Goal: Task Accomplishment & Management: Use online tool/utility

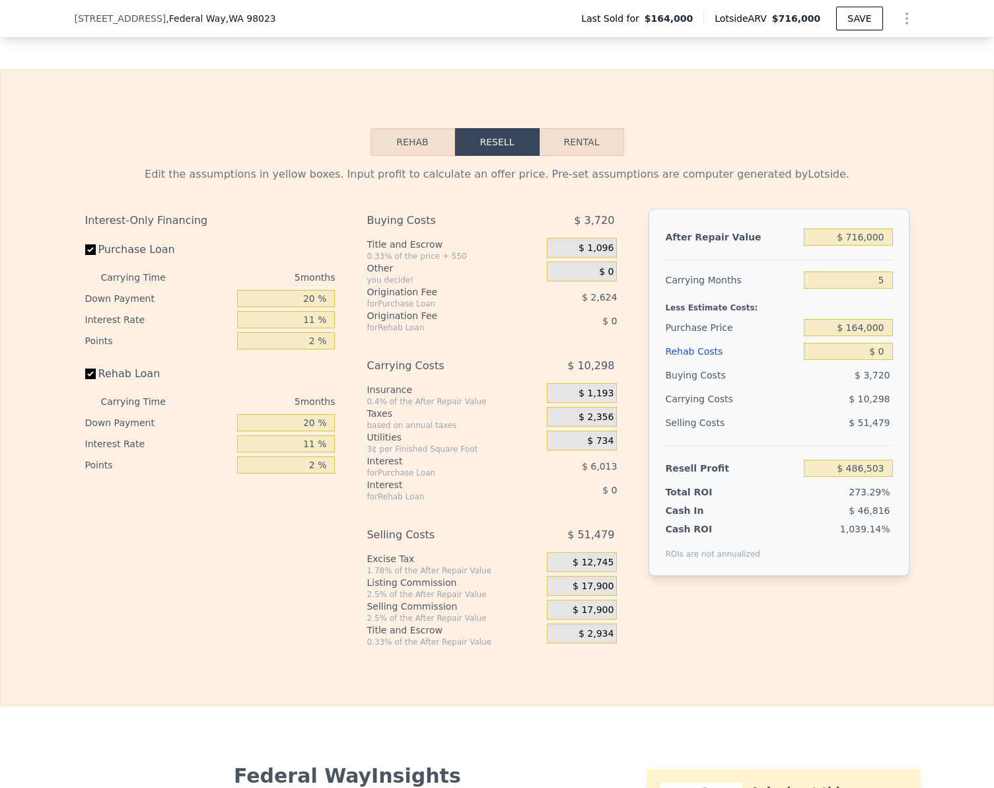
scroll to position [1778, 0]
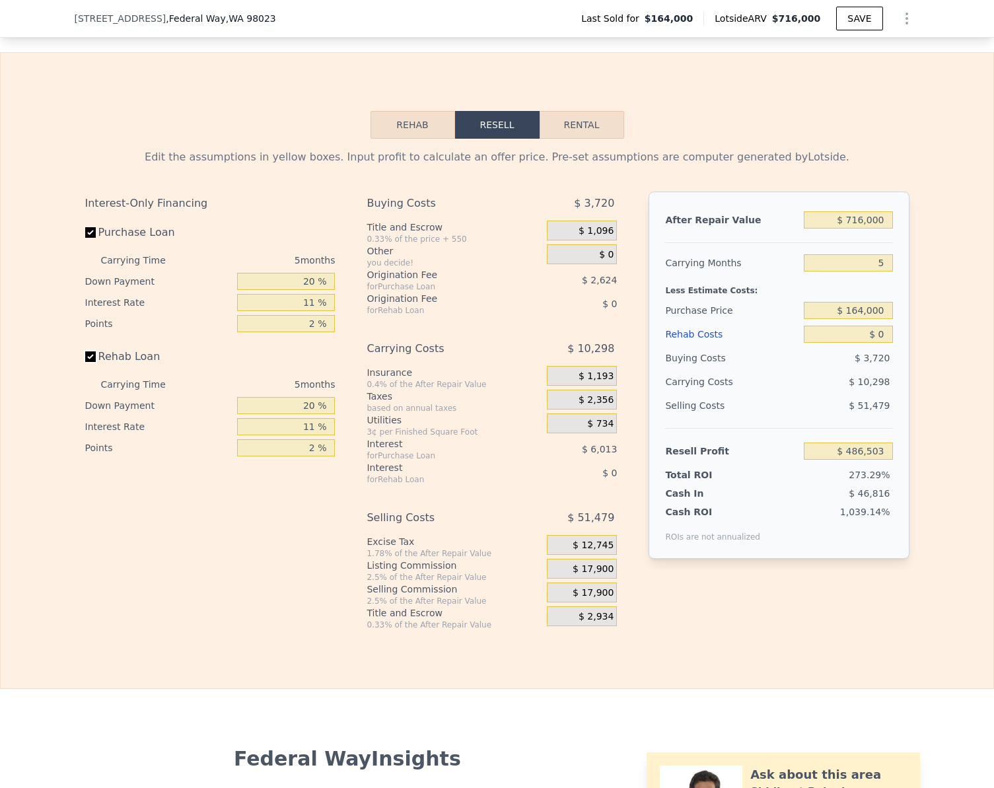
click at [85, 362] on input "Rehab Loan" at bounding box center [90, 356] width 11 height 11
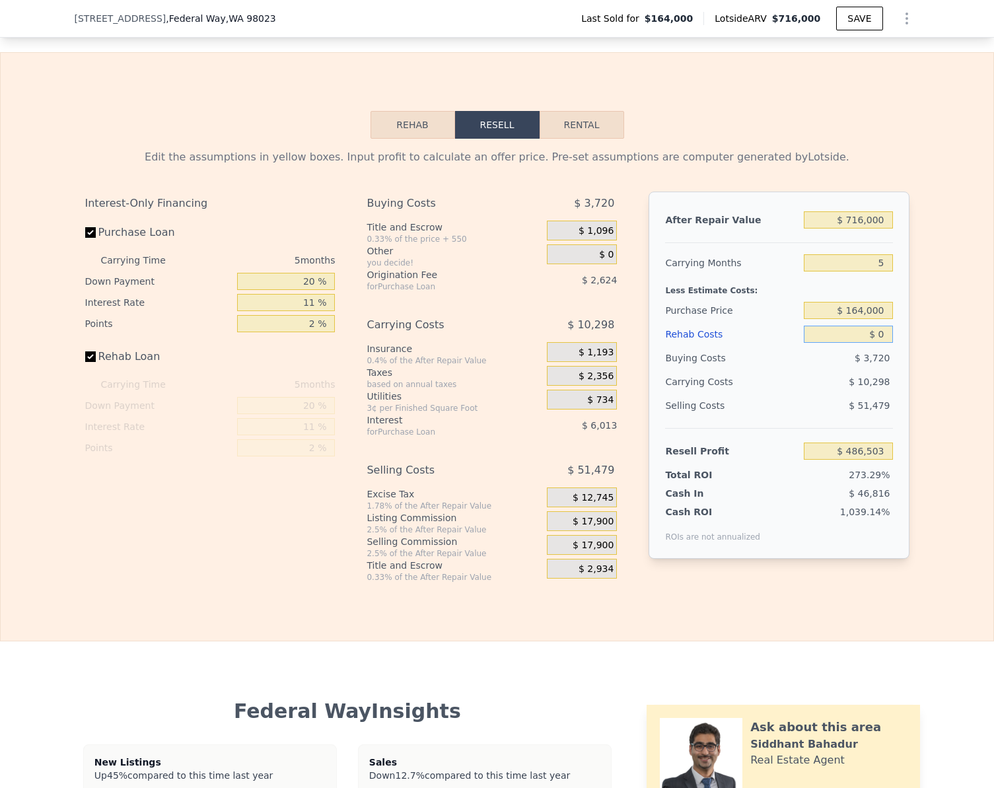
click at [883, 343] on input "$ 0" at bounding box center [848, 334] width 88 height 17
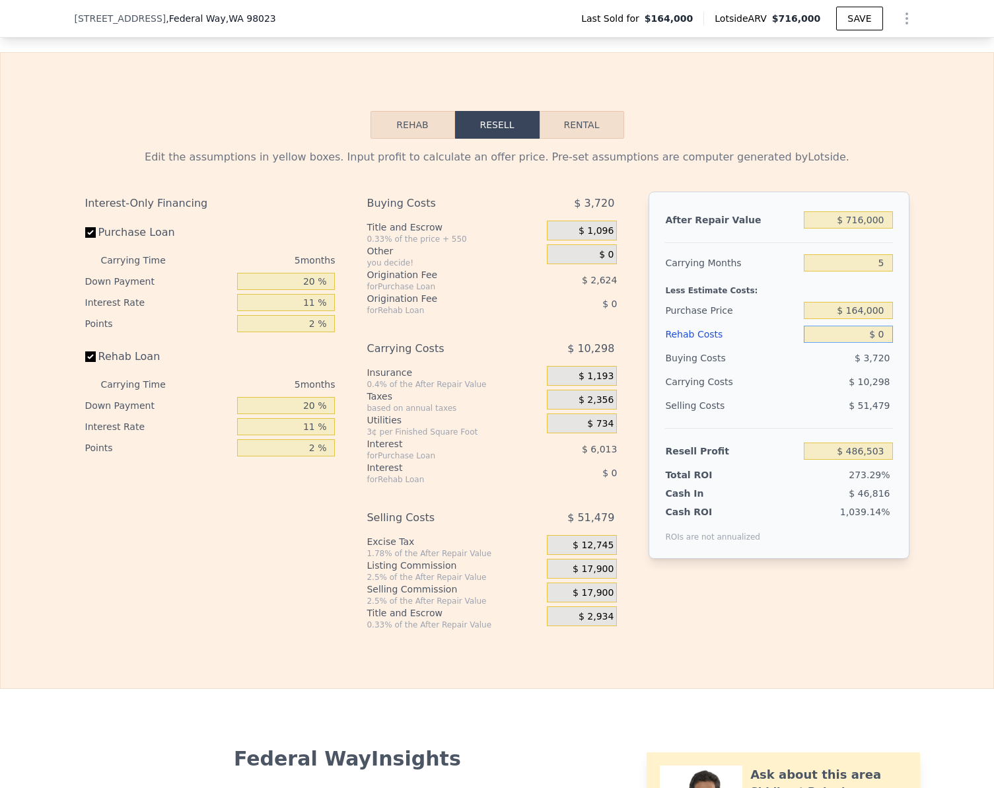
click at [883, 343] on input "$ 0" at bounding box center [848, 334] width 88 height 17
checkbox input "true"
click at [883, 343] on input "$ 0" at bounding box center [848, 334] width 88 height 17
type input "$ 1"
type input "$ 486,502"
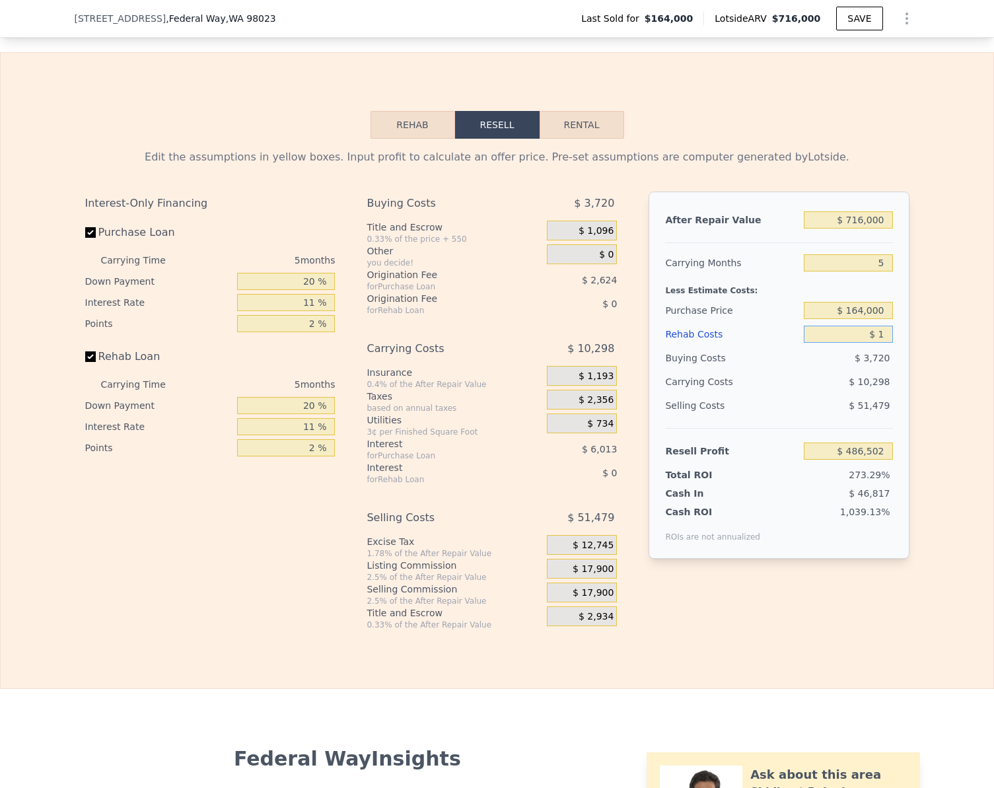
type input "$ 10"
type input "$ 486,493"
type input "$ 10,000"
type input "$ 475,978"
type input "$ 10,000"
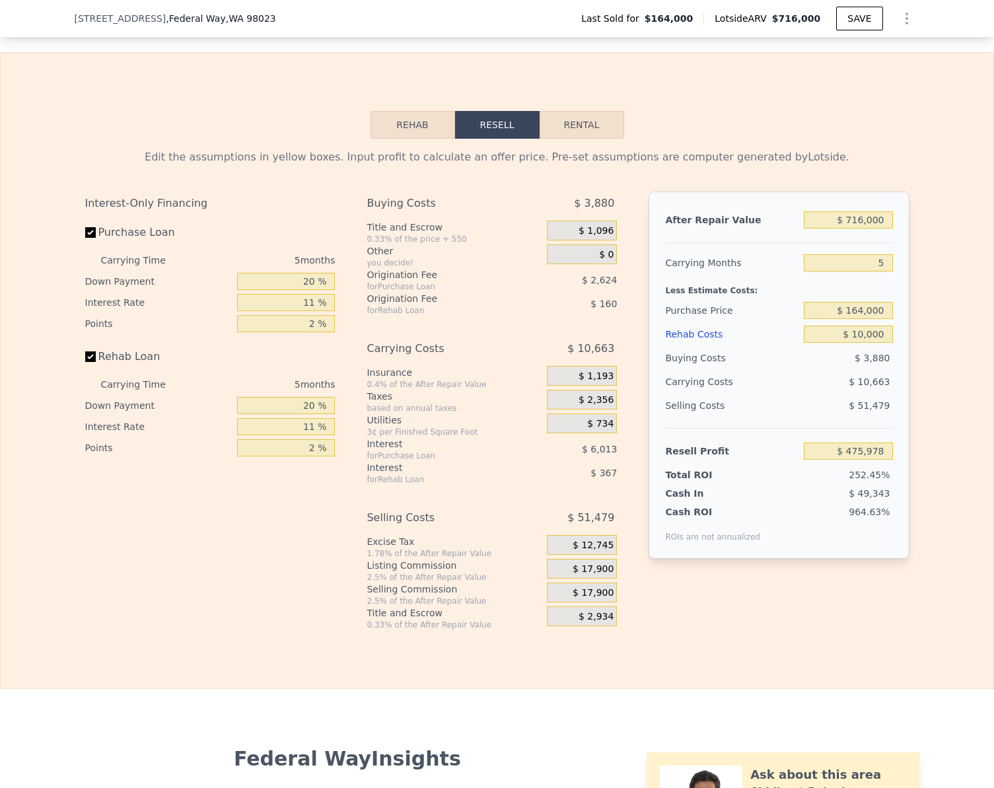
click at [91, 368] on label "Rehab Loan" at bounding box center [158, 357] width 147 height 24
click at [91, 362] on input "Rehab Loan" at bounding box center [90, 356] width 11 height 11
checkbox input "false"
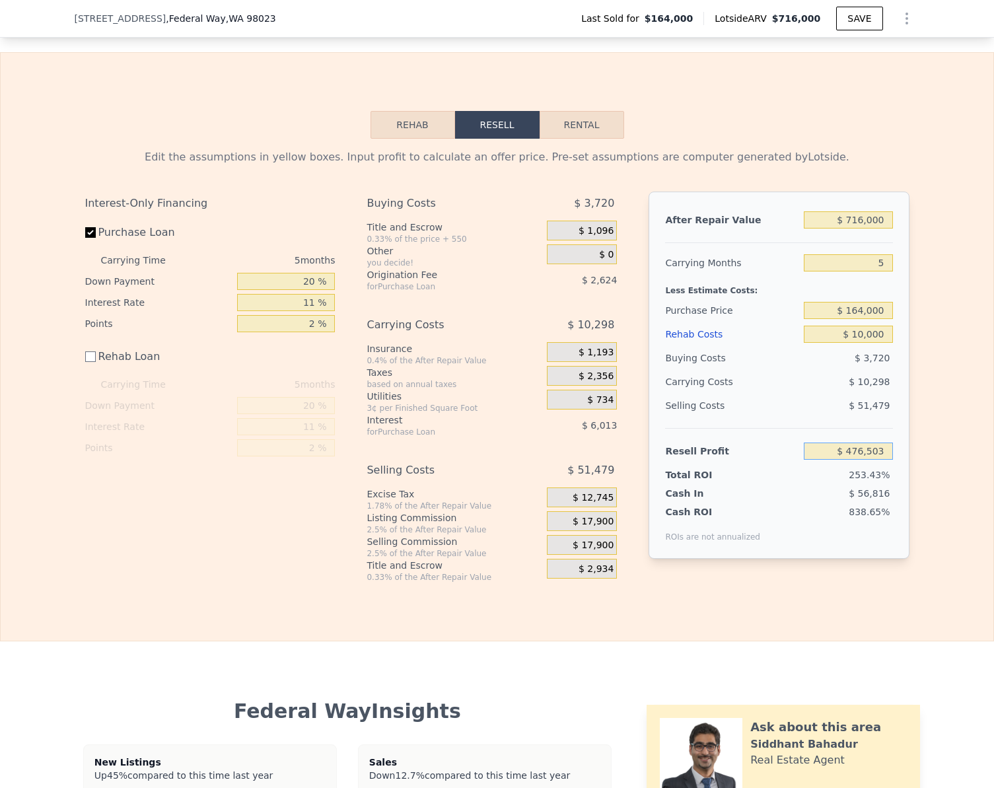
click at [881, 460] on input "$ 476,503" at bounding box center [848, 450] width 88 height 17
type input "$ 45,000"
click at [917, 466] on div "Edit the assumptions in yellow boxes. Input profit to calculate an offer price.…" at bounding box center [497, 361] width 992 height 444
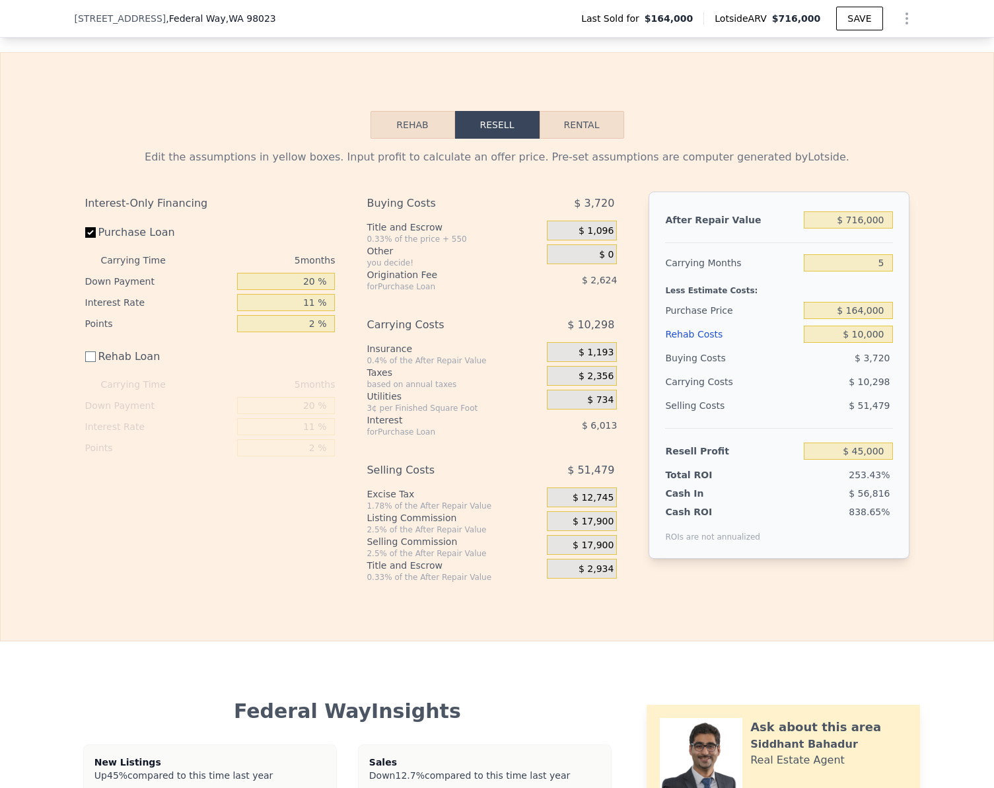
type input "$ 572,624"
checkbox input "true"
type input "$ 0"
type input "$ 486,503"
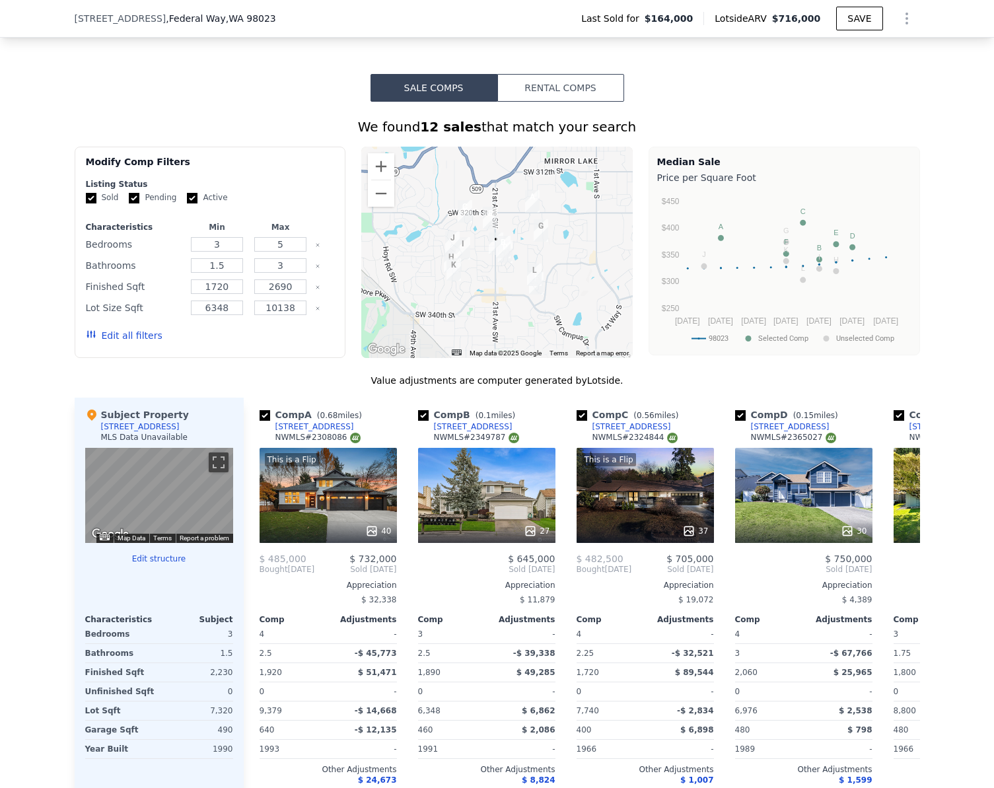
scroll to position [920, 0]
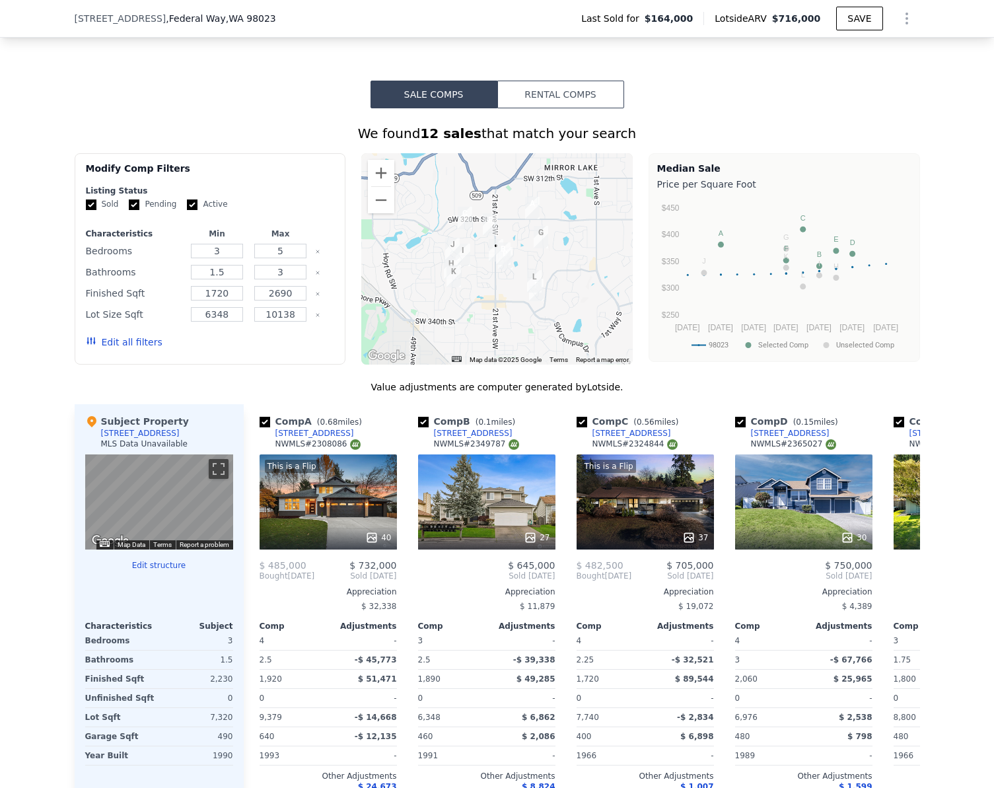
click at [118, 349] on button "Edit all filters" at bounding box center [124, 341] width 77 height 13
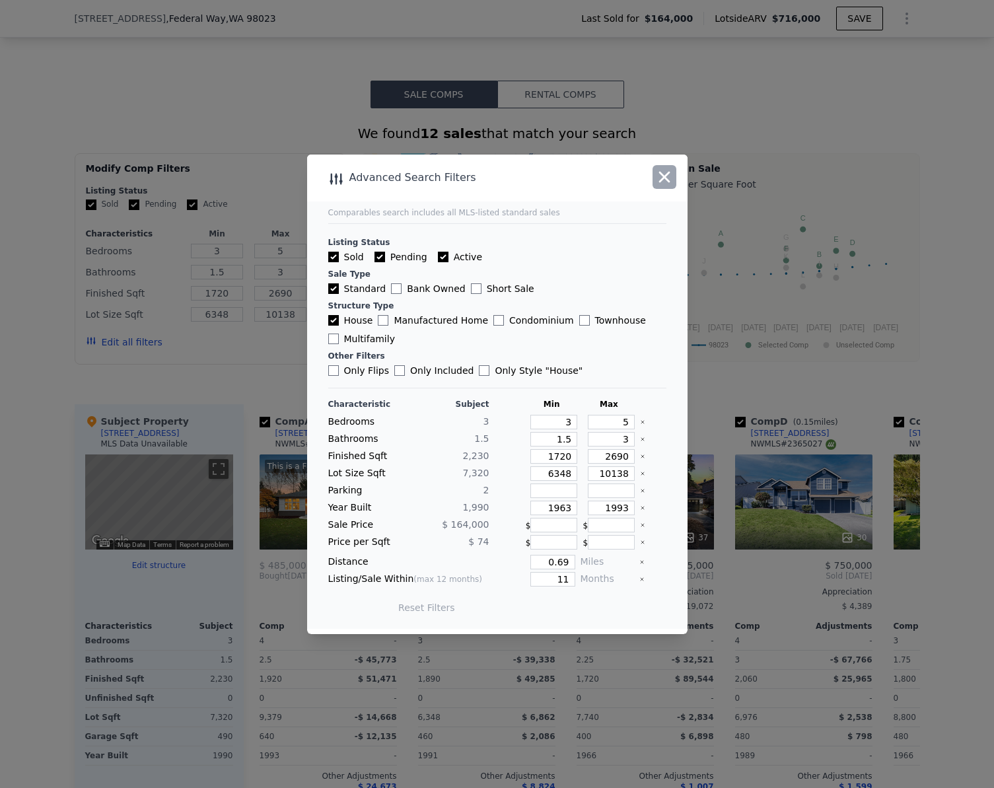
click at [670, 174] on icon "button" at bounding box center [664, 177] width 18 height 18
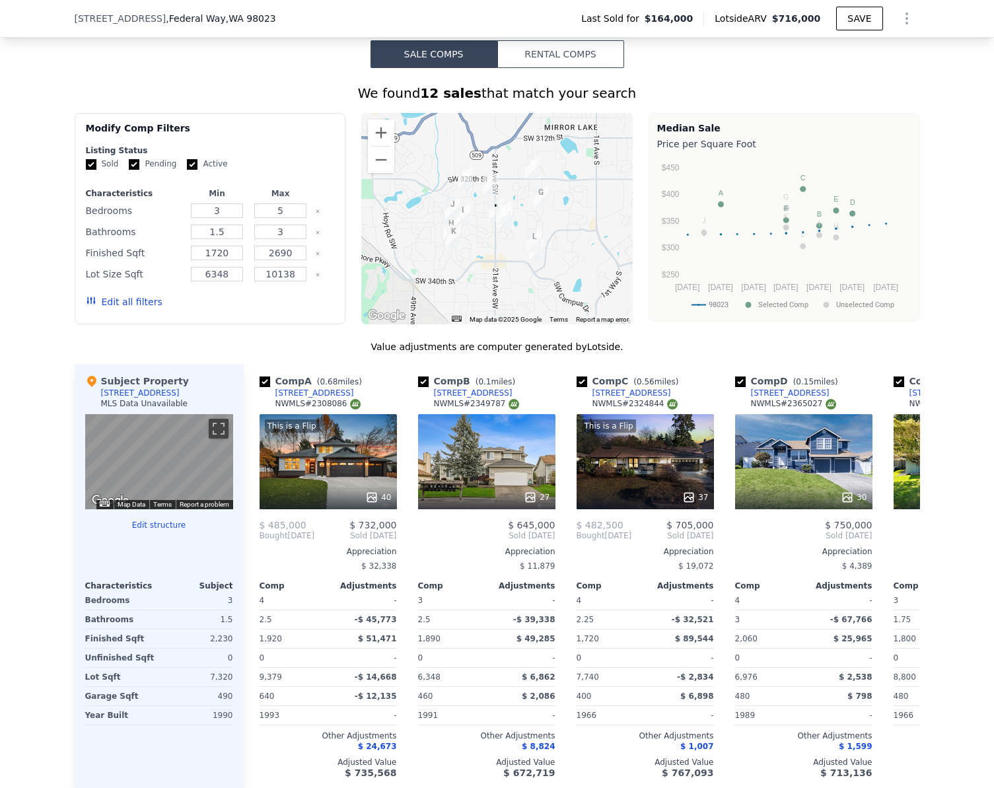
scroll to position [1189, 0]
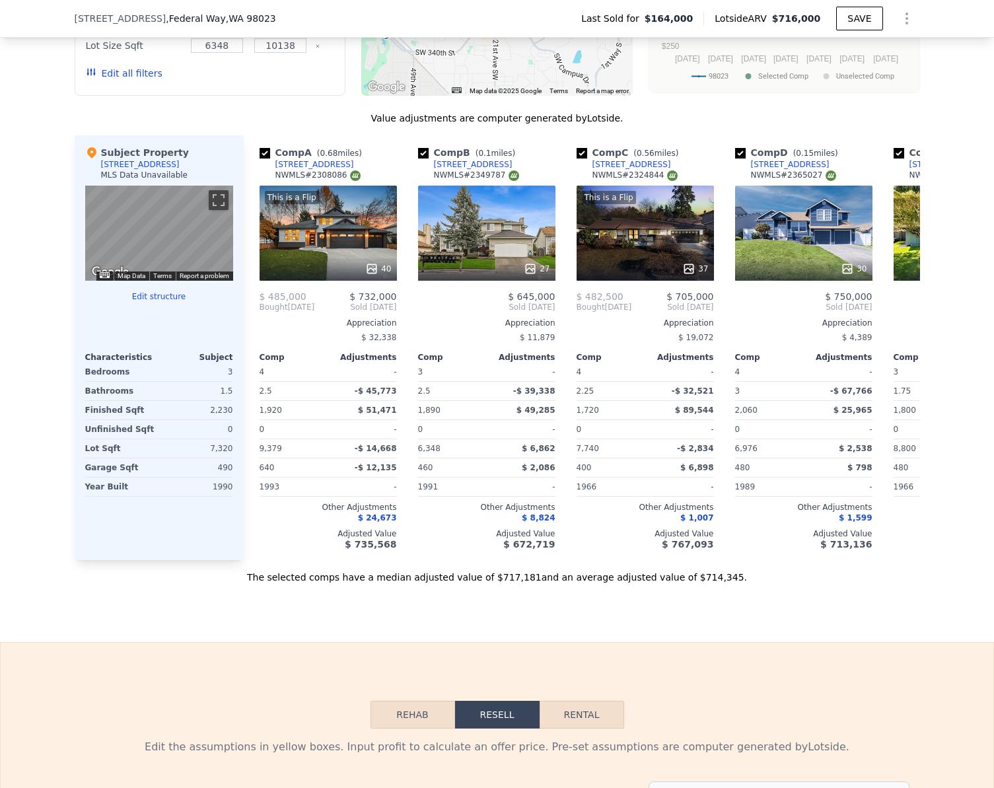
click at [166, 302] on button "Edit structure" at bounding box center [159, 296] width 148 height 11
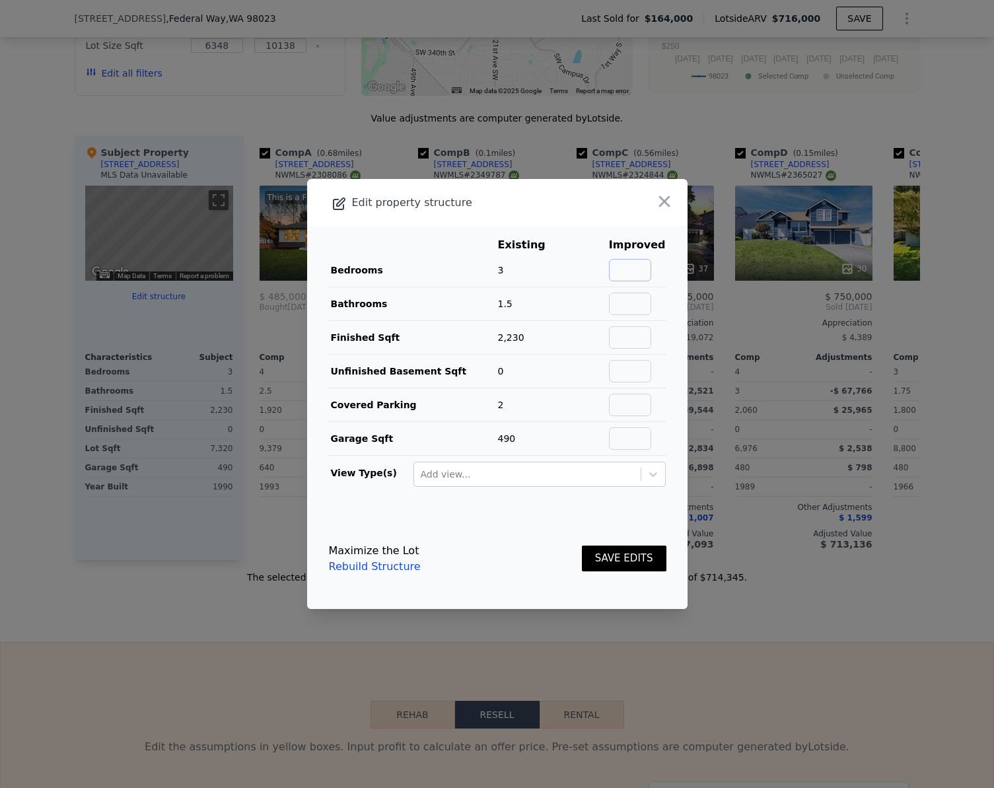
click at [623, 269] on input "text" at bounding box center [630, 270] width 42 height 22
type input "4"
click at [621, 306] on input "text" at bounding box center [630, 304] width 42 height 22
type input "3"
click at [629, 556] on button "SAVE EDITS" at bounding box center [624, 558] width 85 height 26
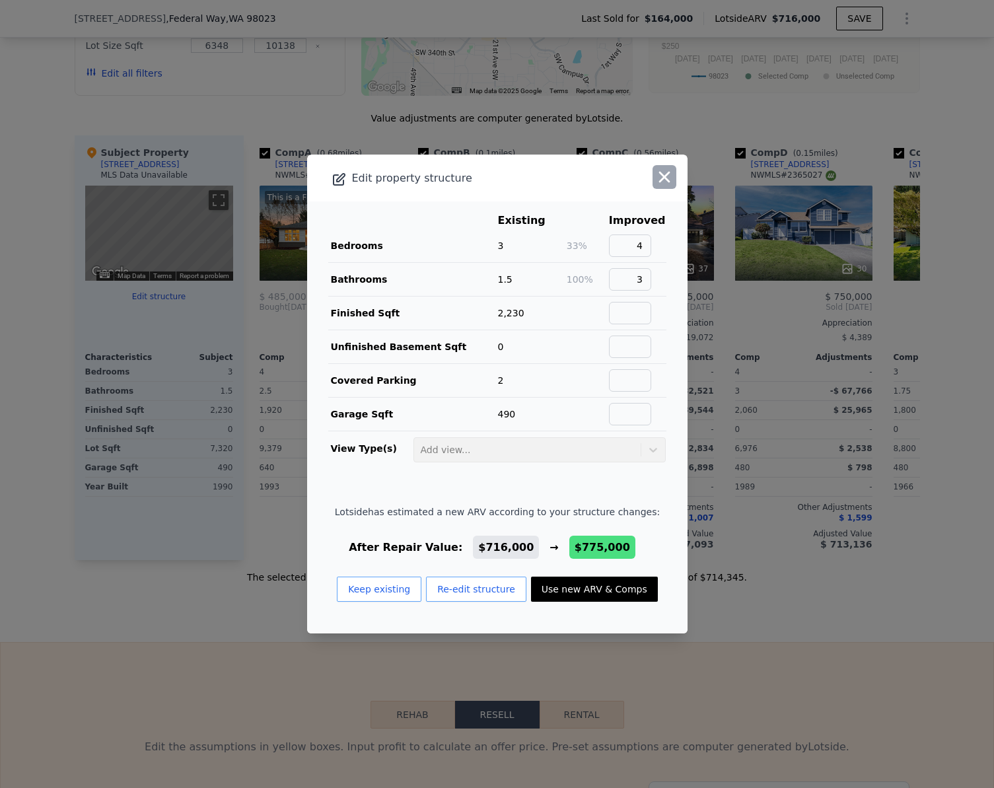
click at [659, 177] on icon "button" at bounding box center [664, 177] width 11 height 11
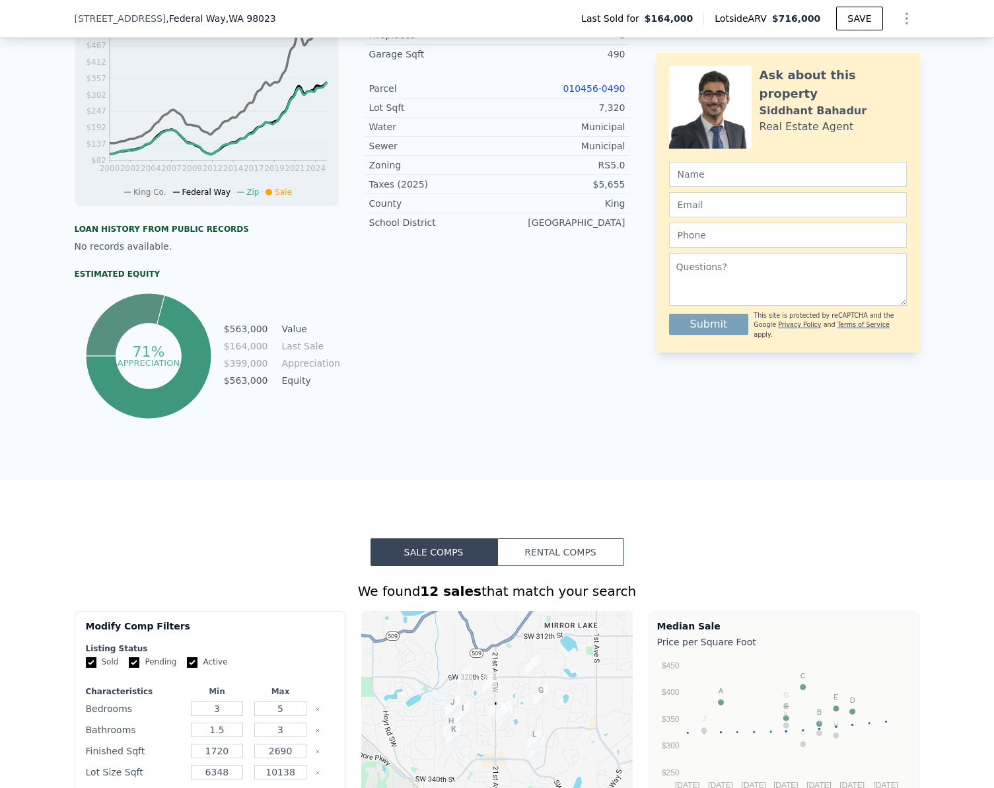
scroll to position [66, 0]
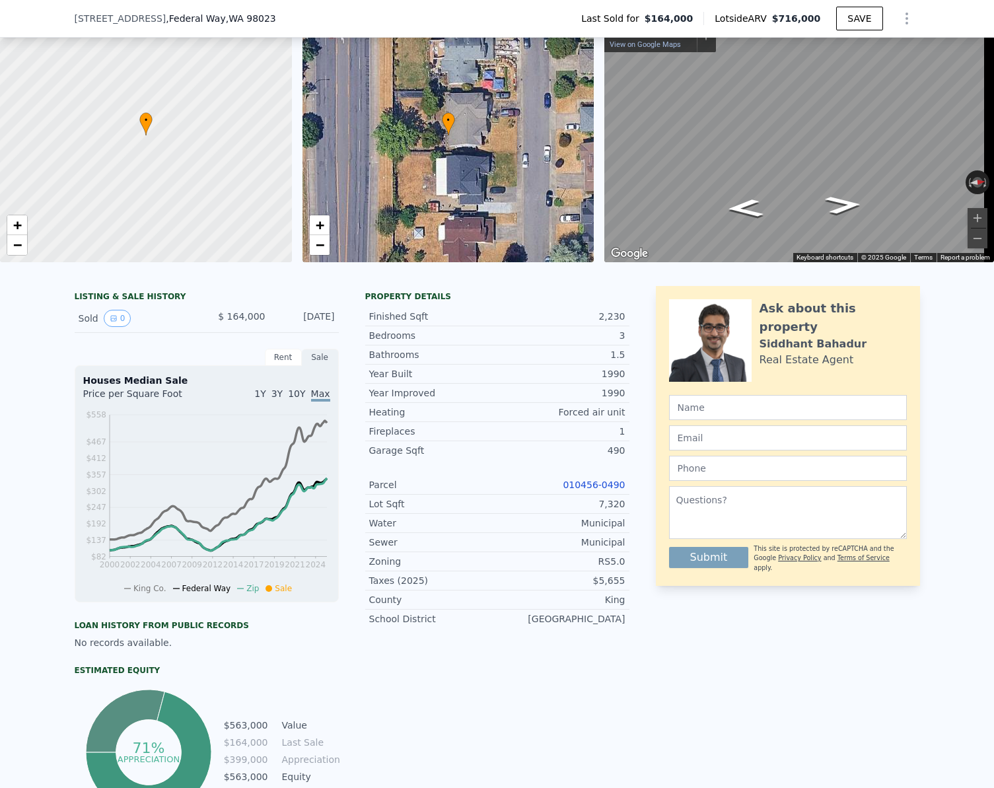
click at [585, 490] on link "010456-0490" at bounding box center [594, 484] width 62 height 11
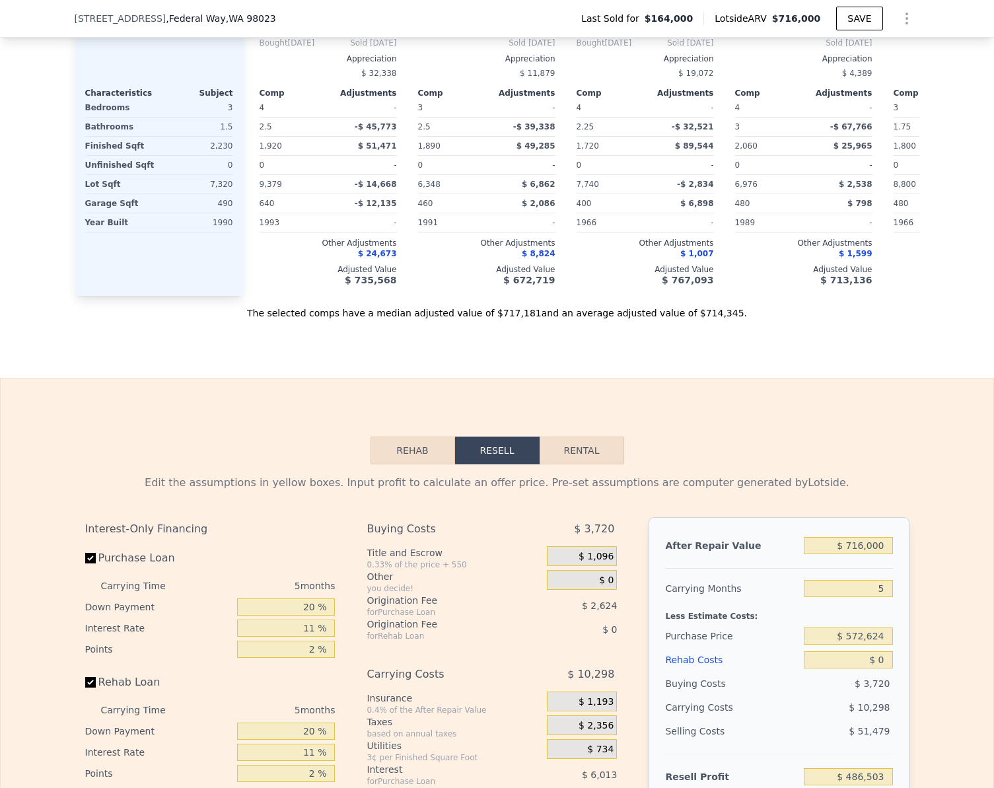
scroll to position [1783, 0]
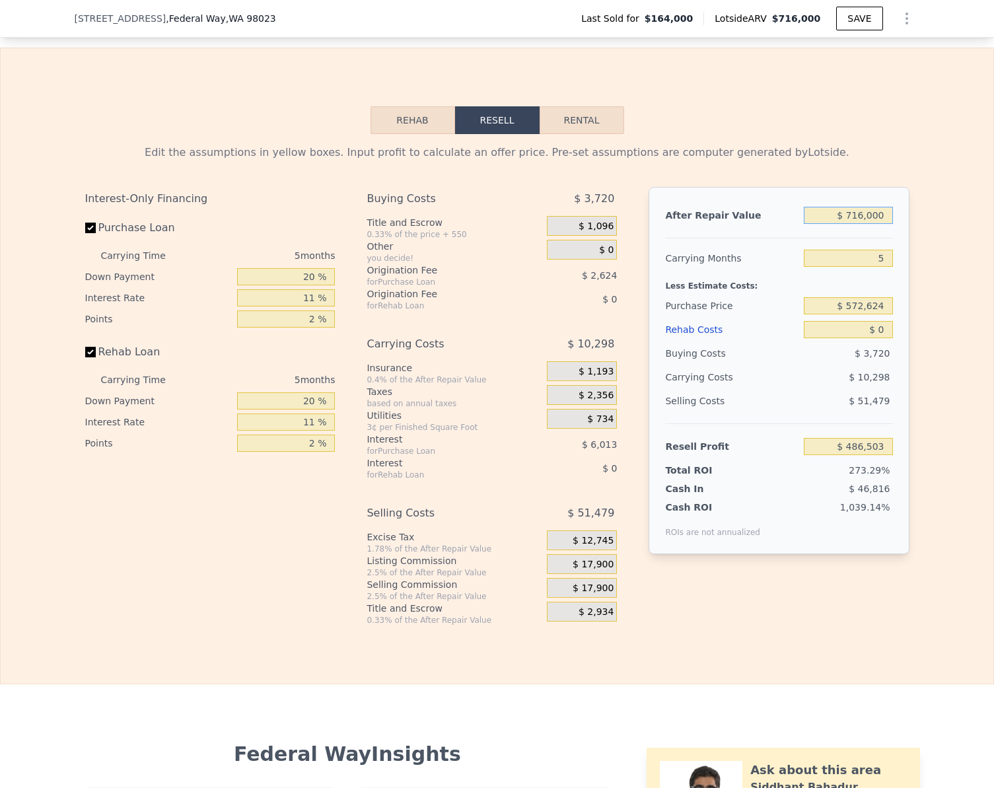
click at [884, 224] on input "$ 716,000" at bounding box center [848, 215] width 88 height 17
type input "$ 7"
type input "-$ 177,368"
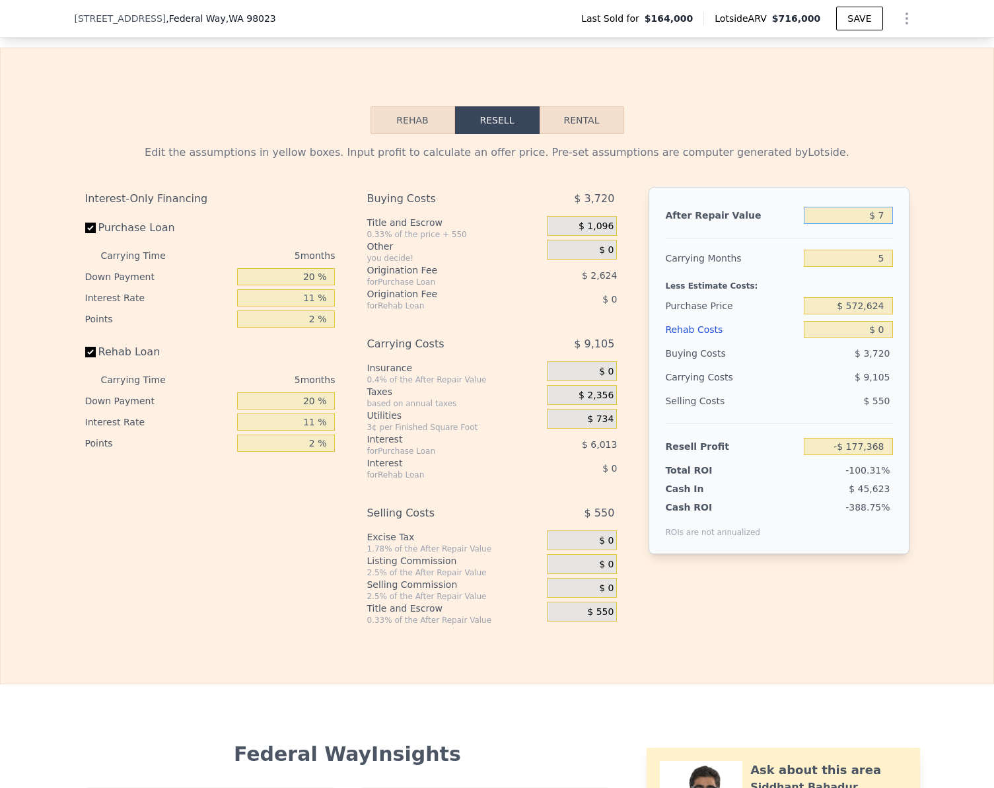
type input "$ 75"
type input "-$ 177,305"
type input "$ 750"
type input "-$ 176,679"
type input "$ 7,500"
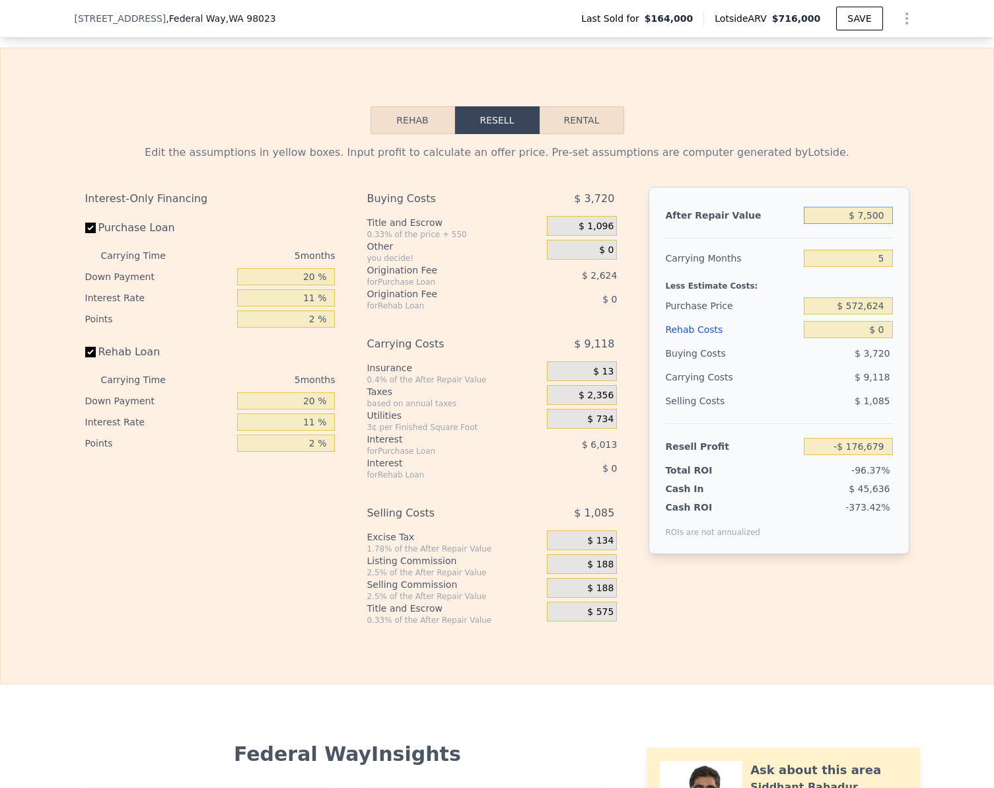
type input "-$ 170,423"
type input "$ 750,000"
type input "$ 518,027"
type input "$ 750,000"
click at [86, 357] on input "Rehab Loan" at bounding box center [90, 352] width 11 height 11
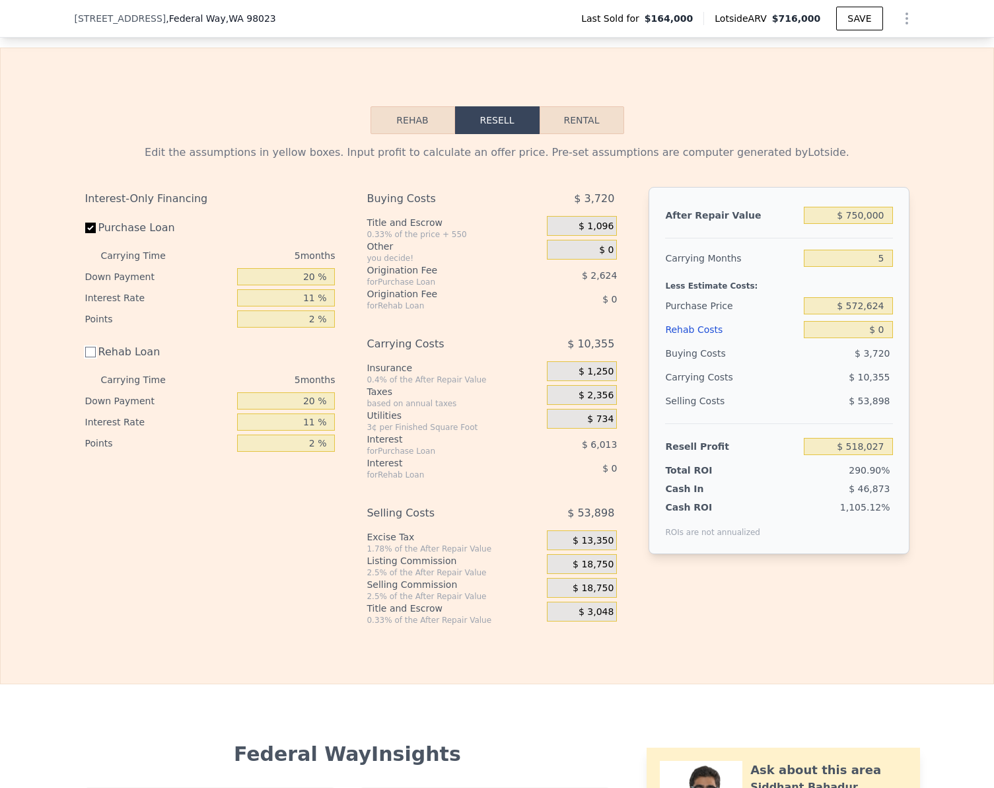
checkbox input "false"
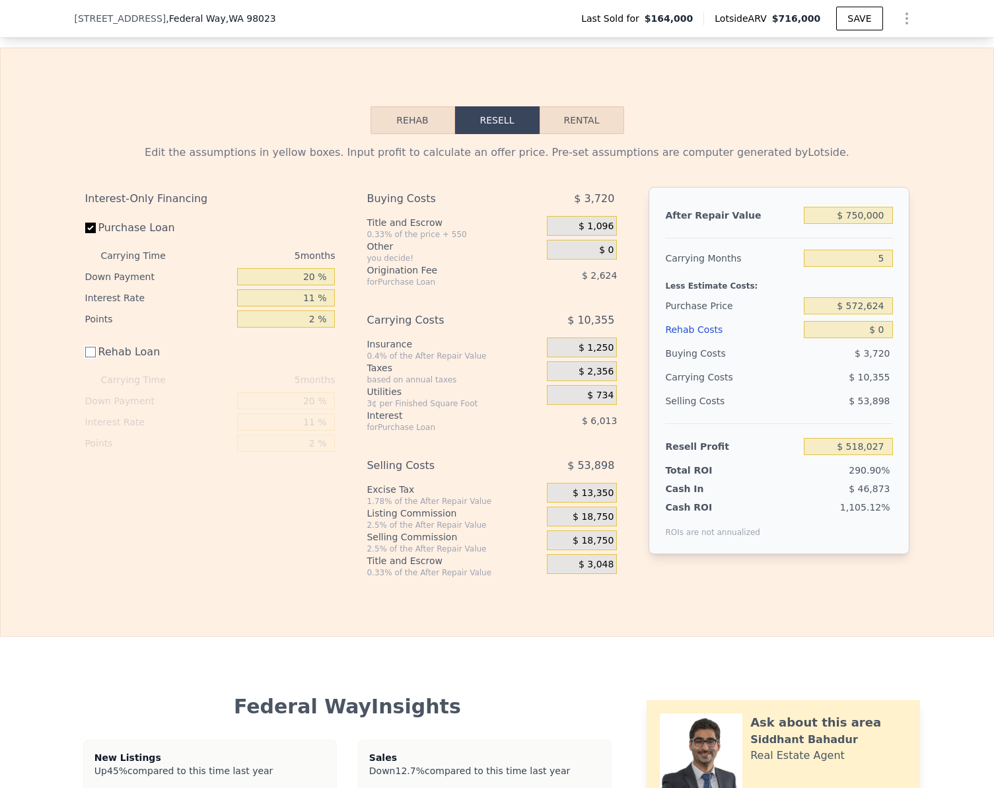
click at [412, 134] on button "Rehab" at bounding box center [412, 120] width 85 height 28
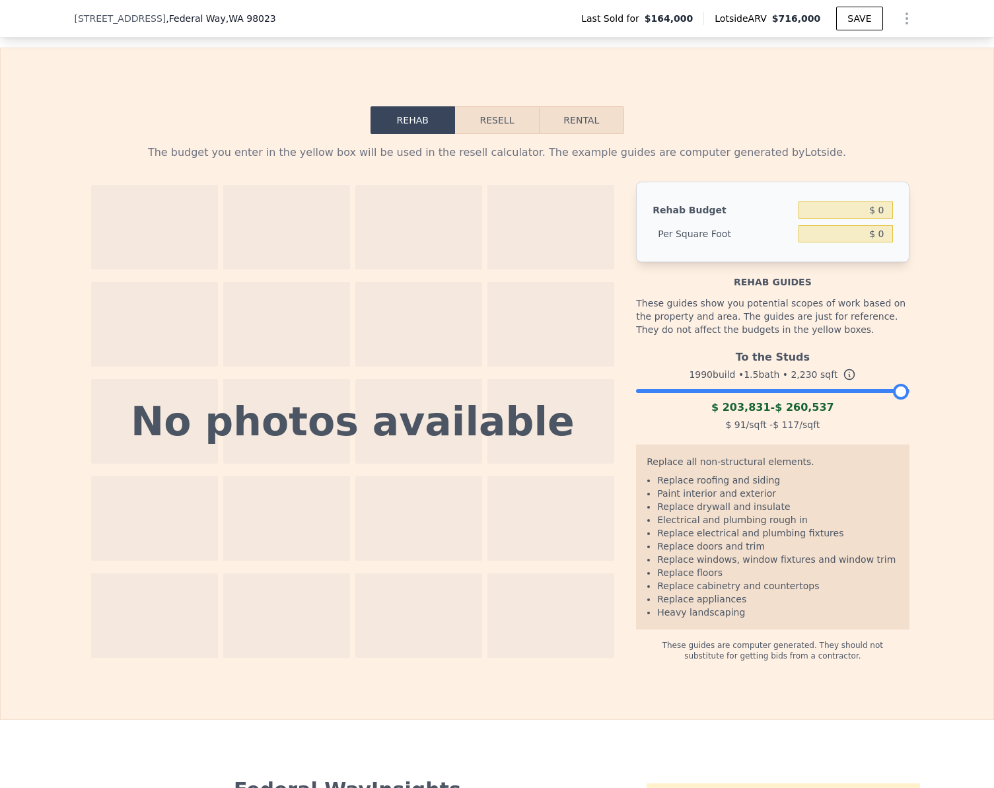
click at [725, 392] on div at bounding box center [772, 388] width 273 height 8
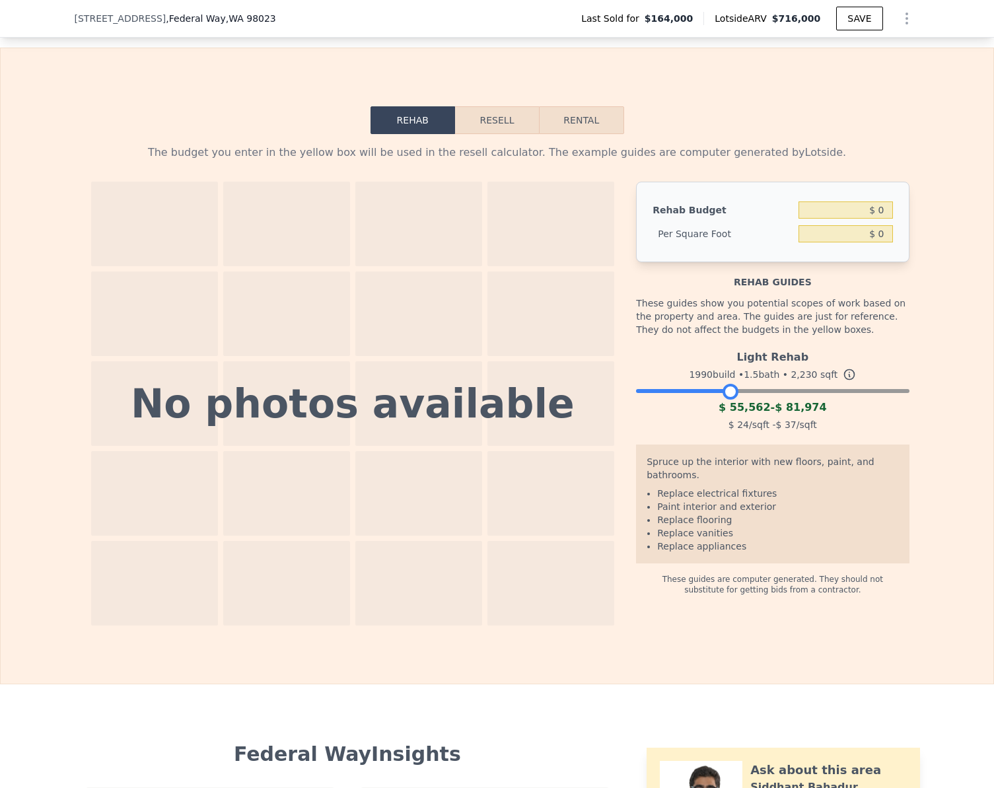
click at [502, 134] on button "Resell" at bounding box center [497, 120] width 84 height 28
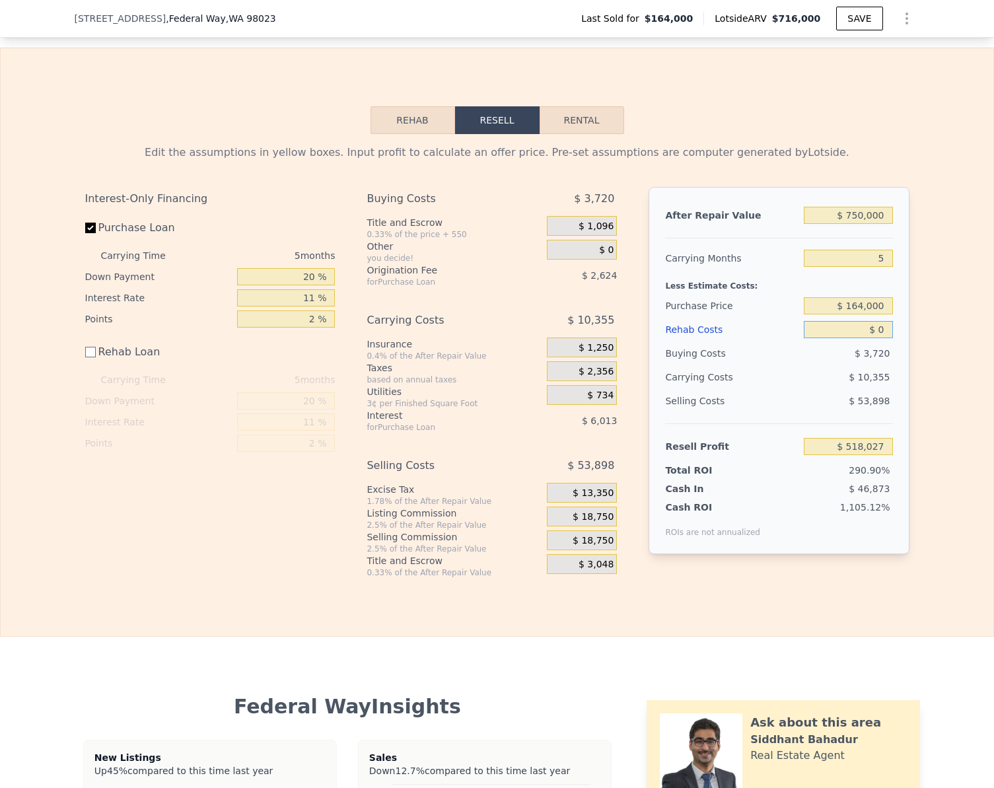
click at [882, 338] on input "$ 0" at bounding box center [848, 329] width 88 height 17
type input "$ 55"
type input "$ 517,972"
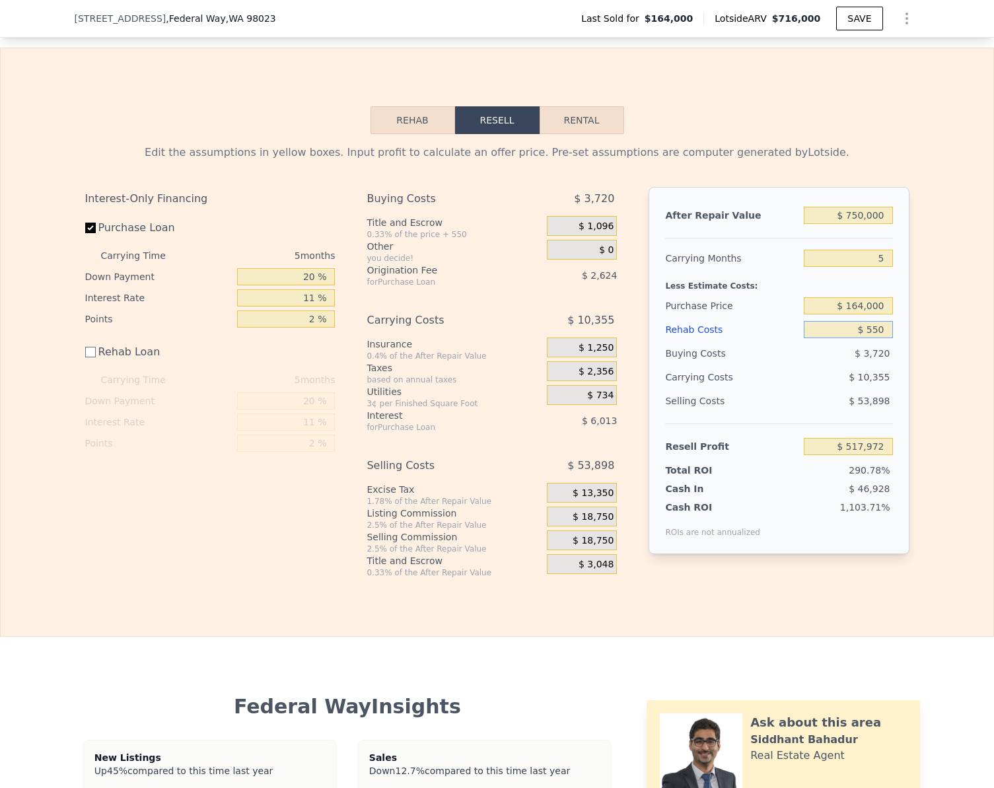
type input "$ 5,500"
type input "$ 512,527"
type input "$ 55,000"
type input "$ 463,027"
type input "$ 55,000"
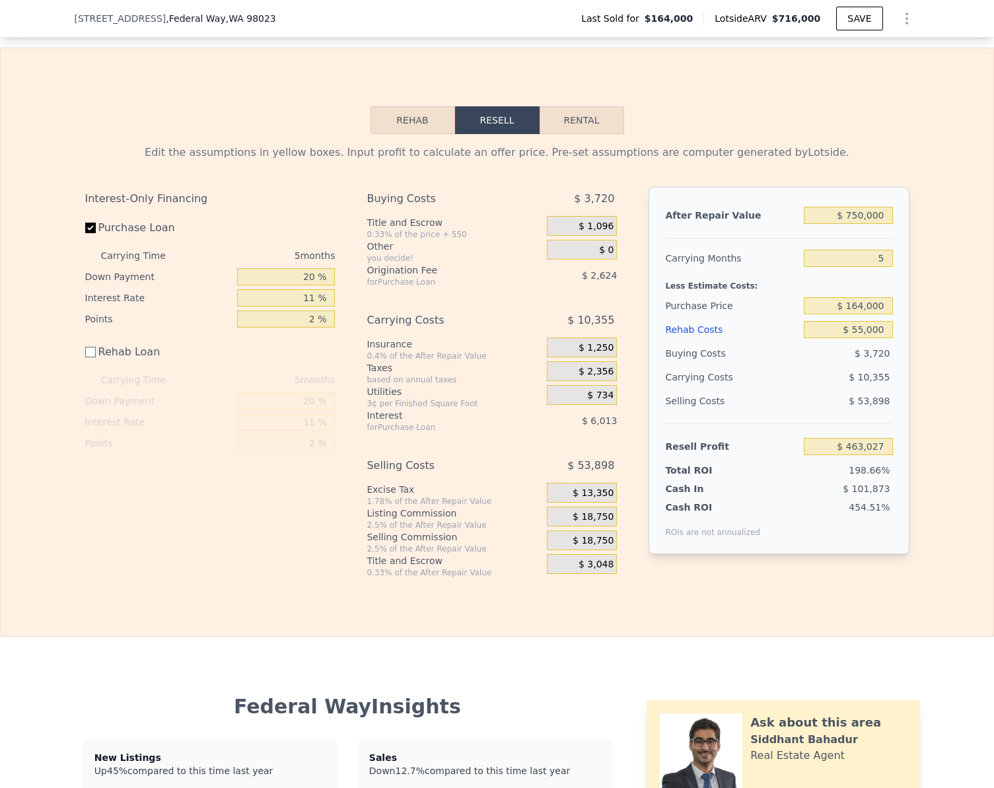
click at [962, 425] on div "Edit the assumptions in yellow boxes. Input profit to calculate an offer price.…" at bounding box center [497, 356] width 992 height 444
click at [876, 455] on input "$ 463,027" at bounding box center [848, 446] width 88 height 17
type input "$ 55,000"
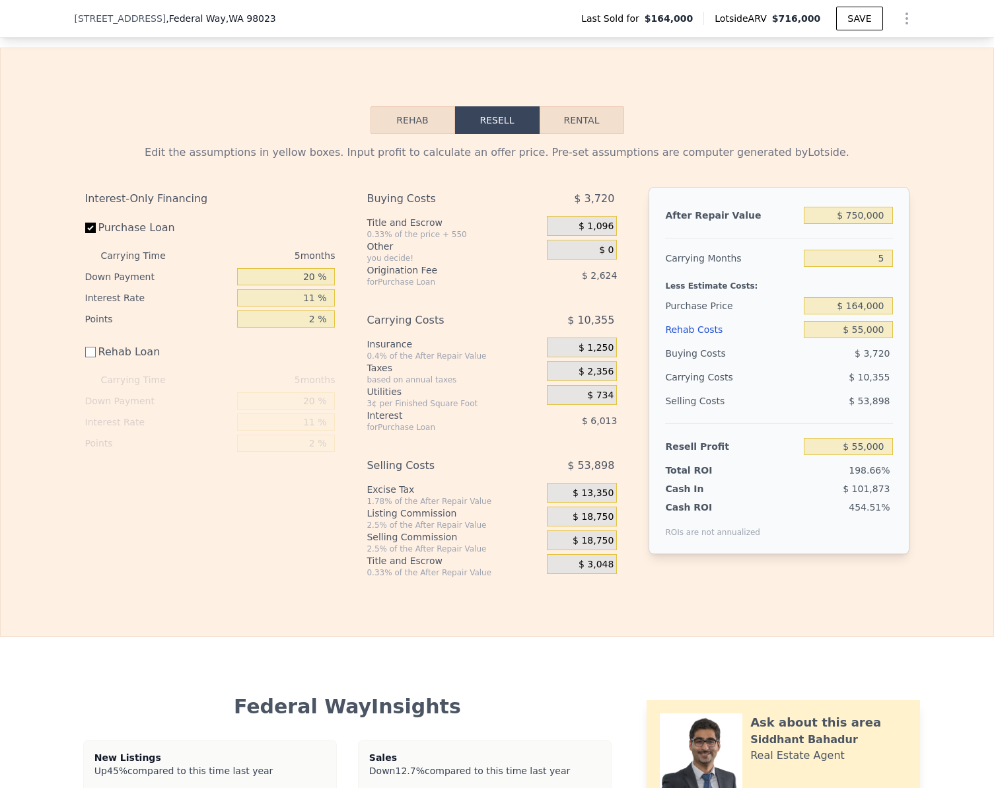
click at [924, 450] on div "Edit the assumptions in yellow boxes. Input profit to calculate an offer price.…" at bounding box center [497, 356] width 992 height 444
type input "$ 550,393"
click at [876, 224] on input "$ 750,000" at bounding box center [848, 215] width 88 height 17
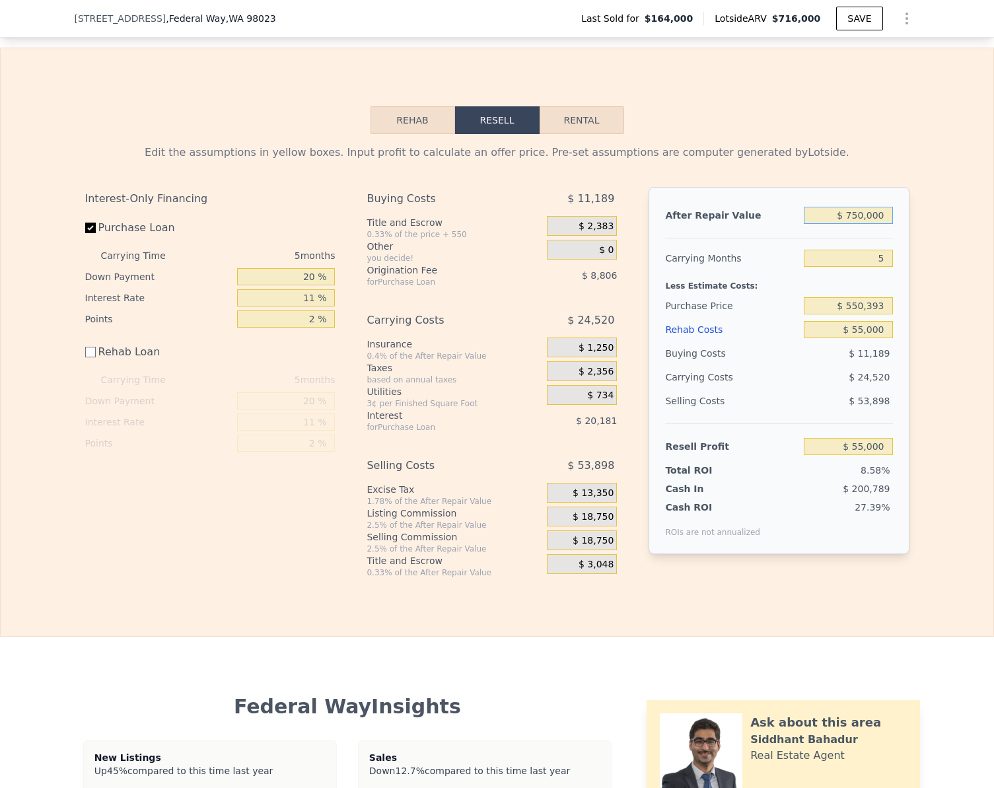
type input "$ 6"
type input "-$ 640,396"
type input "$ 64"
type input "-$ 640,343"
type input "$ 646"
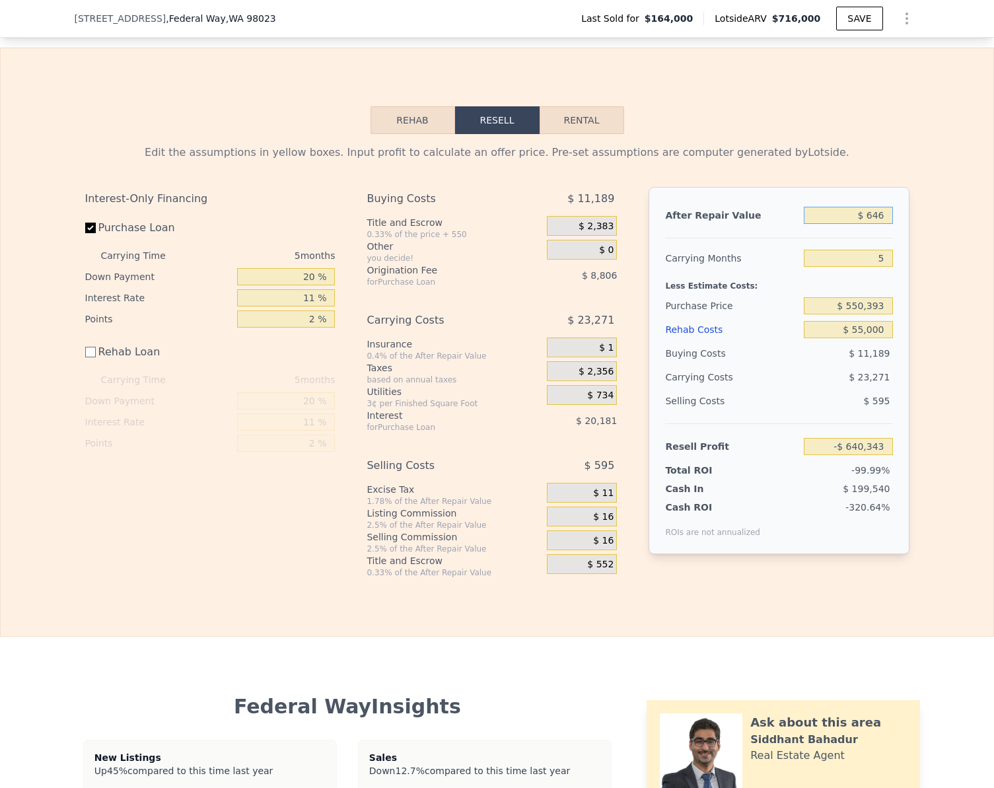
type input "-$ 639,802"
type input "$ 6,460"
type input "-$ 634,414"
type input "$ 64,600"
type input "-$ 580,505"
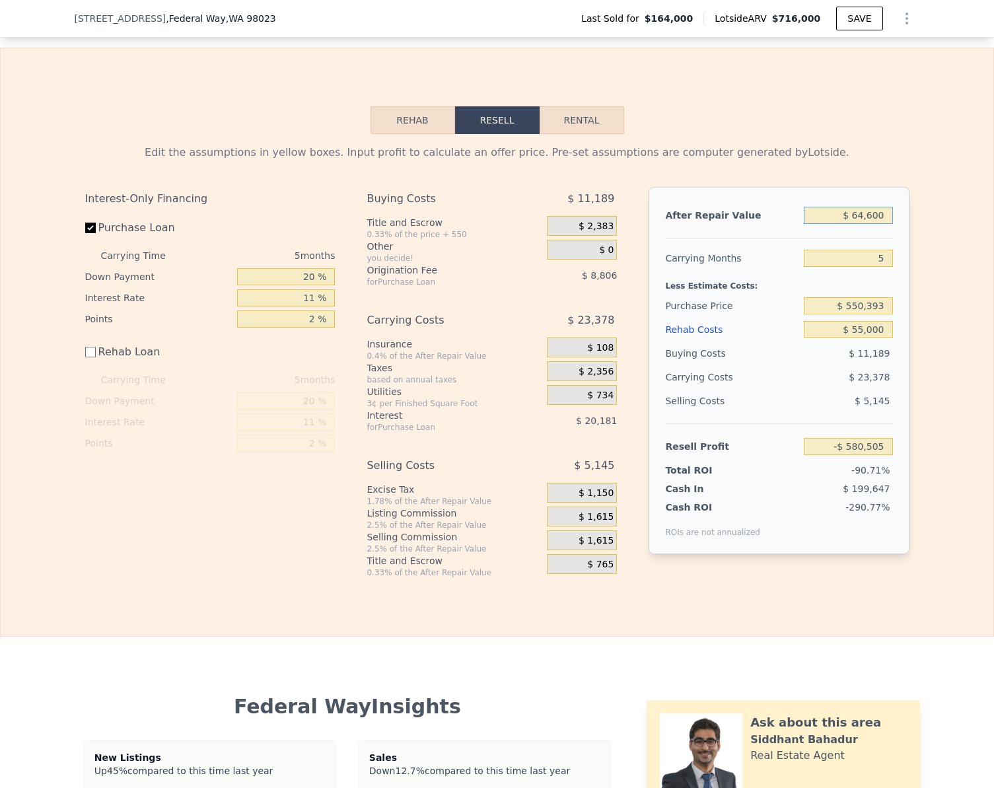
type input "$ 646,000"
type input "-$ 41,429"
click at [396, 134] on button "Rehab" at bounding box center [412, 120] width 85 height 28
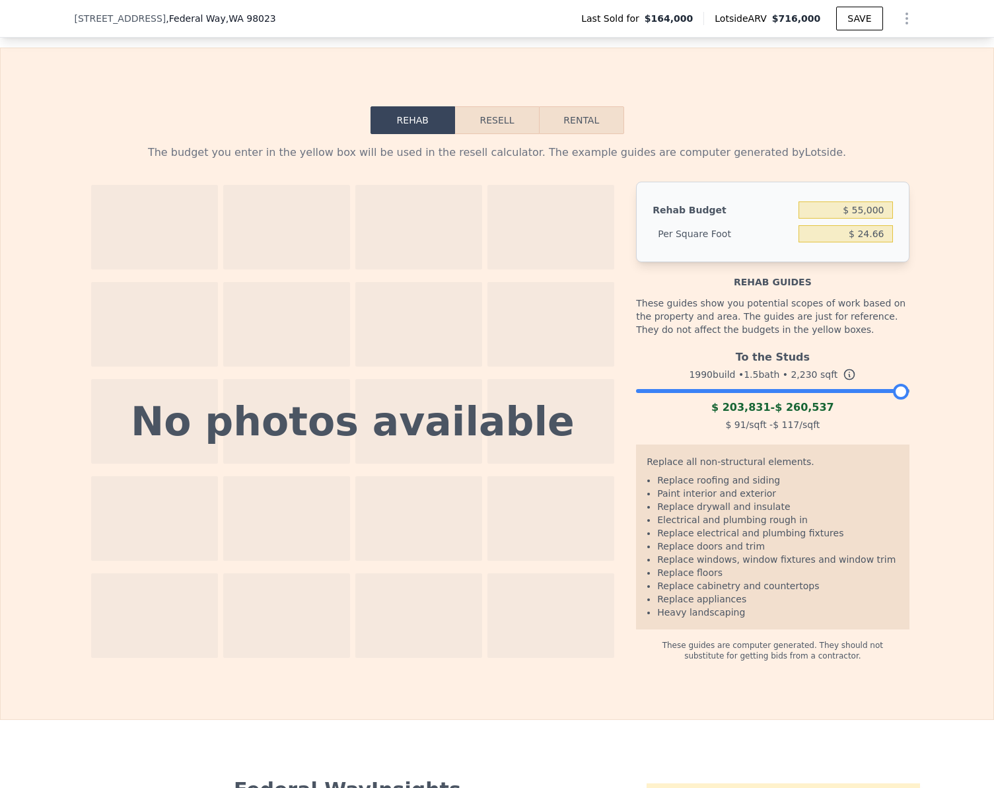
click at [639, 392] on div at bounding box center [772, 388] width 273 height 8
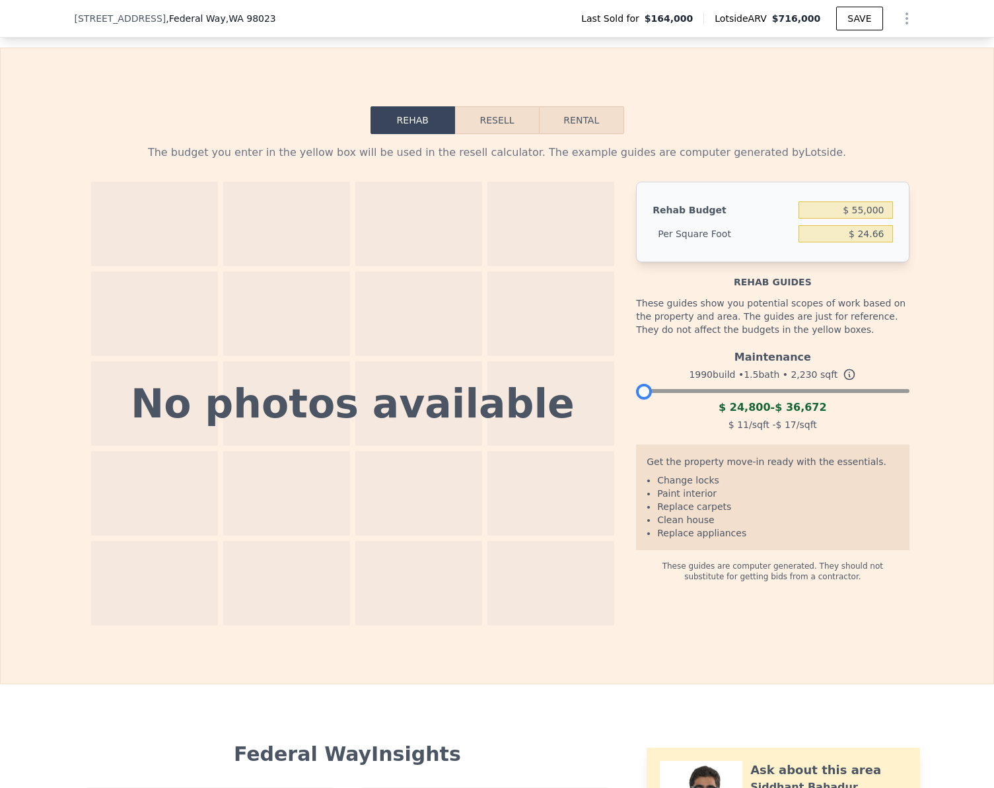
drag, startPoint x: 639, startPoint y: 411, endPoint x: 625, endPoint y: 410, distance: 13.9
click at [627, 410] on div "No photos available Rehab Budget $ 55,000 Per Square Foot $ 24.66 Rehab guides …" at bounding box center [497, 404] width 824 height 444
click at [488, 134] on button "Resell" at bounding box center [497, 120] width 84 height 28
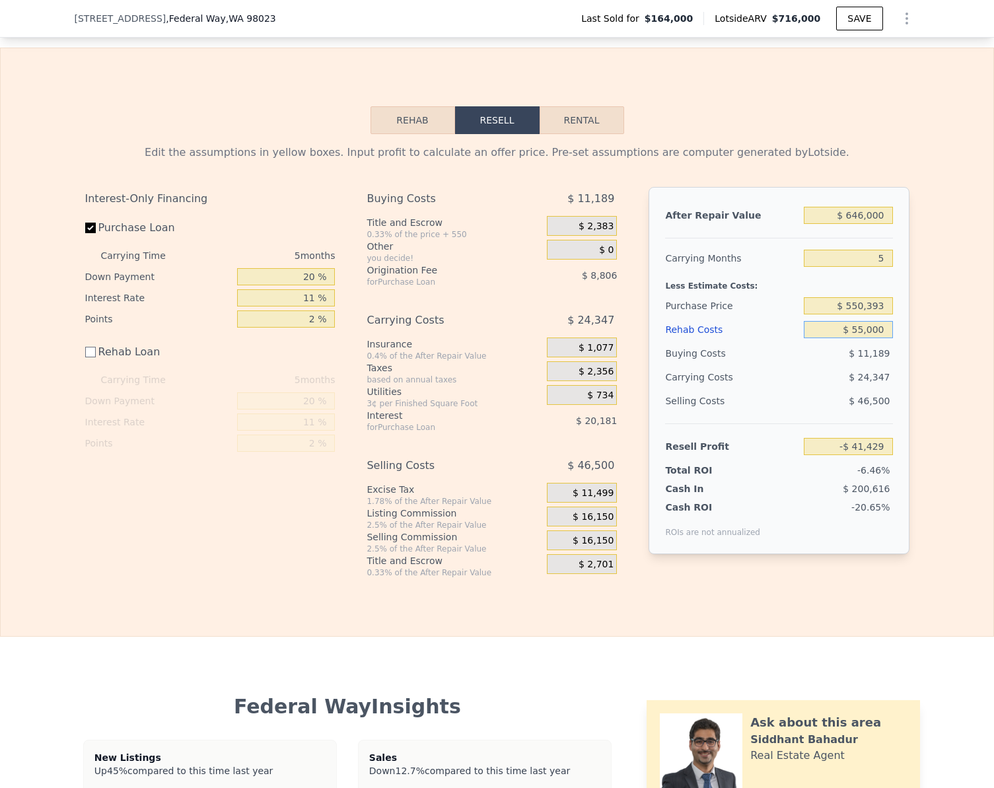
click at [883, 338] on input "$ 55,000" at bounding box center [848, 329] width 88 height 17
type input "$ 25"
type input "$ 13,546"
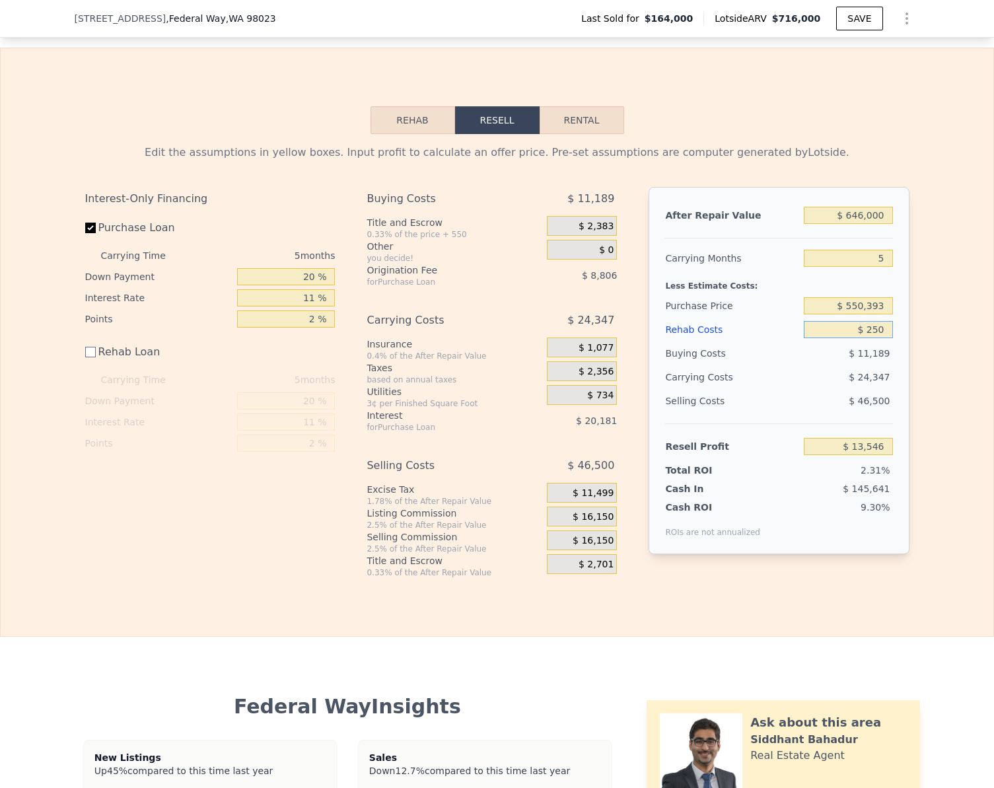
type input "$ 2,500"
type input "$ 11,071"
type input "$ 25,000"
type input "-$ 11,429"
type input "$ 25,000"
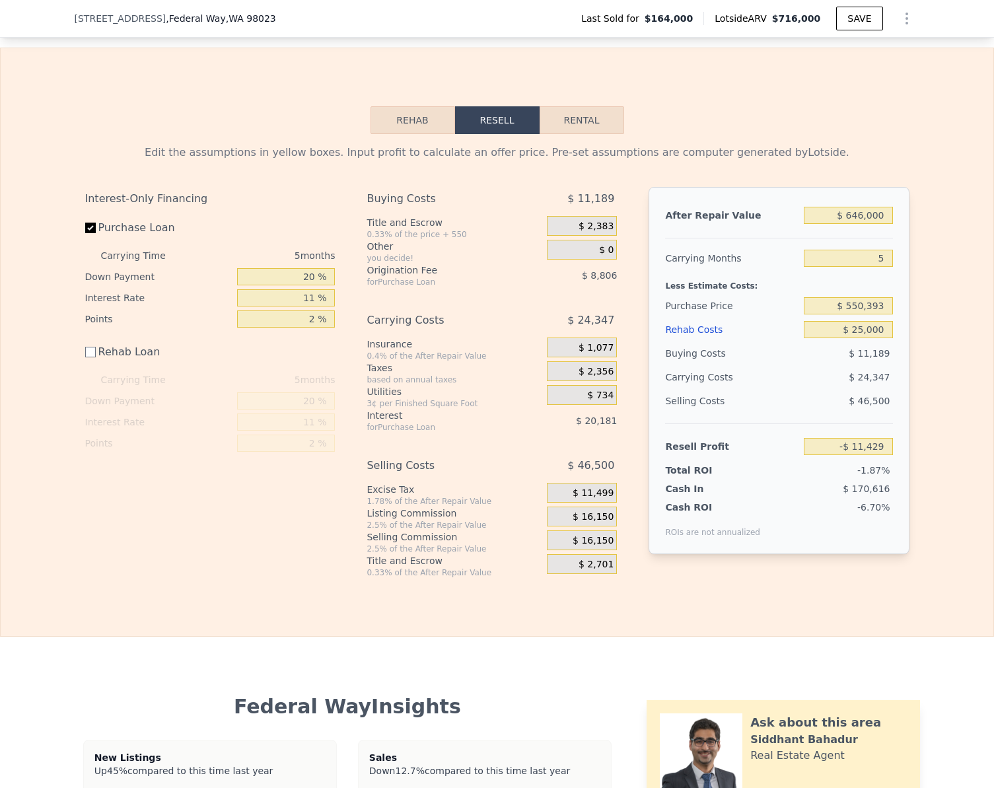
click at [955, 386] on div "Edit the assumptions in yellow boxes. Input profit to calculate an offer price.…" at bounding box center [497, 356] width 992 height 444
click at [881, 455] on input "-$ 11,429" at bounding box center [848, 446] width 88 height 17
type input "$ 45,000"
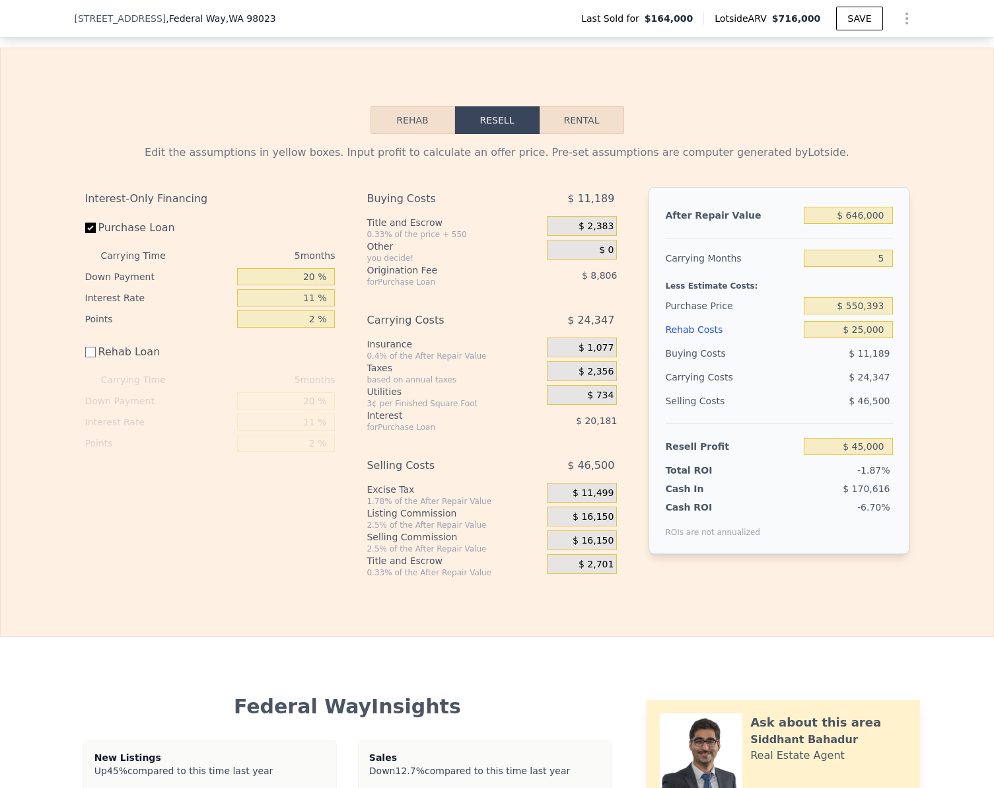
click at [918, 446] on div "Edit the assumptions in yellow boxes. Input profit to calculate an offer price.…" at bounding box center [497, 356] width 992 height 444
type input "$ 496,957"
click at [413, 134] on button "Rehab" at bounding box center [412, 120] width 85 height 28
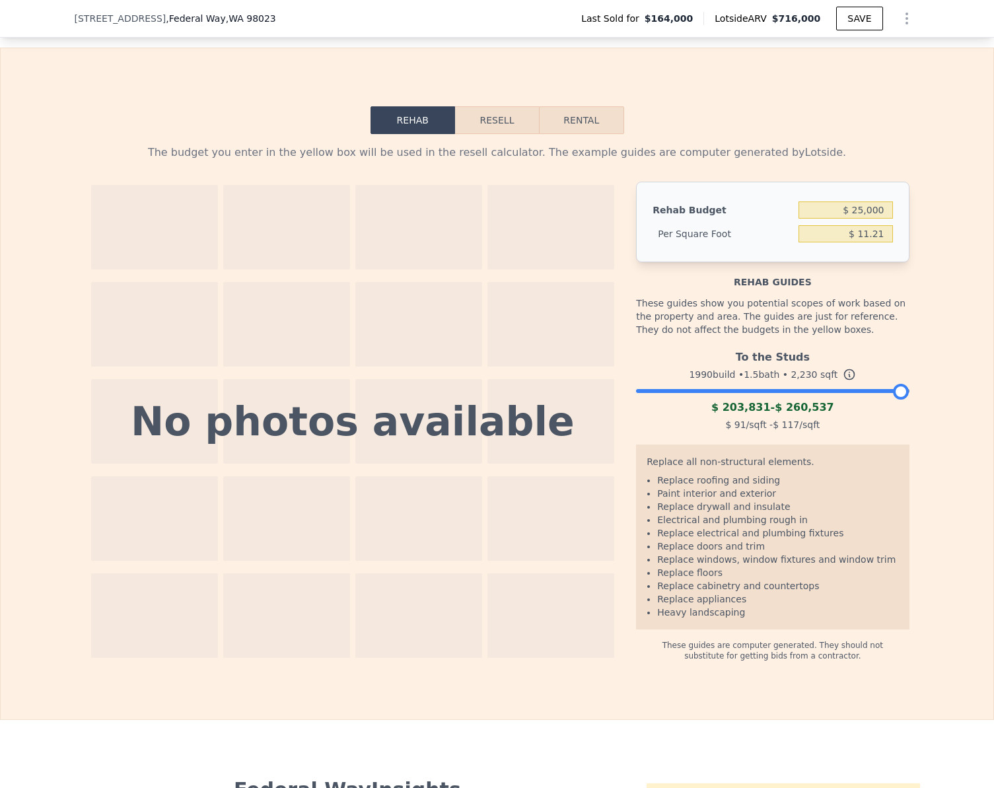
click at [636, 392] on div at bounding box center [772, 388] width 273 height 8
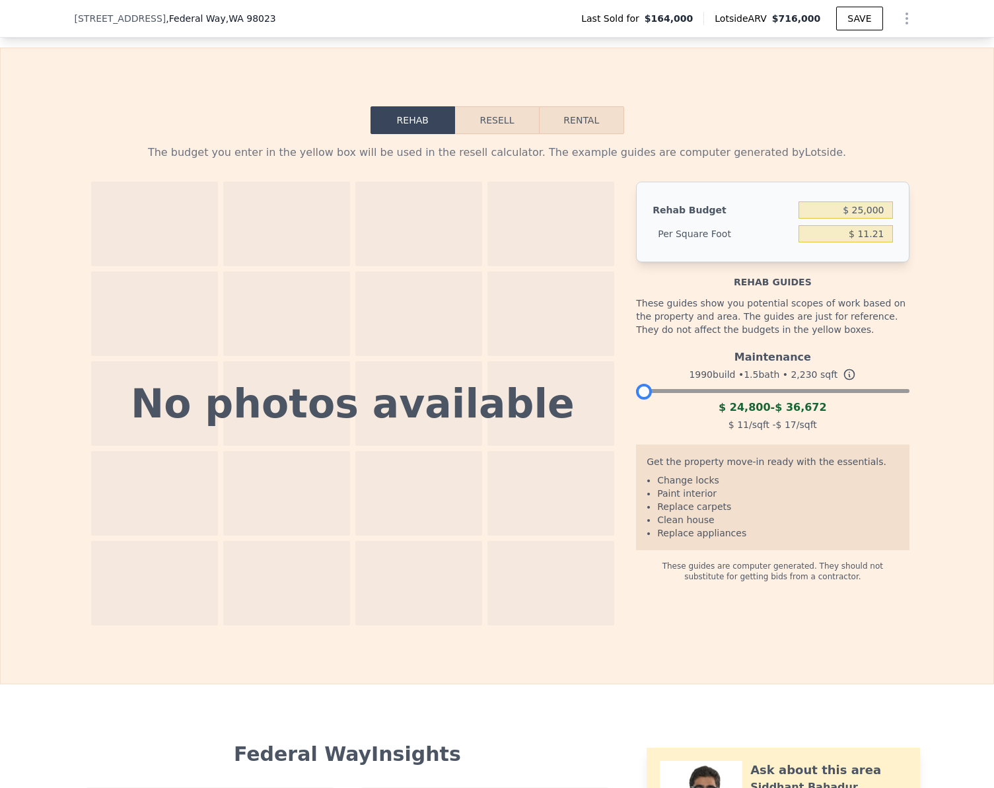
click at [490, 134] on button "Resell" at bounding box center [497, 120] width 84 height 28
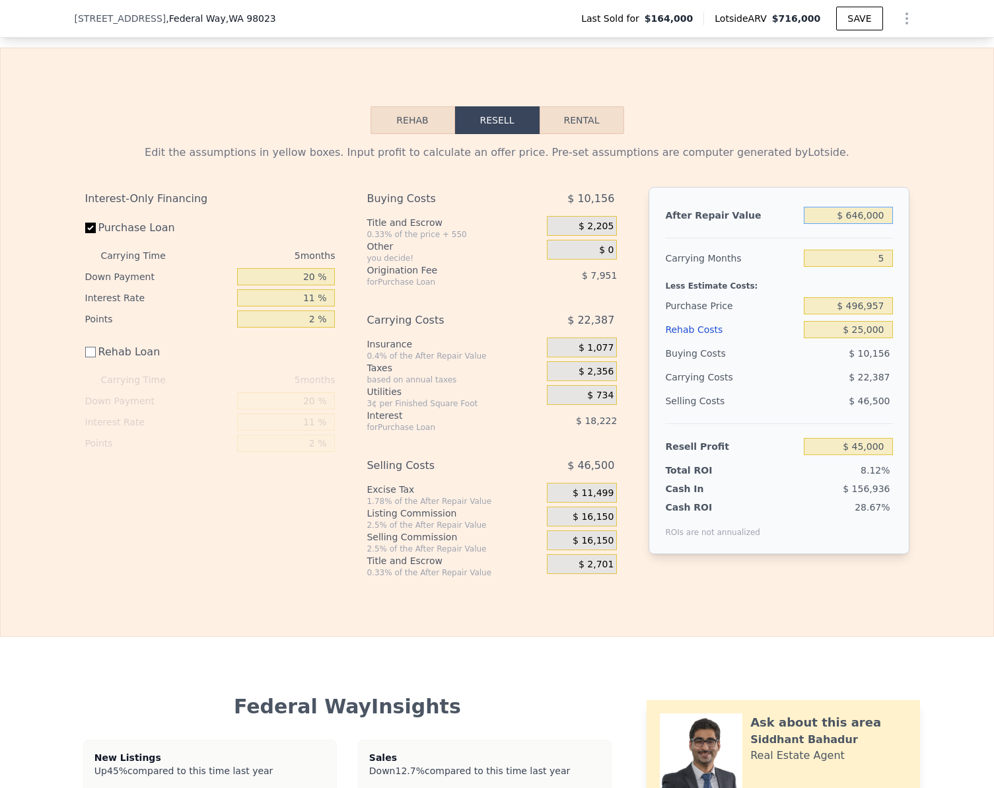
click at [885, 224] on input "$ 646,000" at bounding box center [848, 215] width 88 height 17
checkbox input "true"
type input "$ 716,000"
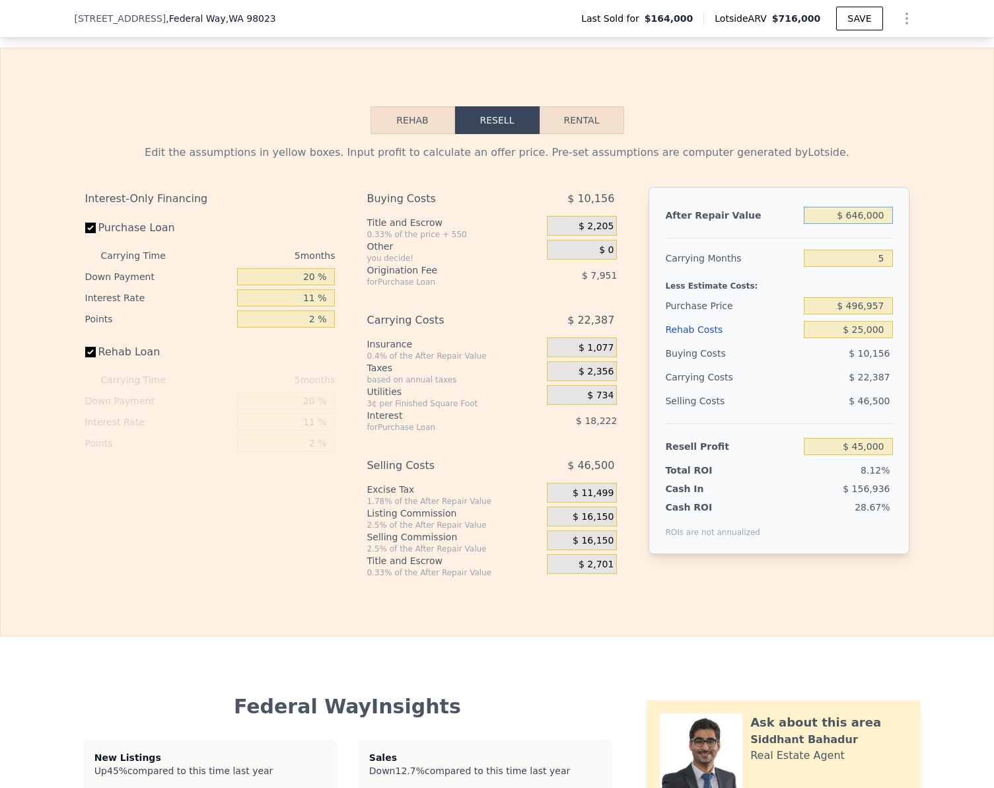
type input "$ 0"
type input "$ 486,503"
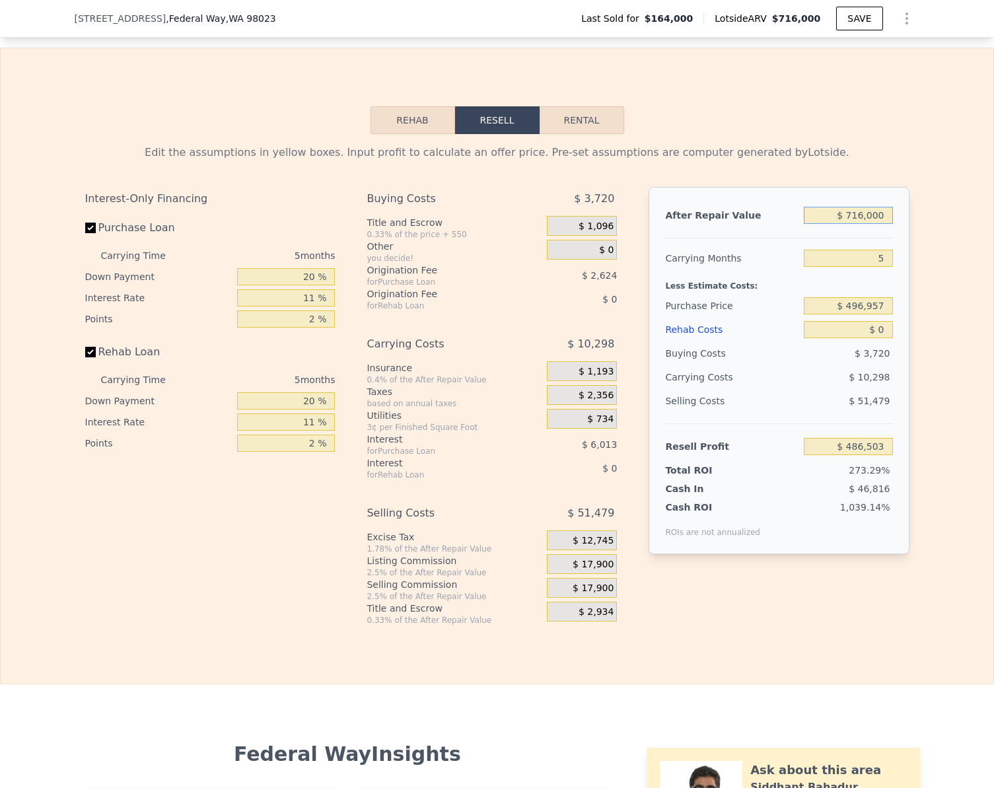
type input "$ 7,160,007"
type input "$ 6,461,408"
type input "$ 716,000,700"
type input "$ 663,700,860"
click at [885, 224] on input "$ 716,000,700" at bounding box center [848, 215] width 88 height 17
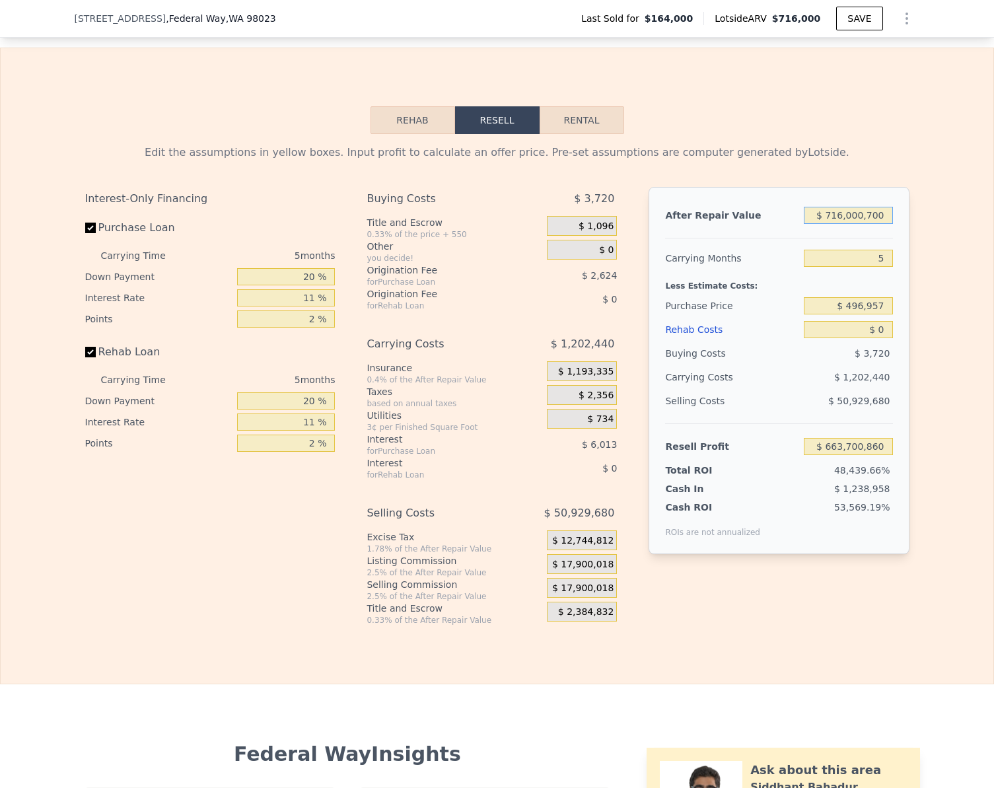
click at [885, 224] on input "$ 716,000,700" at bounding box center [848, 215] width 88 height 17
type input "$ 7"
type input "-$ 177,368"
type input "$ 700"
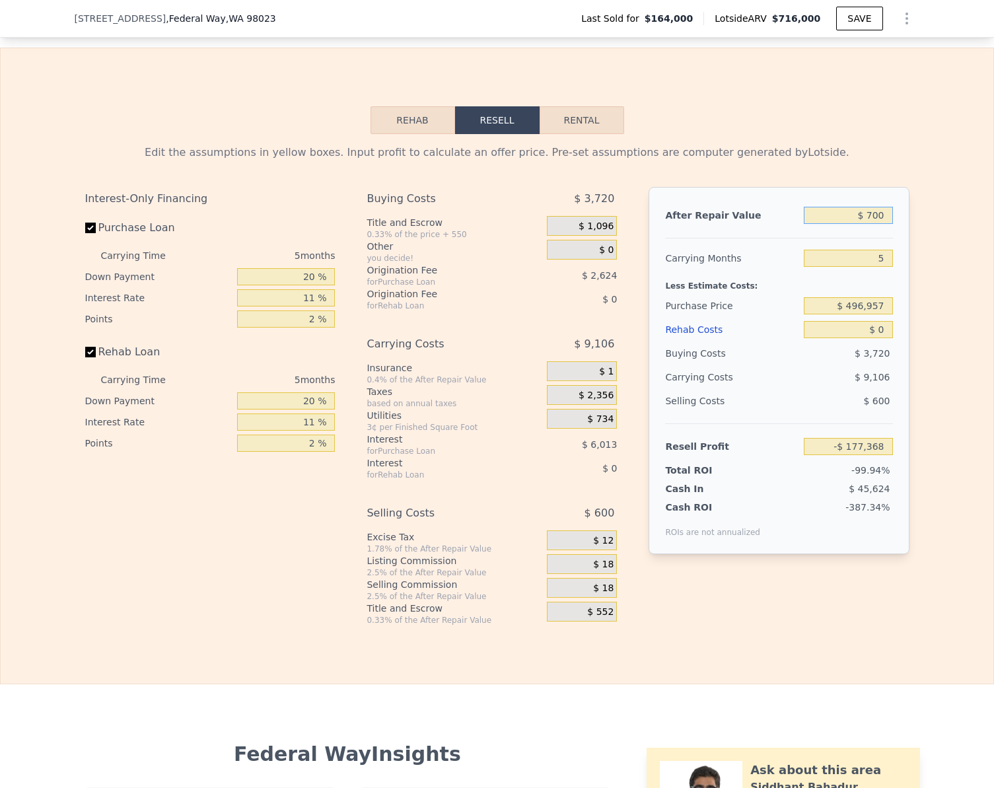
type input "-$ 176,726"
type input "$ 70,000"
type input "-$ 112,471"
type input "$ 700,000"
type input "$ 471,667"
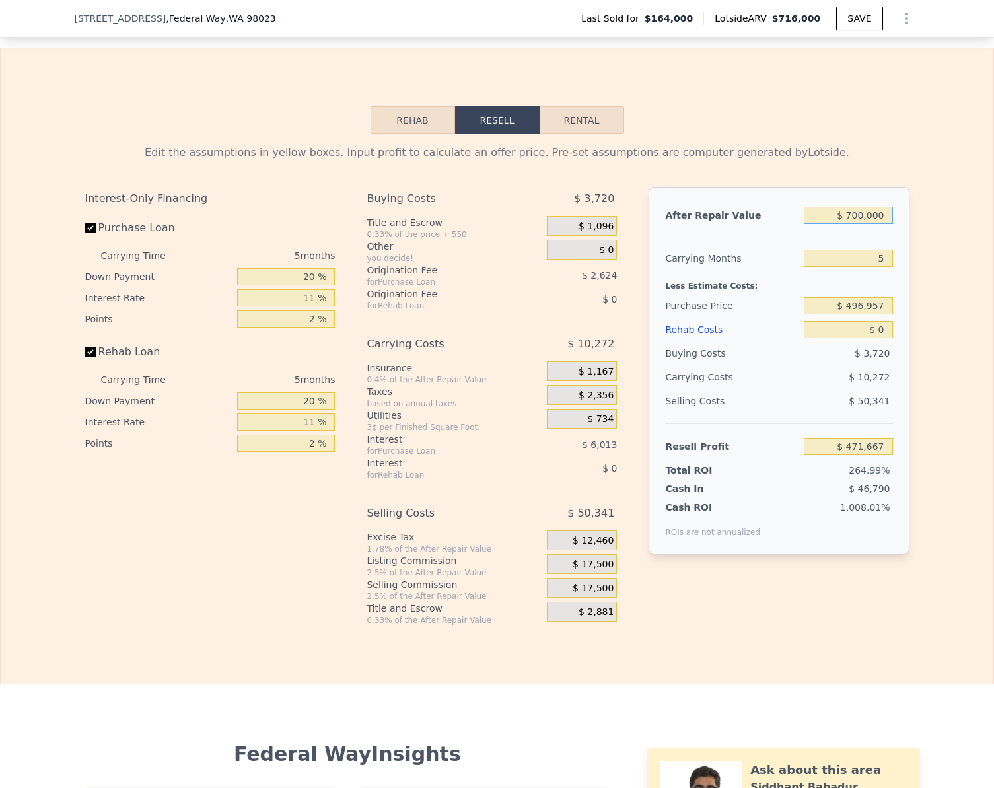
type input "$ 700,000"
click at [938, 256] on div "Edit the assumptions in yellow boxes. Input profit to calculate an offer price.…" at bounding box center [497, 379] width 992 height 491
click at [881, 455] on input "$ 471,667" at bounding box center [848, 446] width 88 height 17
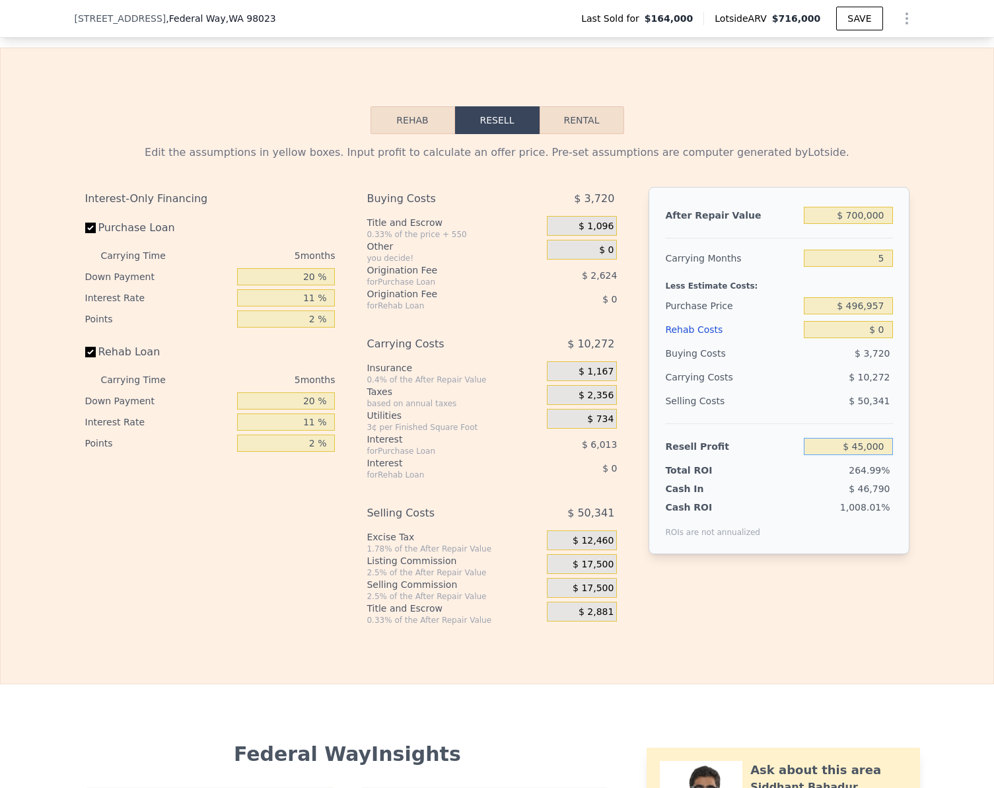
type input "$ 45,000"
click at [915, 448] on div "Edit the assumptions in yellow boxes. Input profit to calculate an offer price.…" at bounding box center [497, 379] width 992 height 491
type input "$ 568,041"
click at [89, 357] on input "Rehab Loan" at bounding box center [90, 352] width 11 height 11
checkbox input "false"
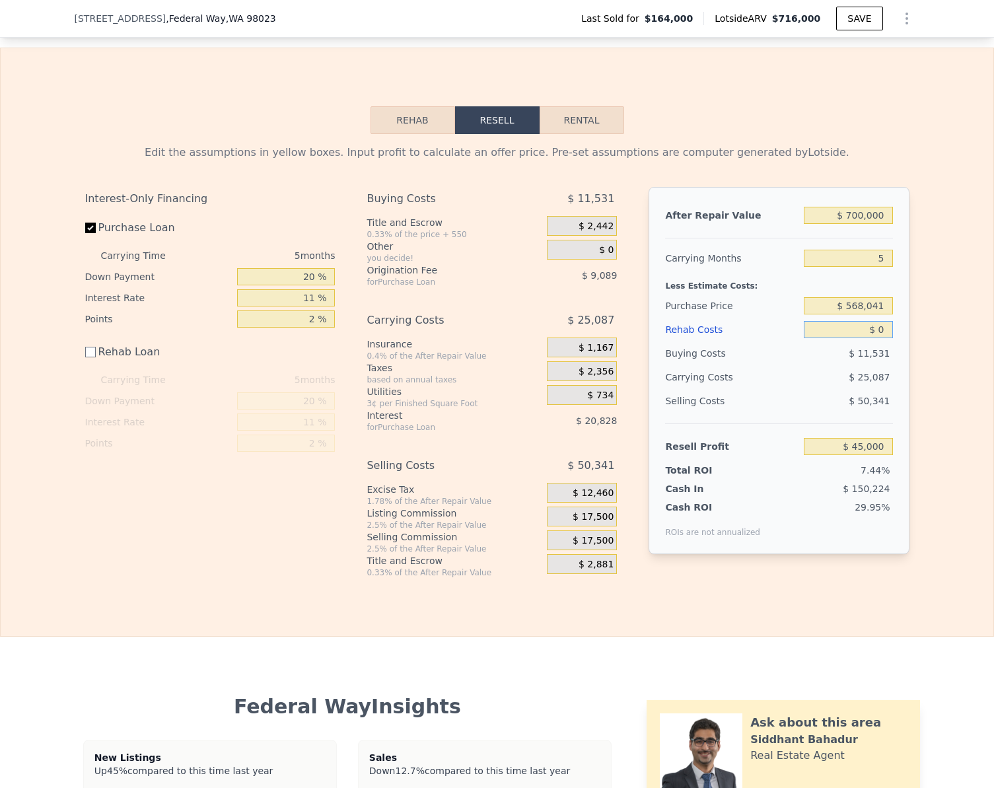
click at [882, 338] on input "$ 0" at bounding box center [848, 329] width 88 height 17
type input "$ 25"
type input "$ 44,975"
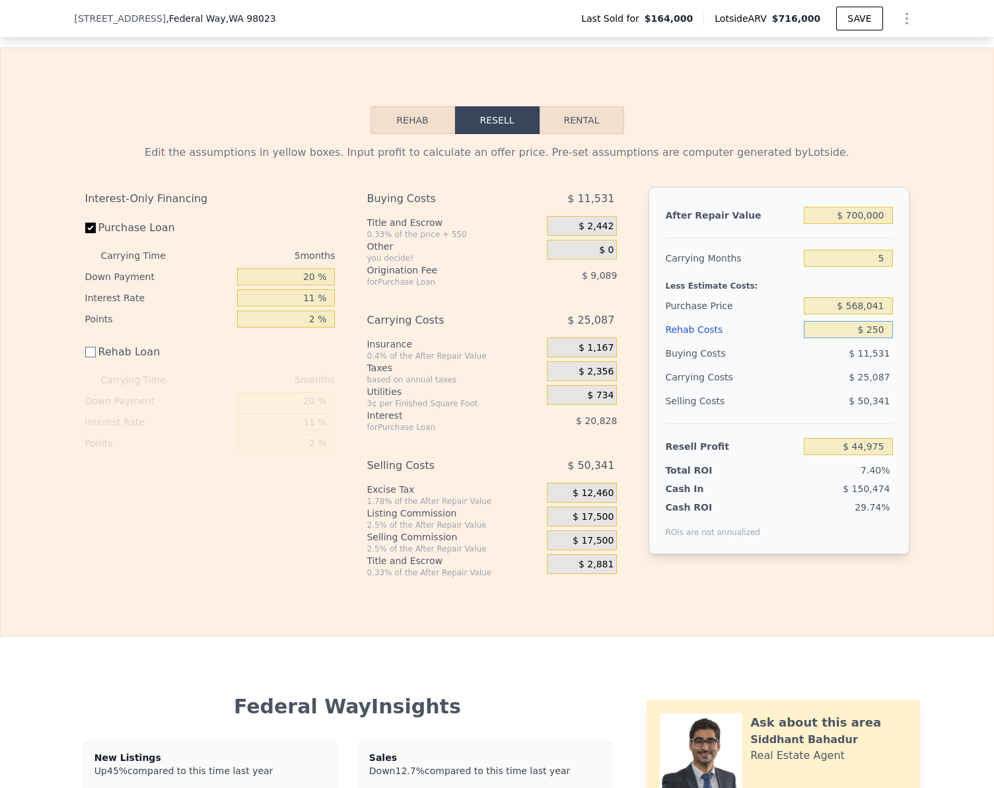
type input "$ 2,500"
type input "$ 44,750"
type input "$ 25,000"
type input "$ 20,000"
type input "$ 25,000"
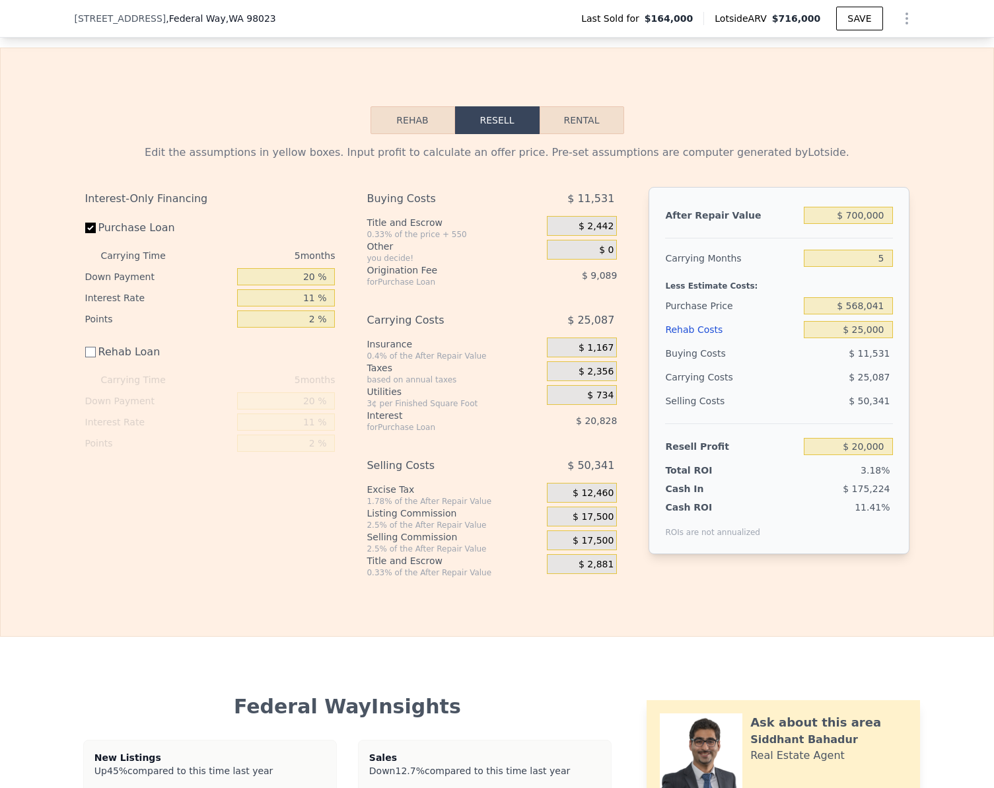
click at [960, 333] on div "Edit the assumptions in yellow boxes. Input profit to calculate an offer price.…" at bounding box center [497, 356] width 992 height 444
click at [883, 454] on div "Resell Profit $ 20,000" at bounding box center [778, 440] width 227 height 35
click at [882, 455] on input "$ 20,000" at bounding box center [848, 446] width 88 height 17
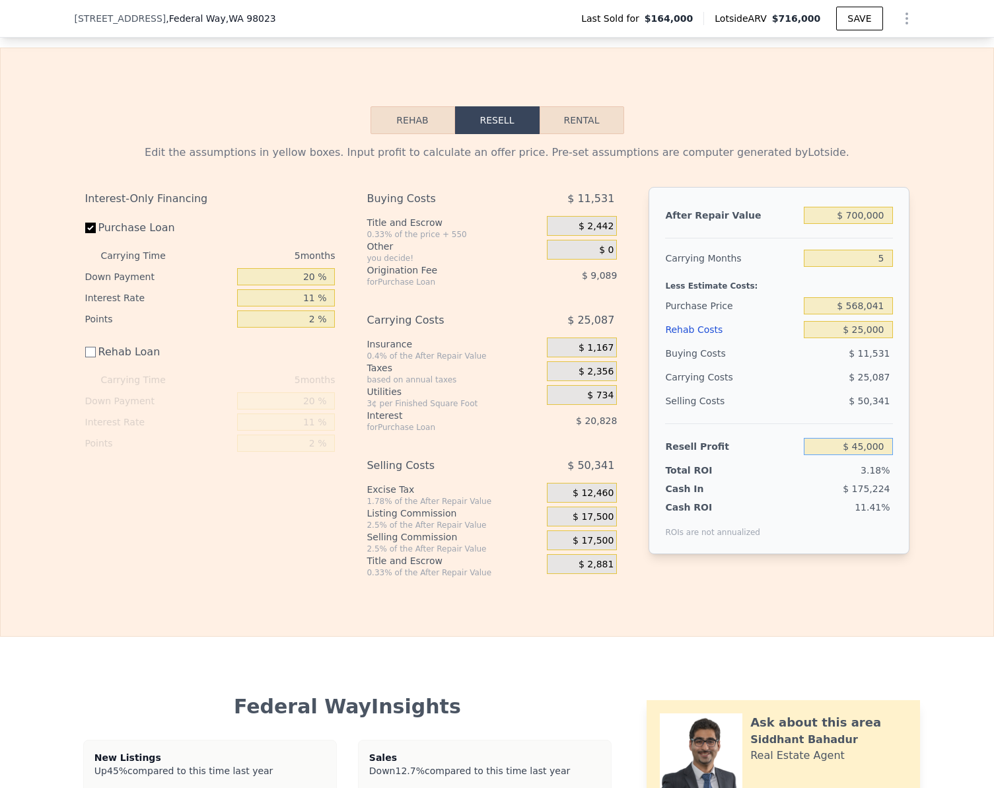
type input "$ 45,000"
click at [931, 452] on div "Edit the assumptions in yellow boxes. Input profit to calculate an offer price.…" at bounding box center [497, 356] width 992 height 444
type input "$ 544,369"
click at [881, 224] on input "$ 700,000" at bounding box center [848, 215] width 88 height 17
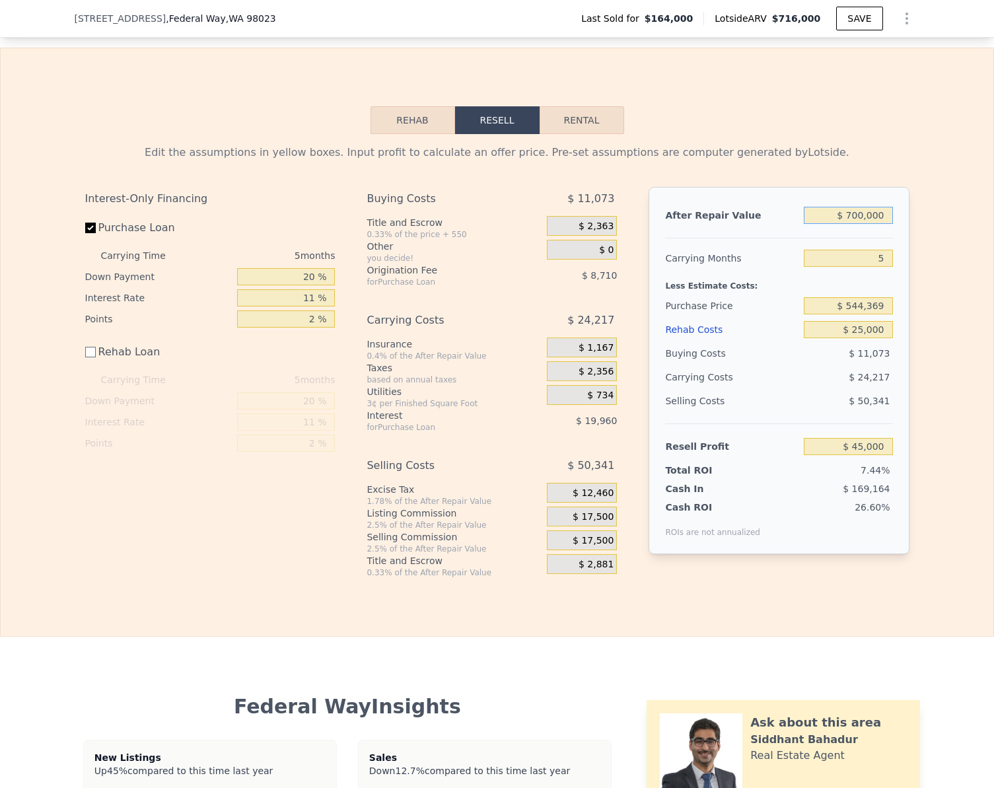
click at [881, 224] on input "$ 700,000" at bounding box center [848, 215] width 88 height 17
type input "$ 76"
type input "-$ 603,971"
type input "$ 760"
type input "-$ 603,338"
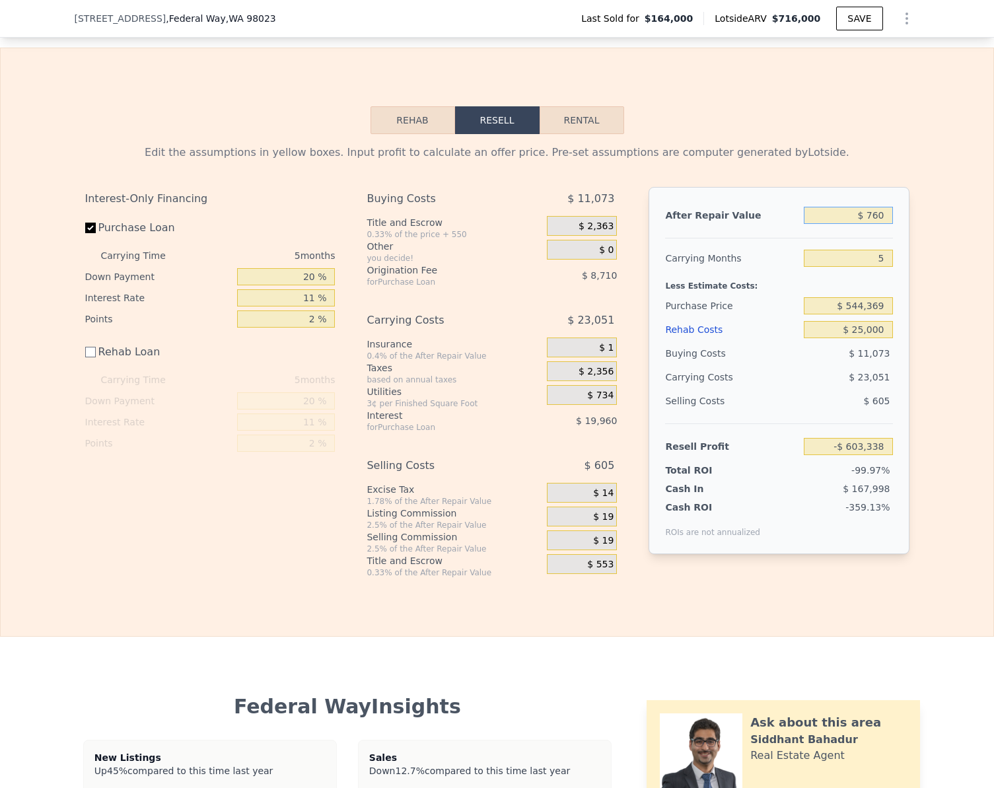
type input "$ 7,600"
type input "-$ 596,995"
type input "$ 76,000"
type input "-$ 533,575"
type input "$ 760,000"
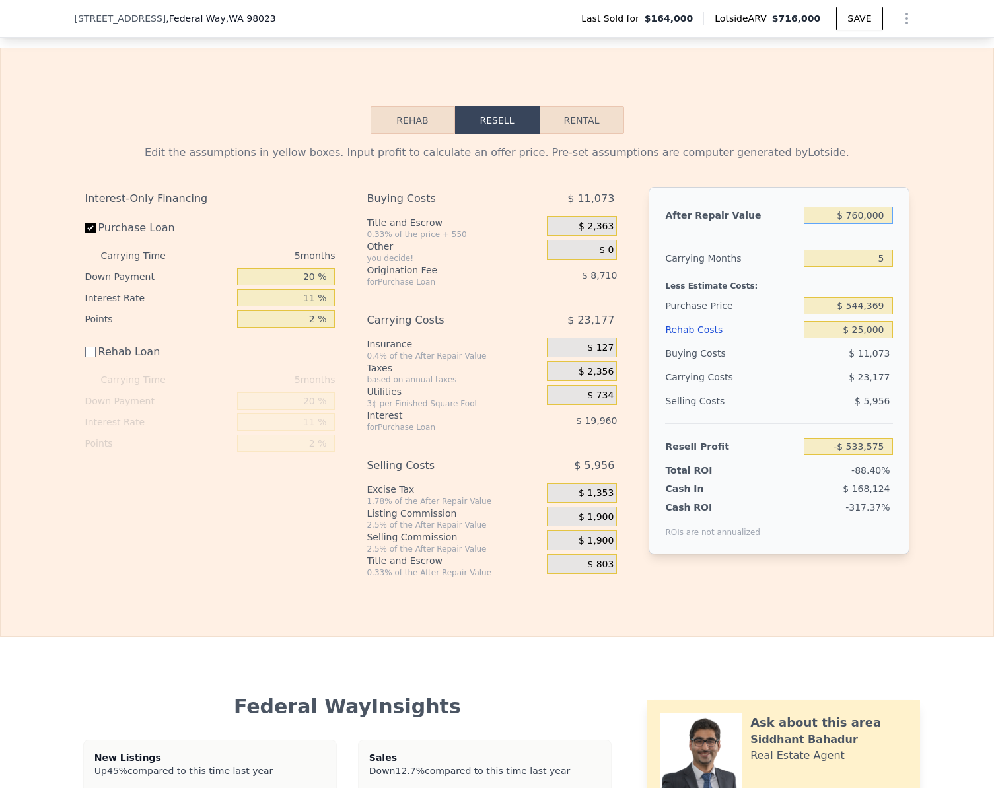
type input "$ 100,632"
click at [411, 134] on button "Rehab" at bounding box center [412, 120] width 85 height 28
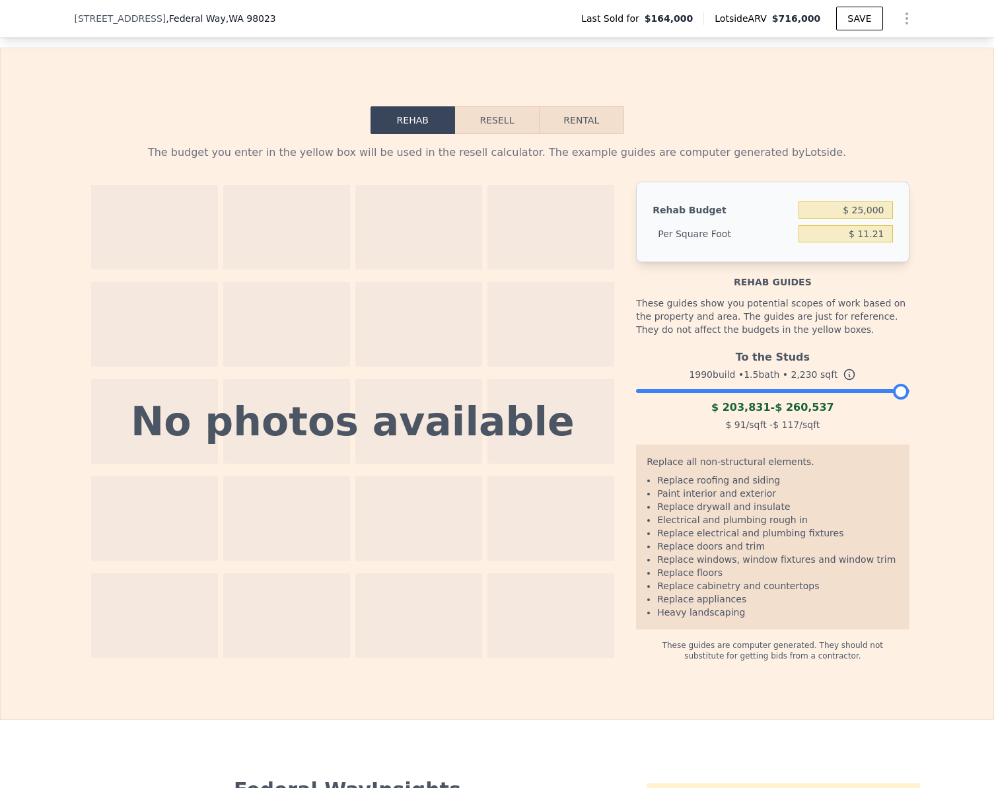
click at [724, 415] on div "To the Studs 1990 build • 1.5 bath • 2,230 sqft $ 203,831 - $ 260,537 $ 91 /sqf…" at bounding box center [772, 389] width 273 height 90
click at [718, 392] on div at bounding box center [772, 388] width 273 height 8
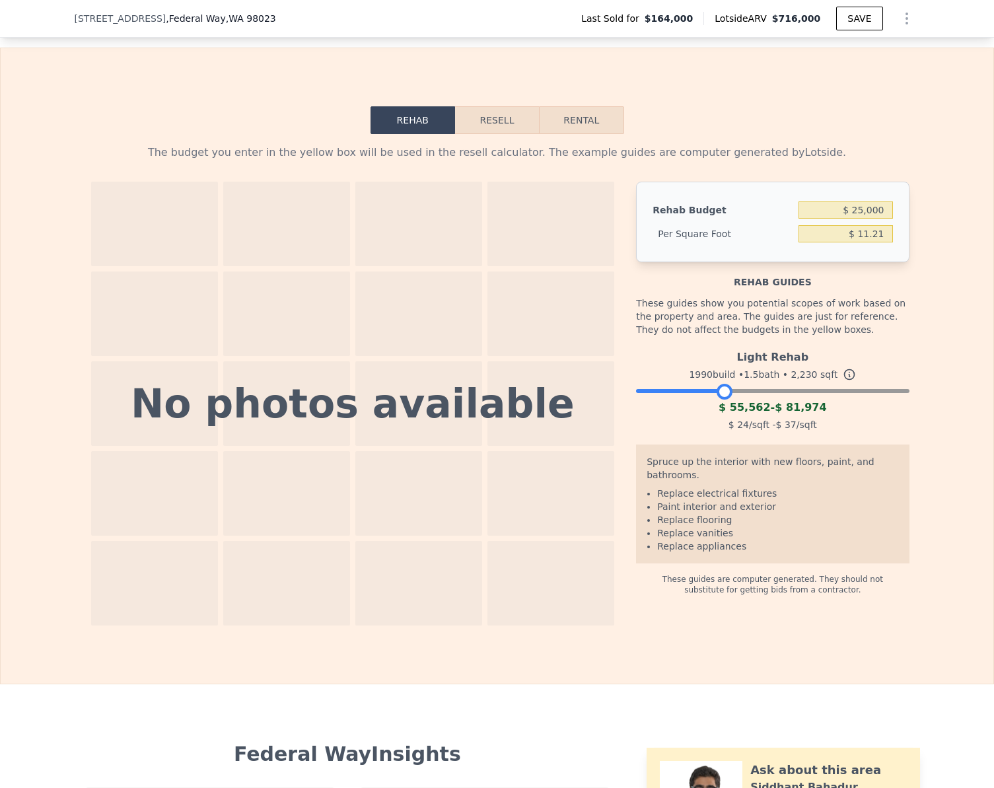
click at [504, 134] on button "Resell" at bounding box center [497, 120] width 84 height 28
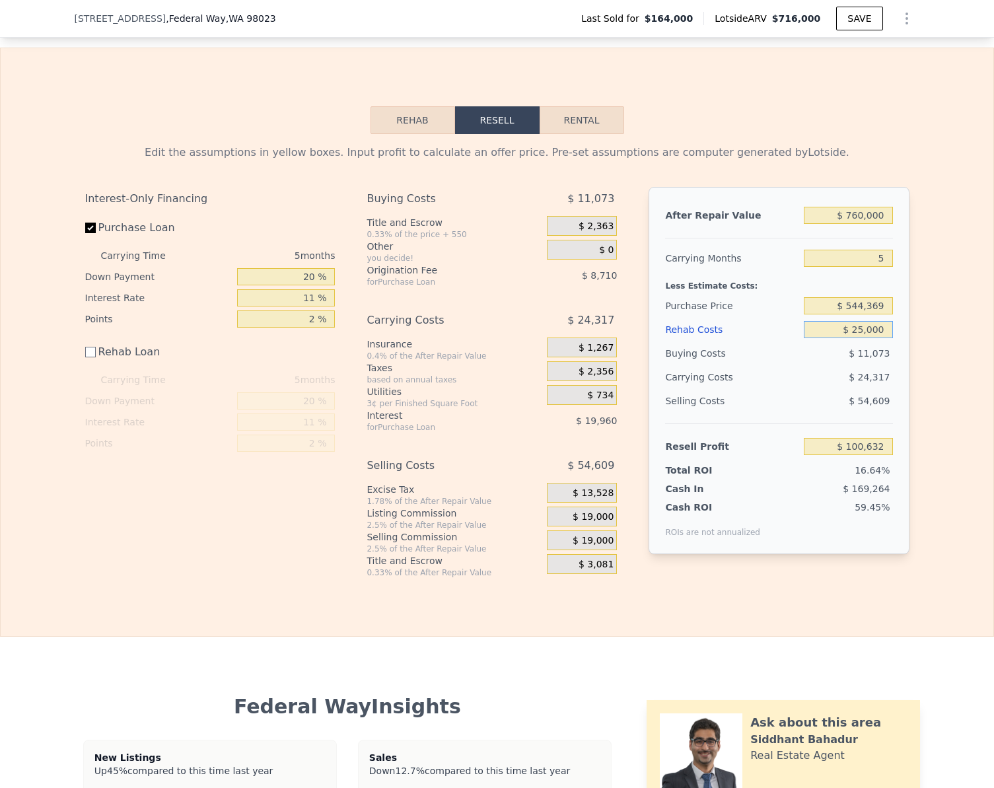
click at [874, 338] on input "$ 25,000" at bounding box center [848, 329] width 88 height 17
type input "$ 5"
type input "$ 125,627"
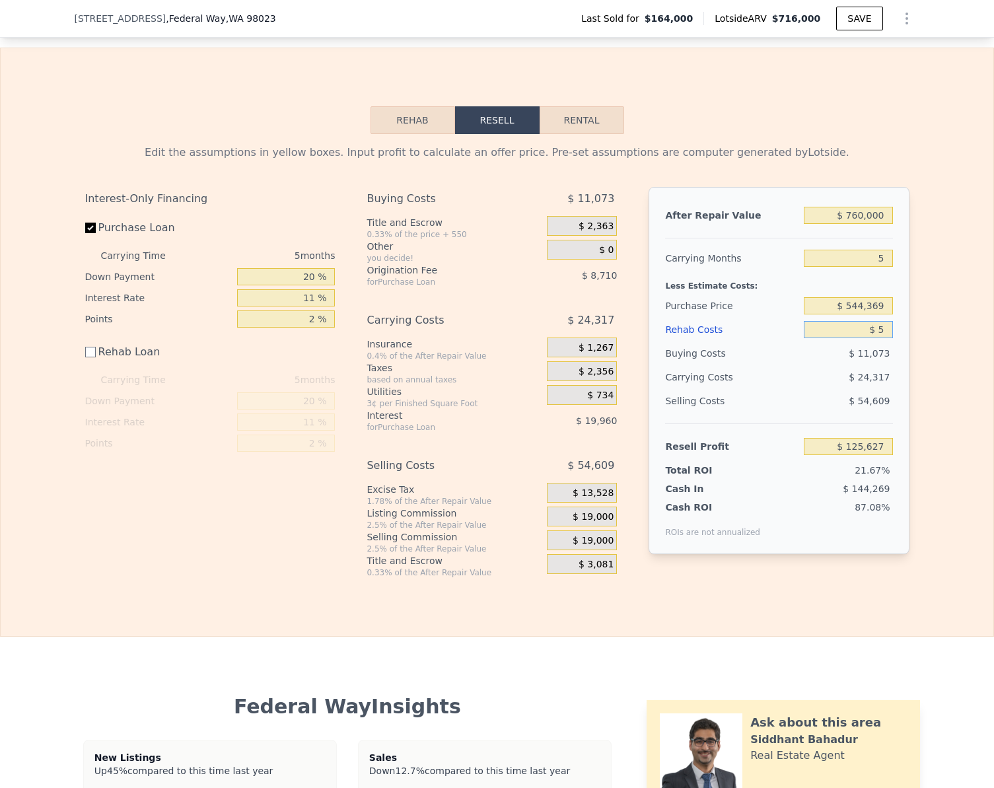
type input "$ 55"
type input "$ 125,577"
type input "$ 550"
type input "$ 125,082"
type input "$ 55,000"
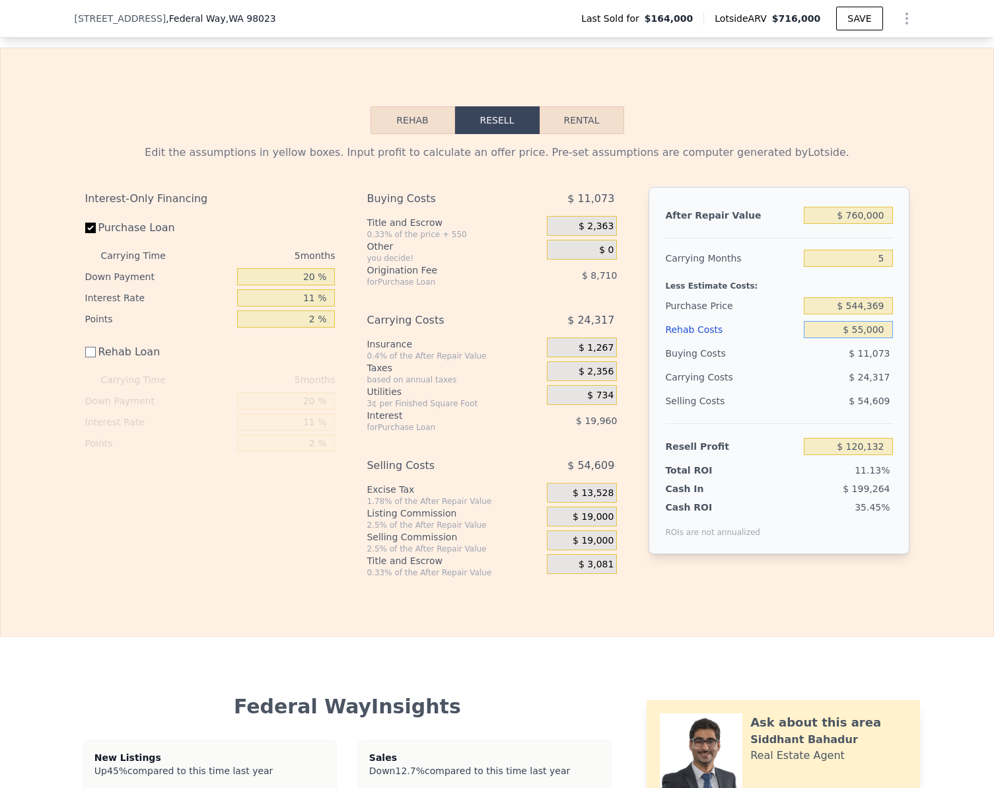
type input "$ 70,632"
type input "$ 55,000"
click at [877, 455] on input "$ 70,632" at bounding box center [848, 446] width 88 height 17
click at [878, 455] on input "$ 70,632" at bounding box center [848, 446] width 88 height 17
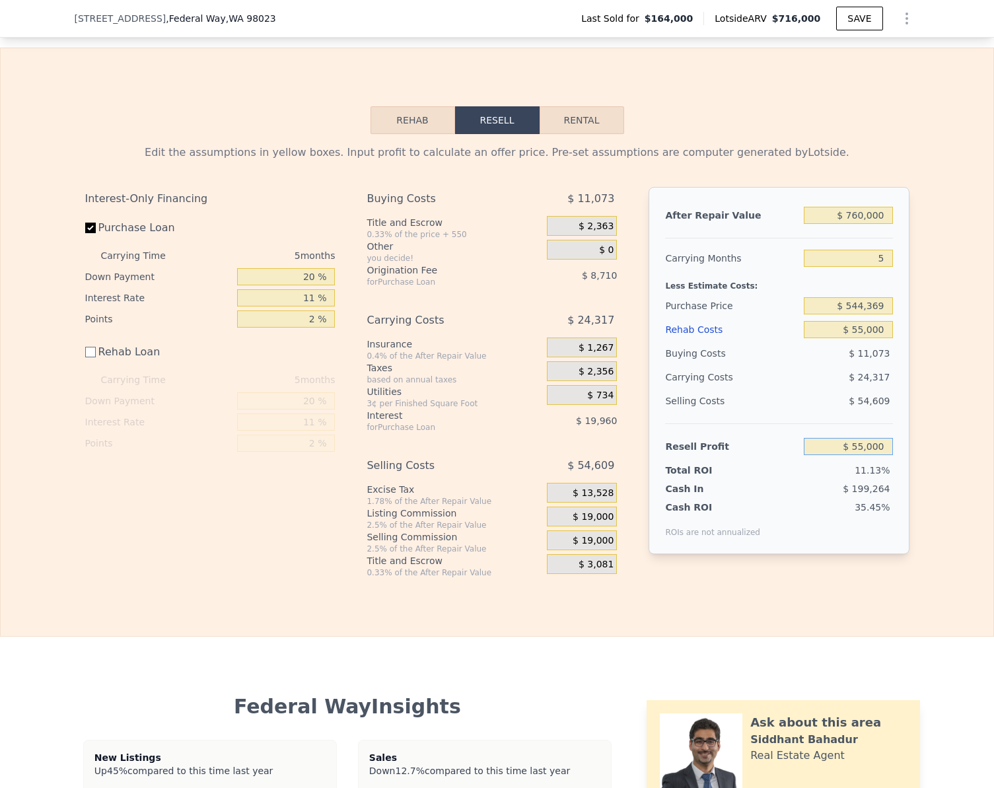
type input "$ 55,000"
click at [909, 450] on div "Edit the assumptions in yellow boxes. Input profit to calculate an offer price.…" at bounding box center [497, 356] width 845 height 444
type input "$ 559,170"
checkbox input "true"
type input "$ 716,000"
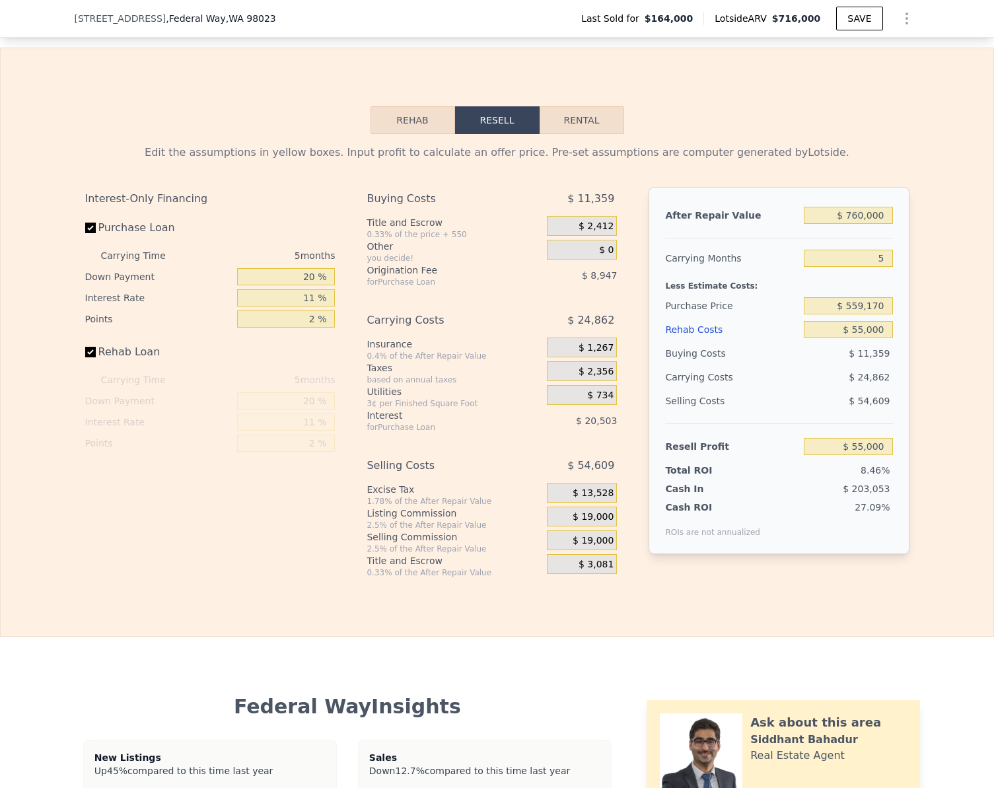
type input "$ 0"
type input "$ 486,503"
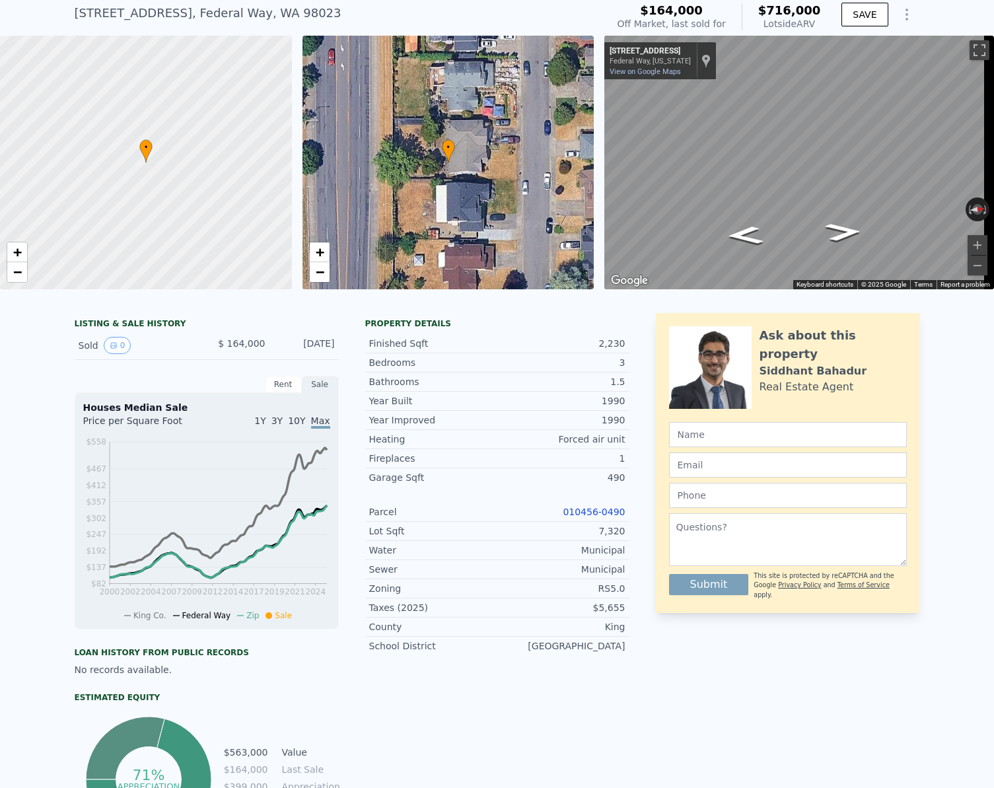
scroll to position [5, 0]
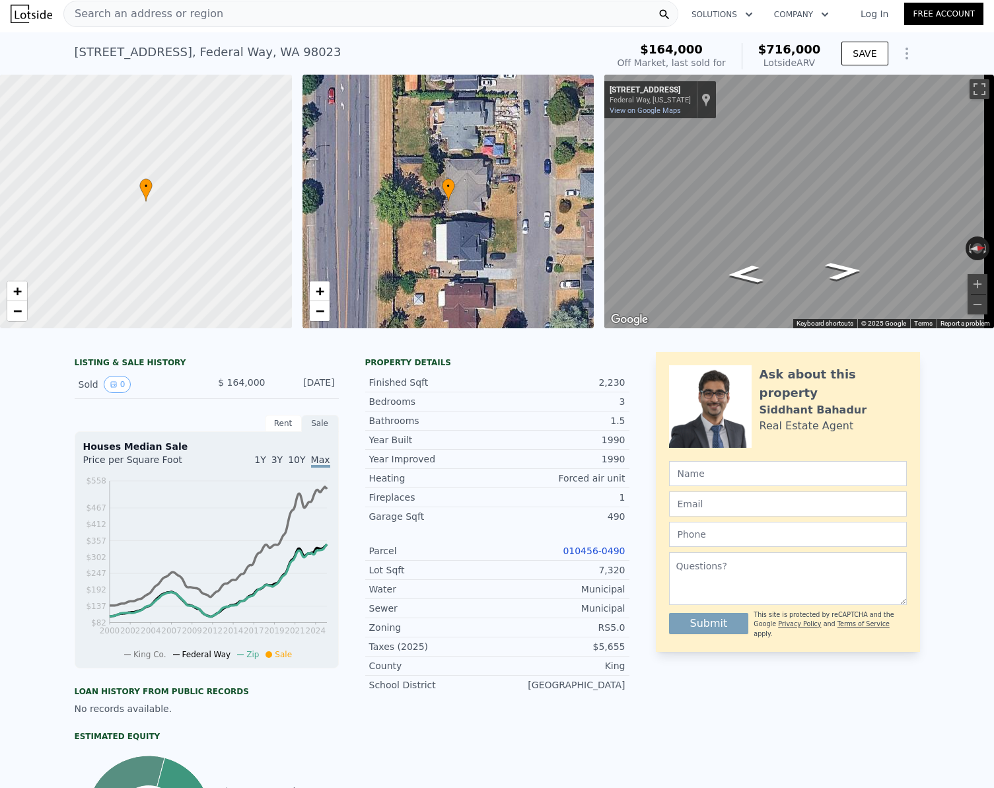
click at [258, 20] on div "Search an address or region" at bounding box center [370, 14] width 615 height 26
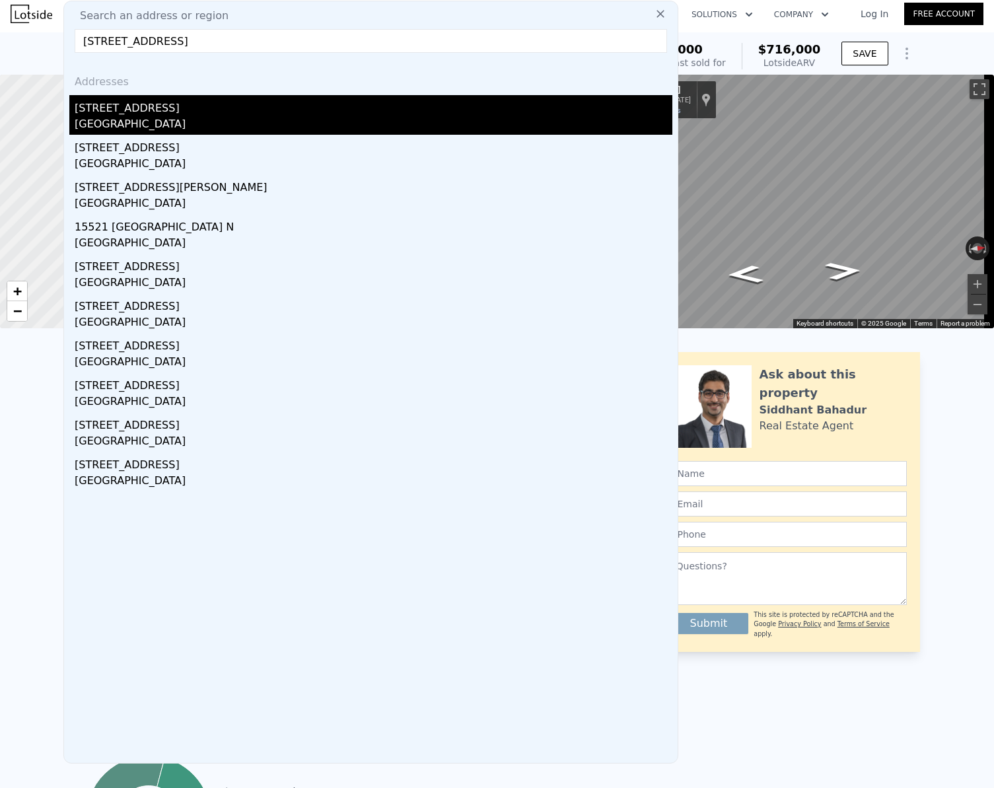
type input "[STREET_ADDRESS]"
click at [193, 118] on div "[GEOGRAPHIC_DATA]" at bounding box center [374, 125] width 598 height 18
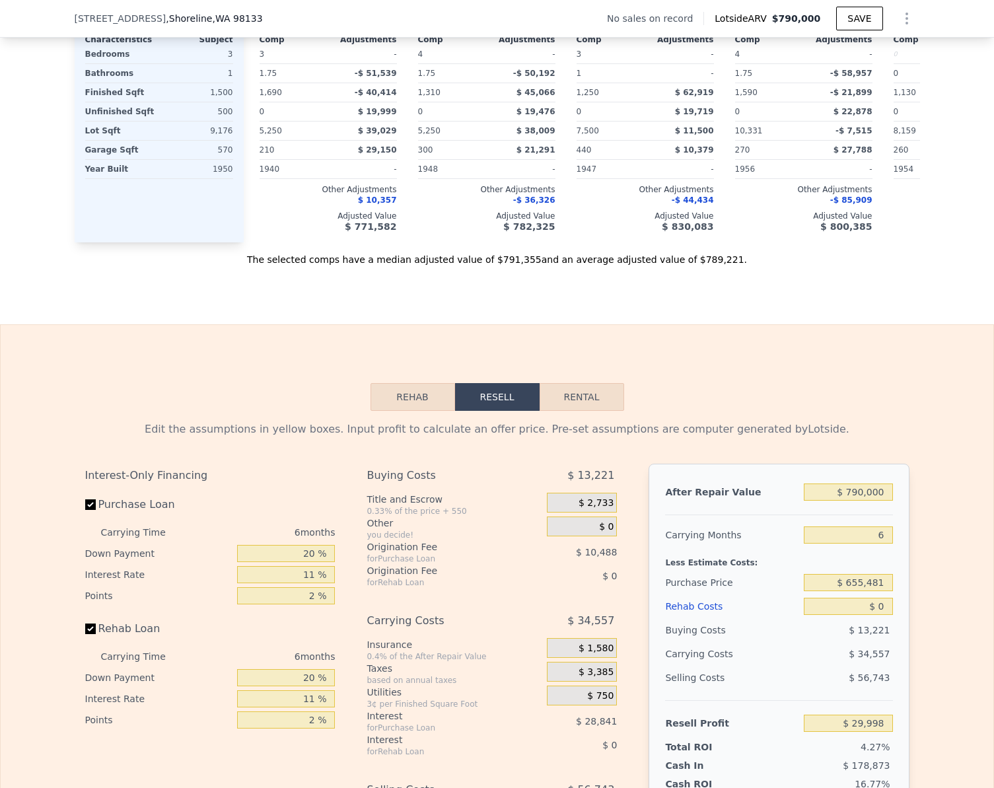
scroll to position [1519, 0]
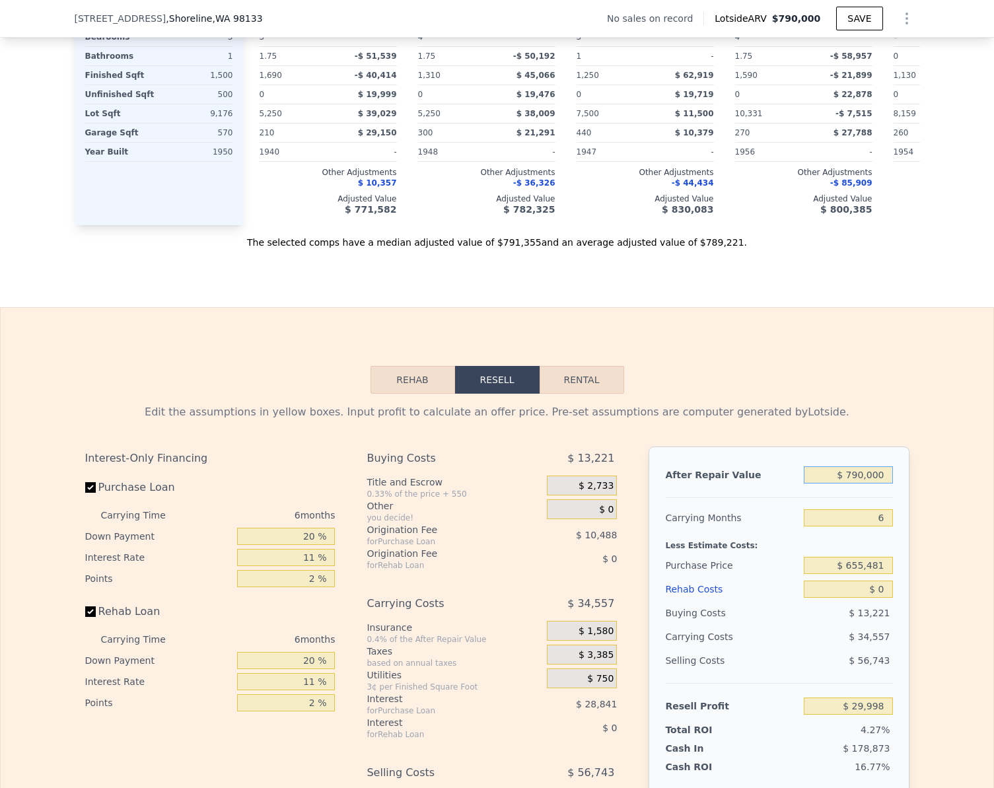
click at [881, 483] on input "$ 790,000" at bounding box center [848, 474] width 88 height 17
type input "$ 65"
type input "-$ 702,169"
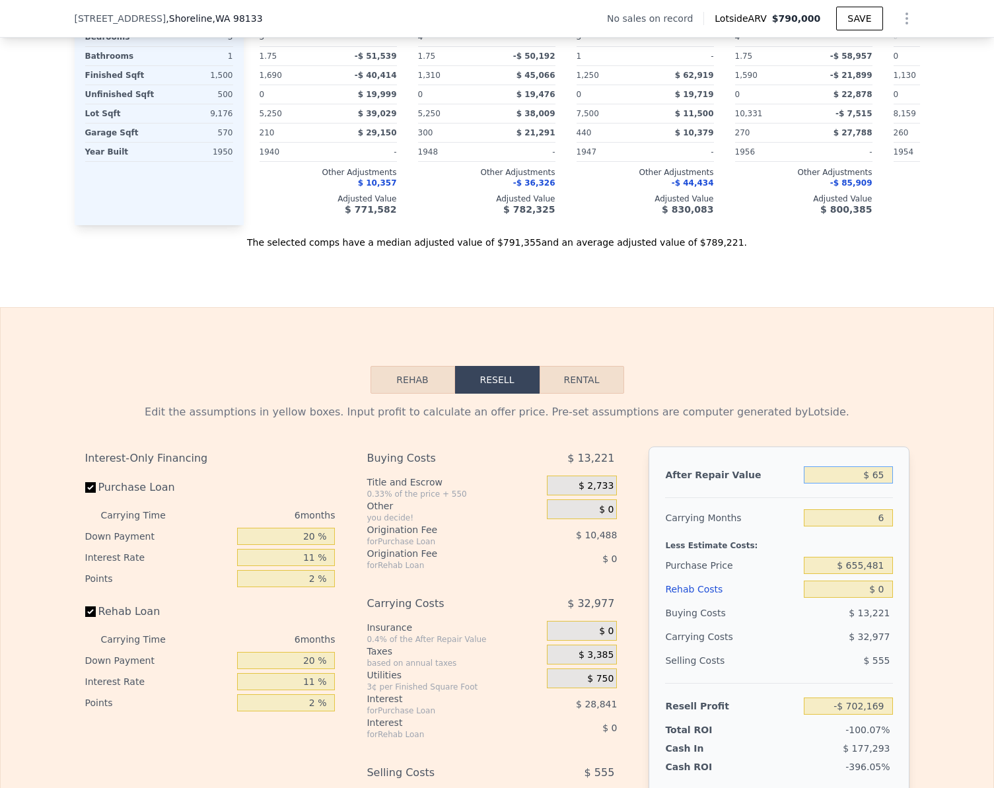
type input "$ 650"
type input "-$ 701,626"
type input "$ 650,000"
type input "-$ 99,764"
click at [401, 394] on button "Rehab" at bounding box center [412, 380] width 85 height 28
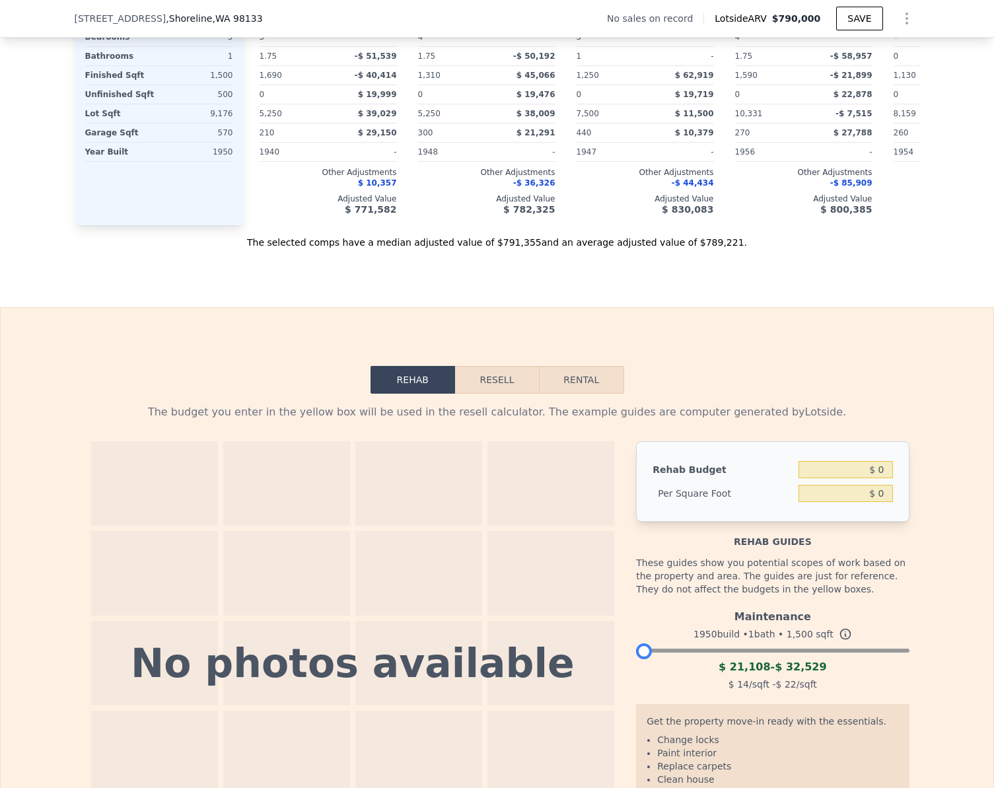
click at [640, 651] on div at bounding box center [772, 647] width 273 height 8
drag, startPoint x: 639, startPoint y: 668, endPoint x: 503, endPoint y: 636, distance: 139.2
click at [597, 663] on div "No photos available Rehab Budget $ 0 Per Square Foot $ 0 Rehab guides These gui…" at bounding box center [497, 663] width 824 height 444
click at [504, 394] on button "Resell" at bounding box center [497, 380] width 84 height 28
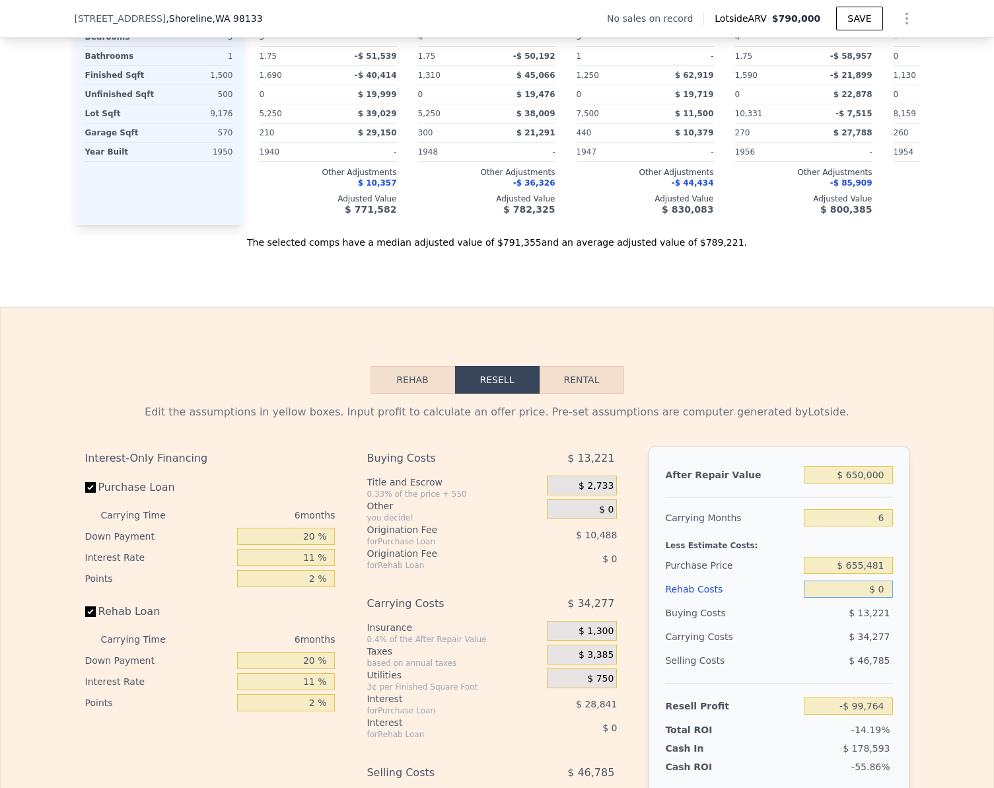
click at [880, 598] on input "$ 0" at bounding box center [848, 588] width 88 height 17
type input "$ 2"
type input "-$ 99,766"
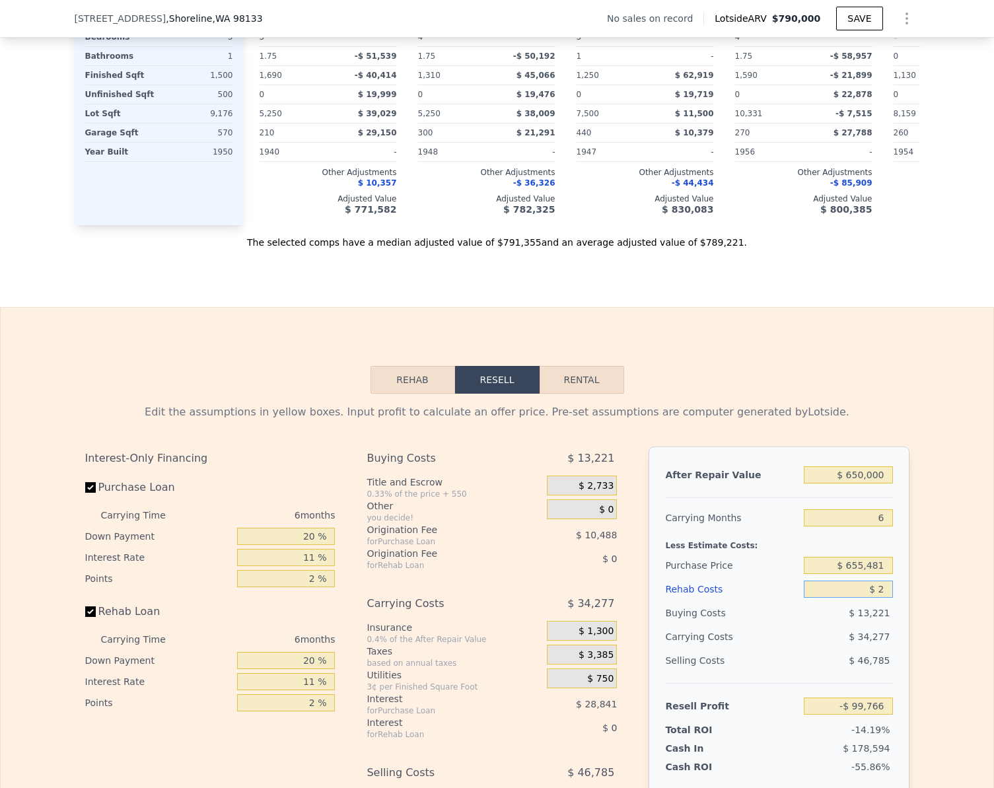
type input "$ 21"
type input "-$ 99,785"
type input "$ 2,100"
type input "-$ 101,988"
type input "$ 21,000"
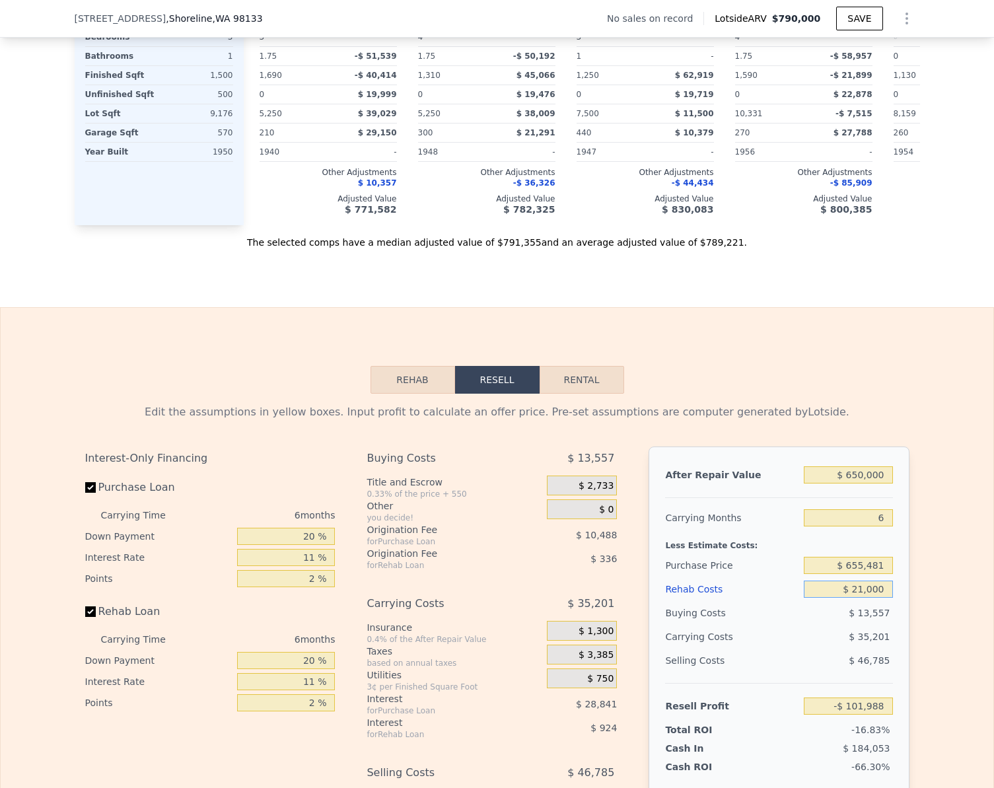
type input "-$ 122,024"
type input "$ 21,000"
click at [933, 615] on div "Edit the assumptions in yellow boxes. Input profit to calculate an offer price.…" at bounding box center [497, 639] width 992 height 491
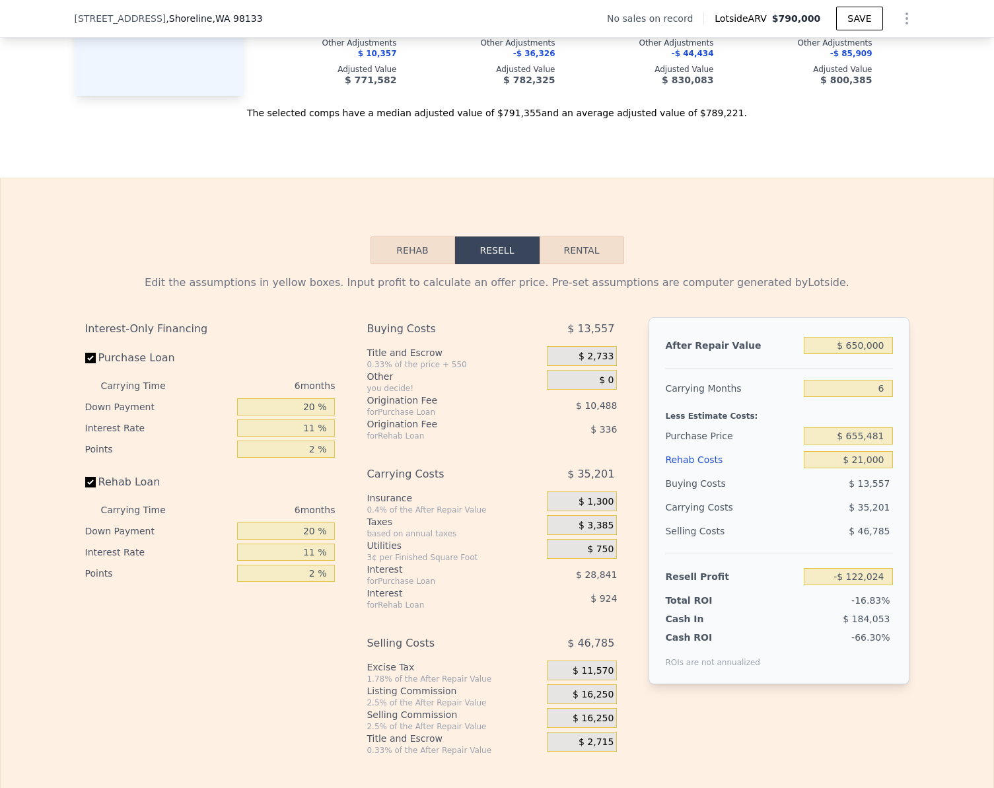
scroll to position [1651, 0]
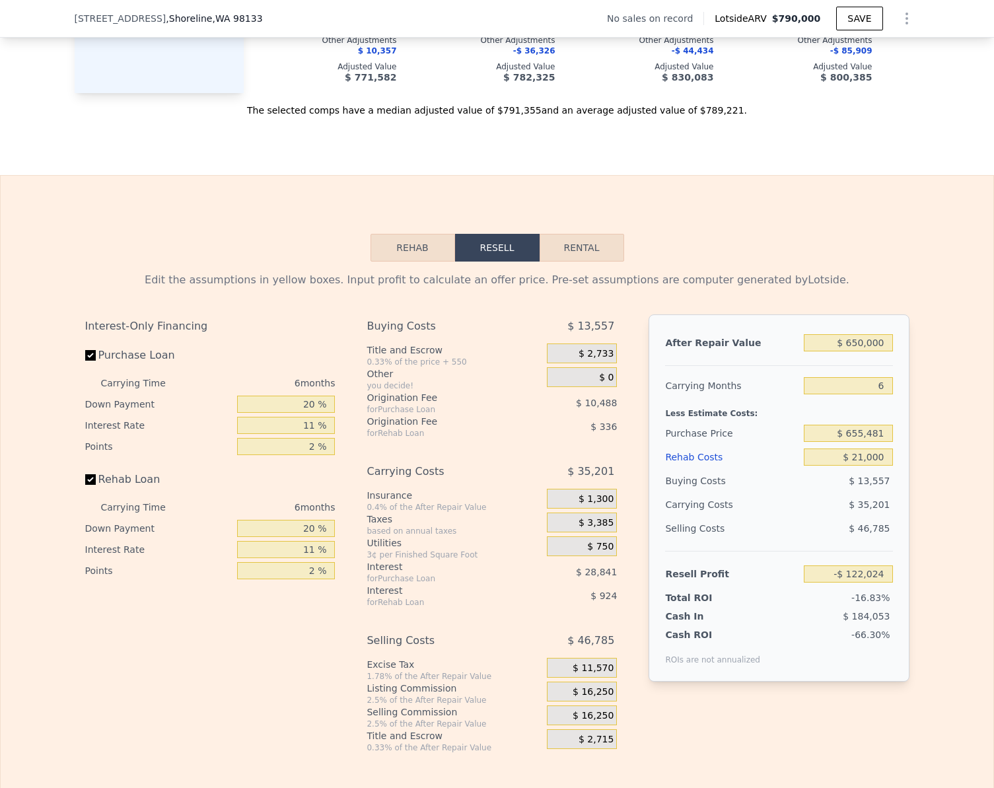
click at [878, 584] on div "-$ 122,024" at bounding box center [848, 574] width 88 height 24
drag, startPoint x: 878, startPoint y: 584, endPoint x: 880, endPoint y: 592, distance: 7.7
click at [880, 582] on input "-$ 122,024" at bounding box center [848, 573] width 88 height 17
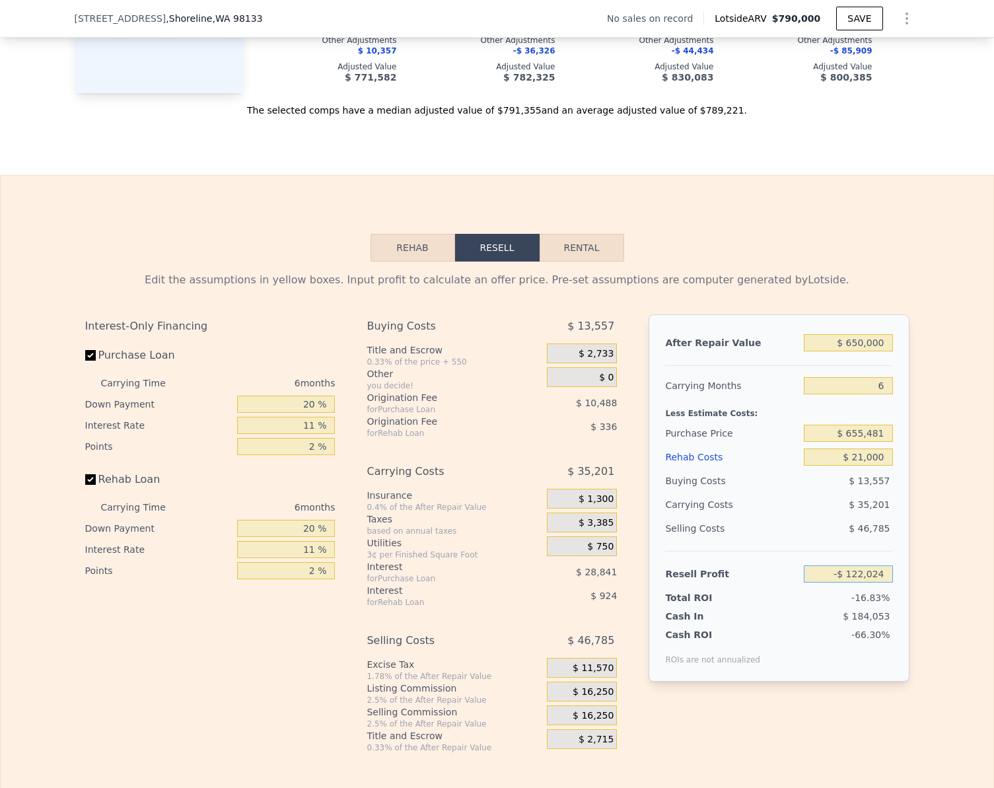
click at [880, 582] on input "-$ 122,024" at bounding box center [848, 573] width 88 height 17
click at [880, 582] on input "-$ 45,000" at bounding box center [848, 573] width 88 height 17
type input "$ 45,000"
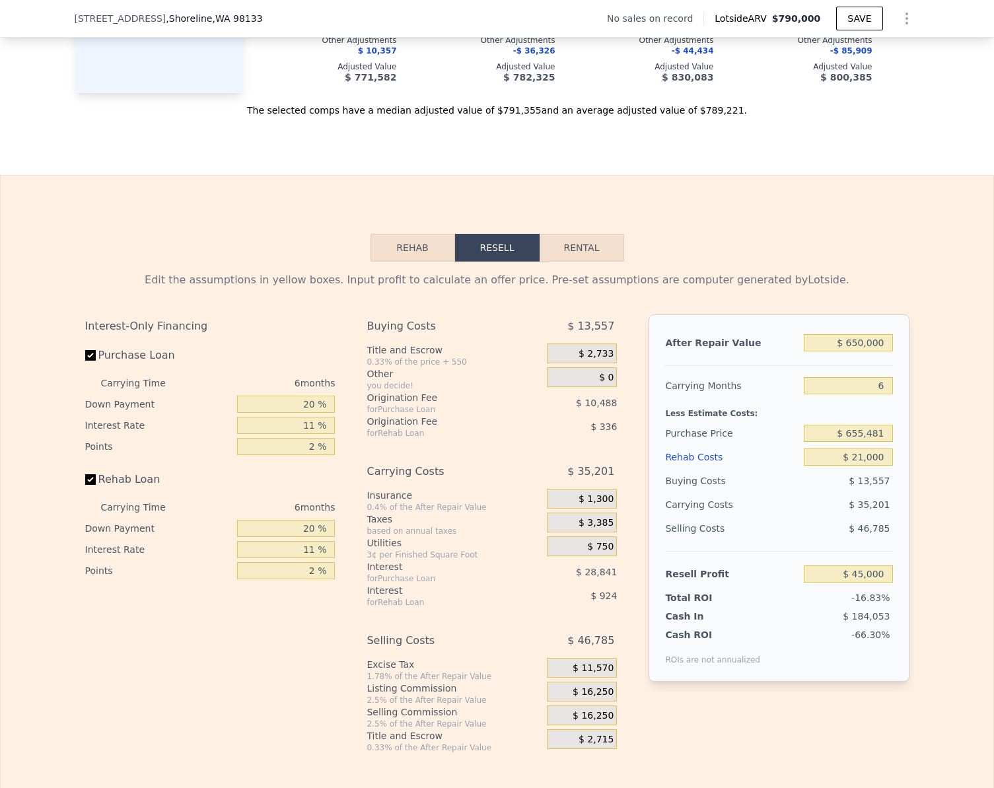
click at [918, 582] on div "Edit the assumptions in yellow boxes. Input profit to calculate an offer price.…" at bounding box center [497, 506] width 992 height 491
type input "$ 498,406"
click at [80, 498] on div "Edit the assumptions in yellow boxes. Input profit to calculate an offer price.…" at bounding box center [497, 506] width 845 height 491
click at [85, 485] on input "Rehab Loan" at bounding box center [90, 479] width 11 height 11
checkbox input "false"
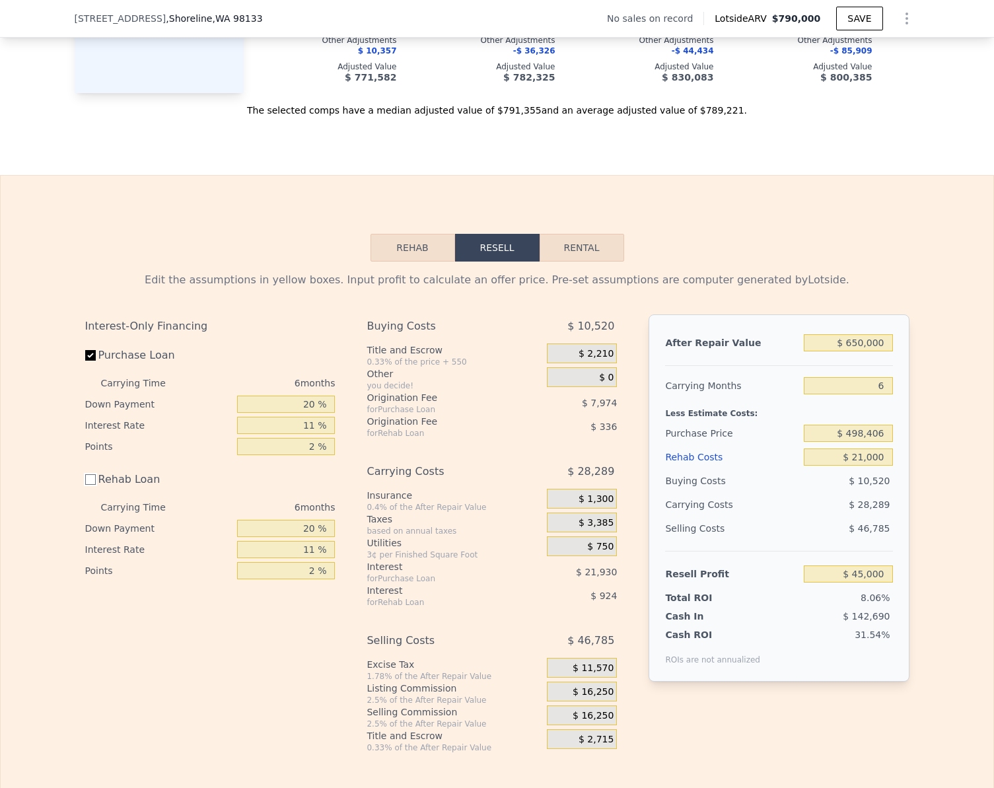
type input "$ 46,260"
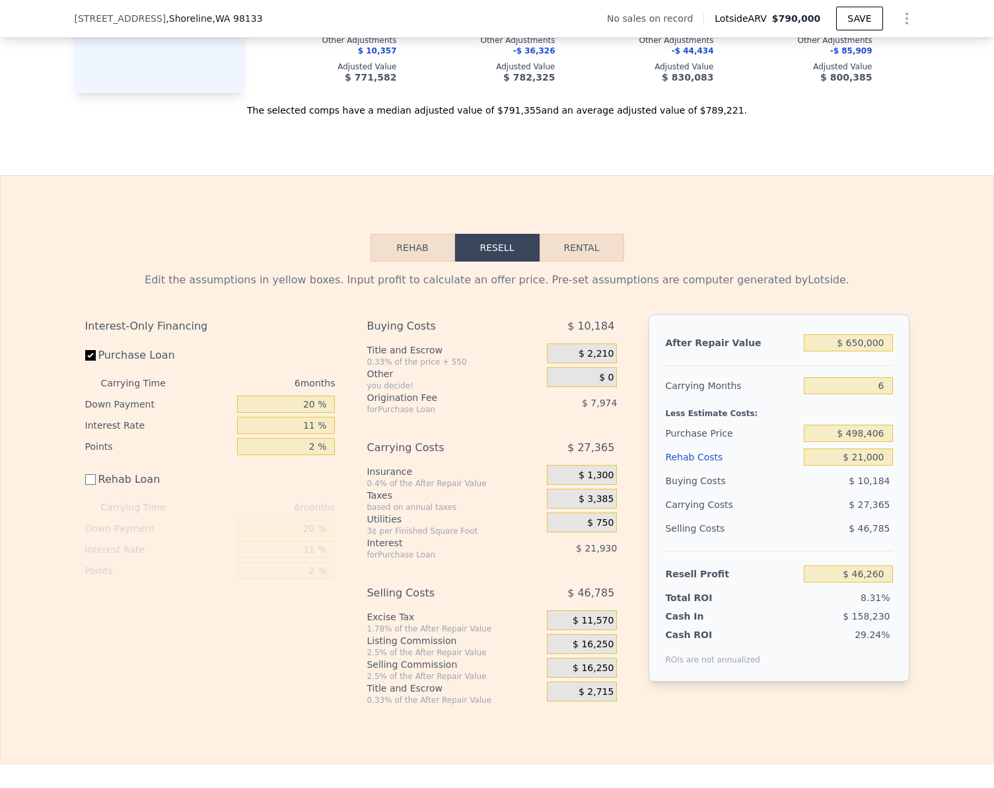
click at [945, 512] on div "Edit the assumptions in yellow boxes. Input profit to calculate an offer price.…" at bounding box center [497, 483] width 992 height 444
checkbox input "true"
type input "$ 790,000"
type input "$ 0"
type input "$ 29,998"
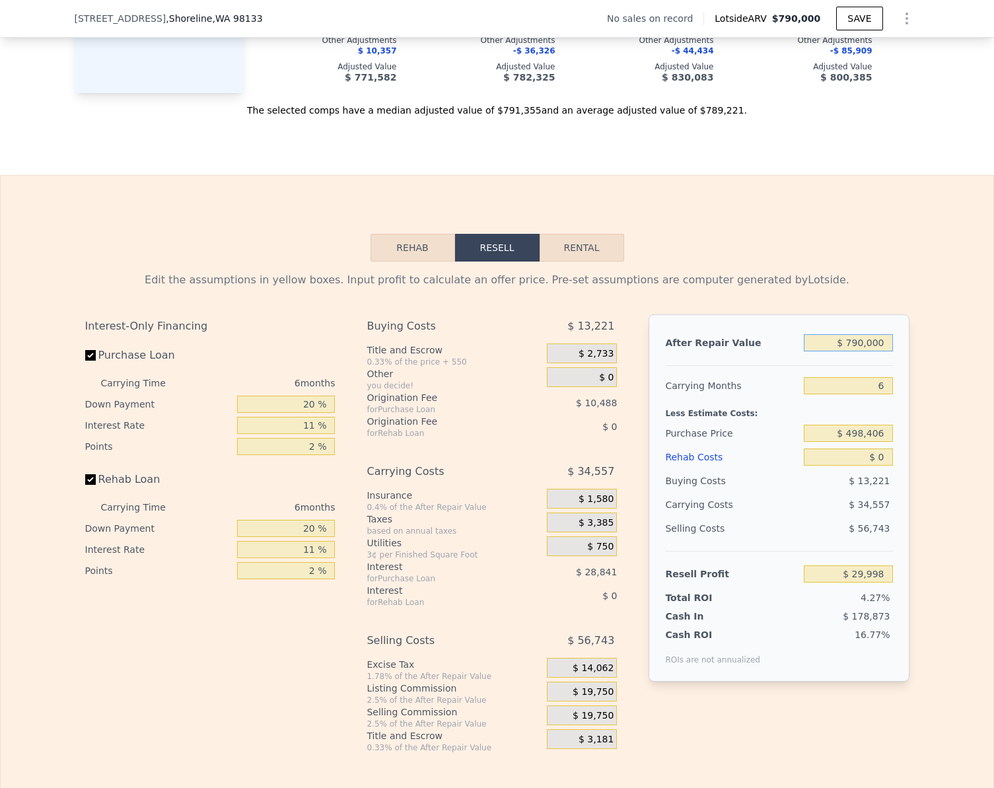
click at [884, 351] on input "$ 790,000" at bounding box center [848, 342] width 88 height 17
type input "$ 65"
type input "-$ 702,169"
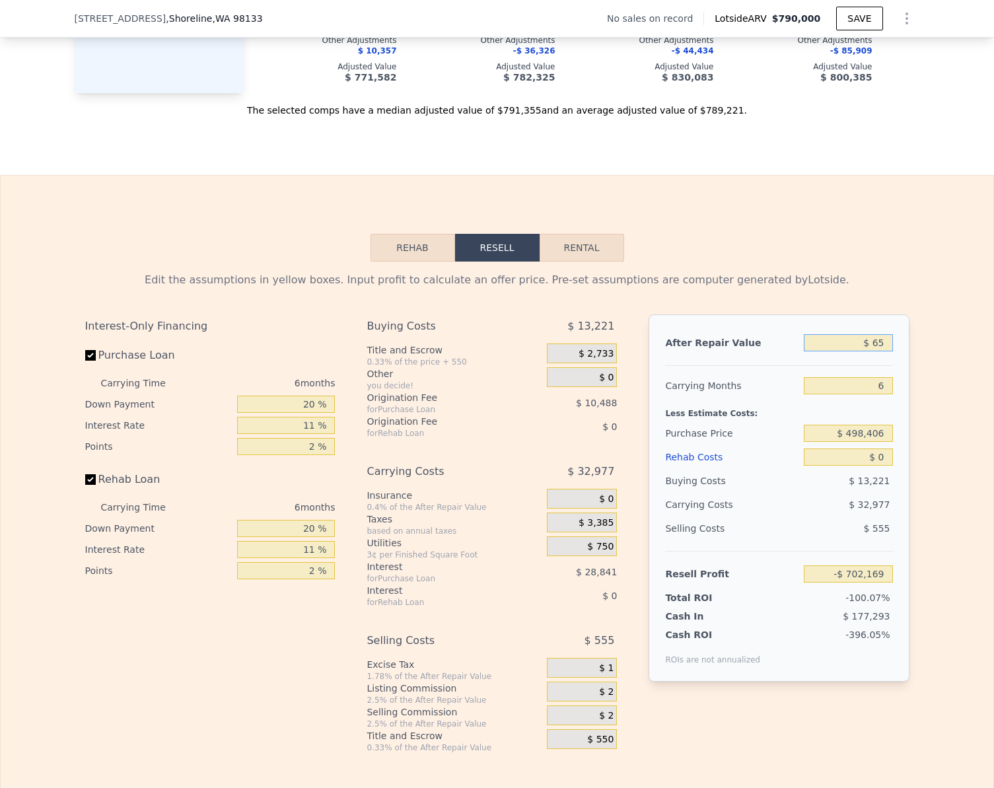
type input "$ 650"
type input "-$ 701,626"
type input "$ 650,000"
type input "-$ 99,764"
type input "$ 650,000"
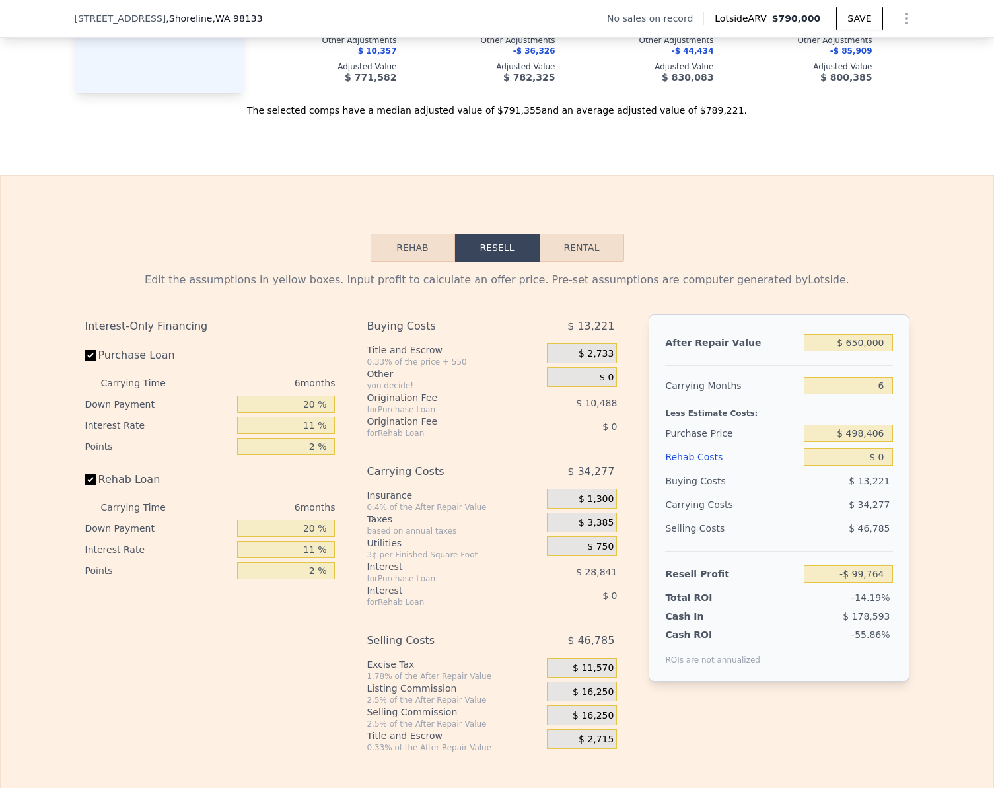
click at [89, 491] on label "Rehab Loan" at bounding box center [158, 479] width 147 height 24
click at [89, 485] on input "Rehab Loan" at bounding box center [90, 479] width 11 height 11
checkbox input "false"
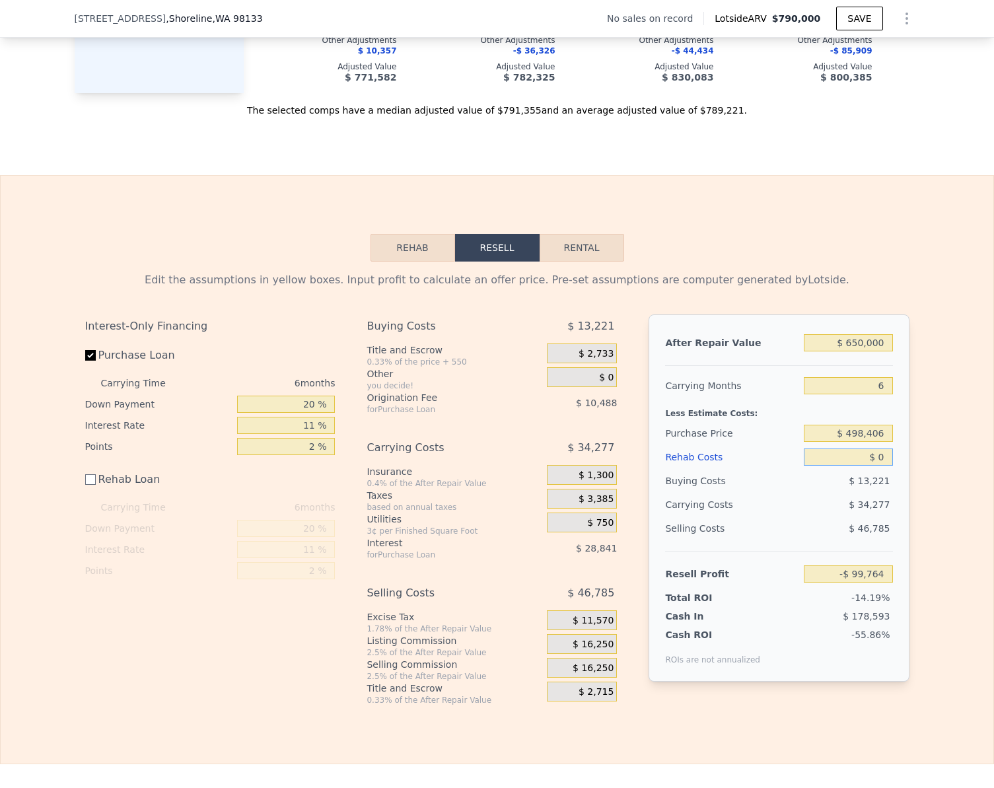
click at [880, 466] on input "$ 0" at bounding box center [848, 456] width 88 height 17
type input "$ 200"
type input "-$ 99,784"
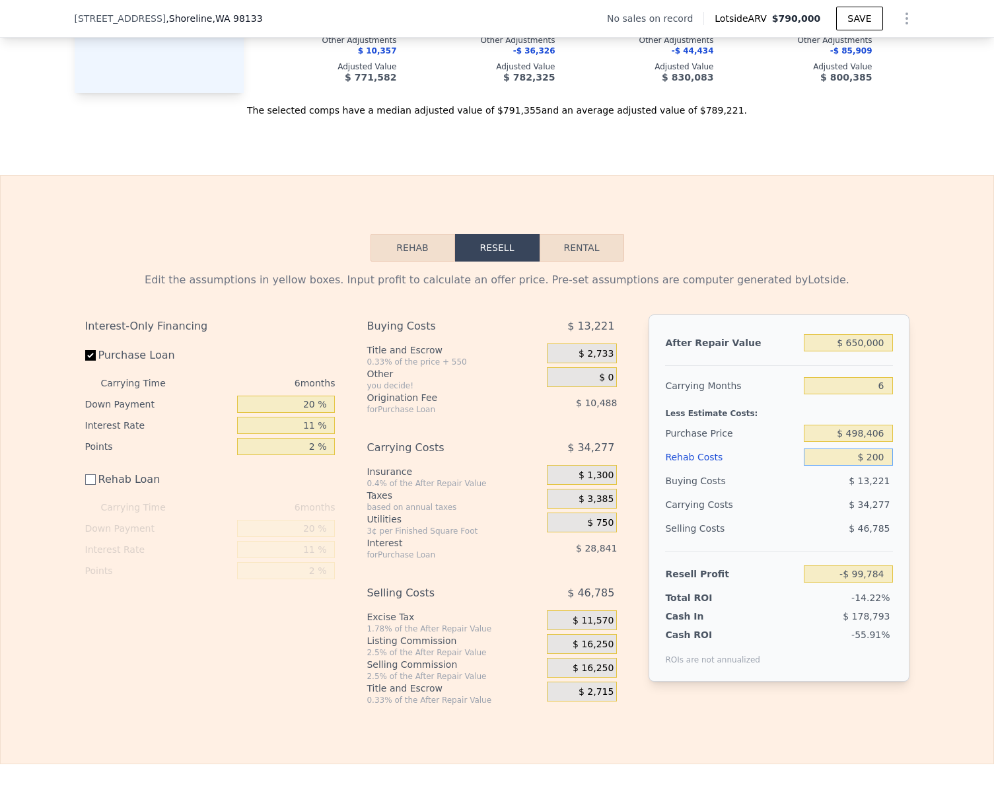
type input "$ 2,000"
type input "-$ 101,764"
type input "$ 20,000"
type input "-$ 119,764"
type input "$ 20,000"
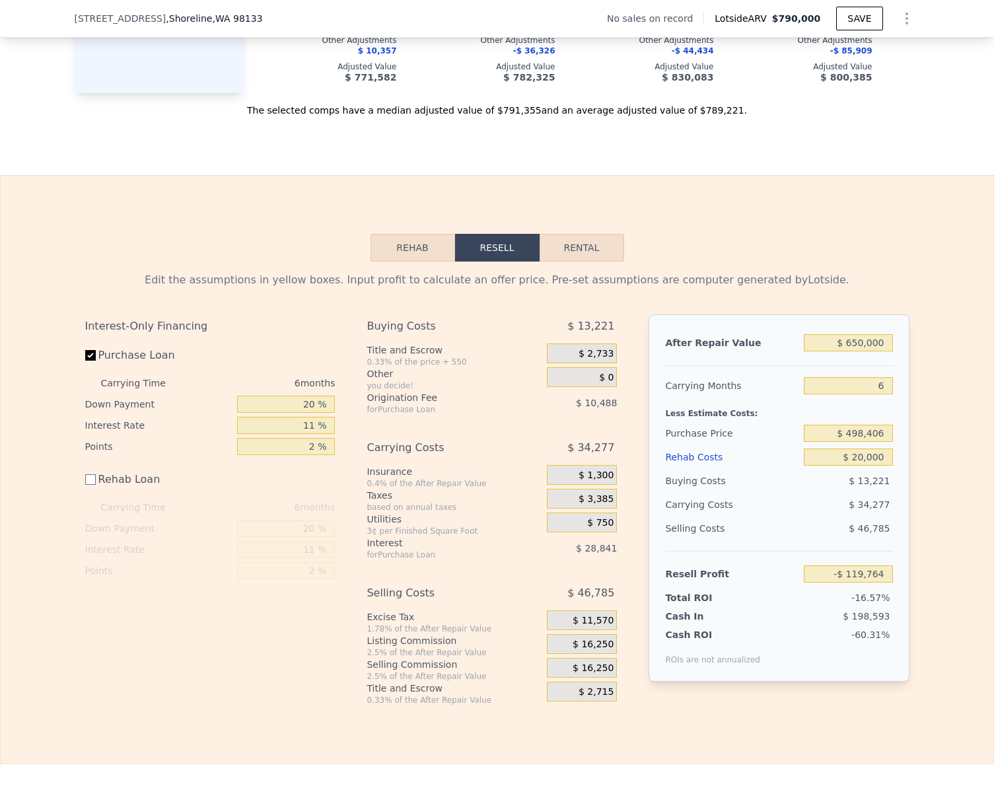
click at [936, 582] on div "Edit the assumptions in yellow boxes. Input profit to calculate an offer price.…" at bounding box center [497, 483] width 992 height 444
click at [872, 582] on input "-$ 119,764" at bounding box center [848, 573] width 88 height 17
click at [871, 582] on input "-$ 119,764" at bounding box center [848, 573] width 88 height 17
type input "$ 45,000"
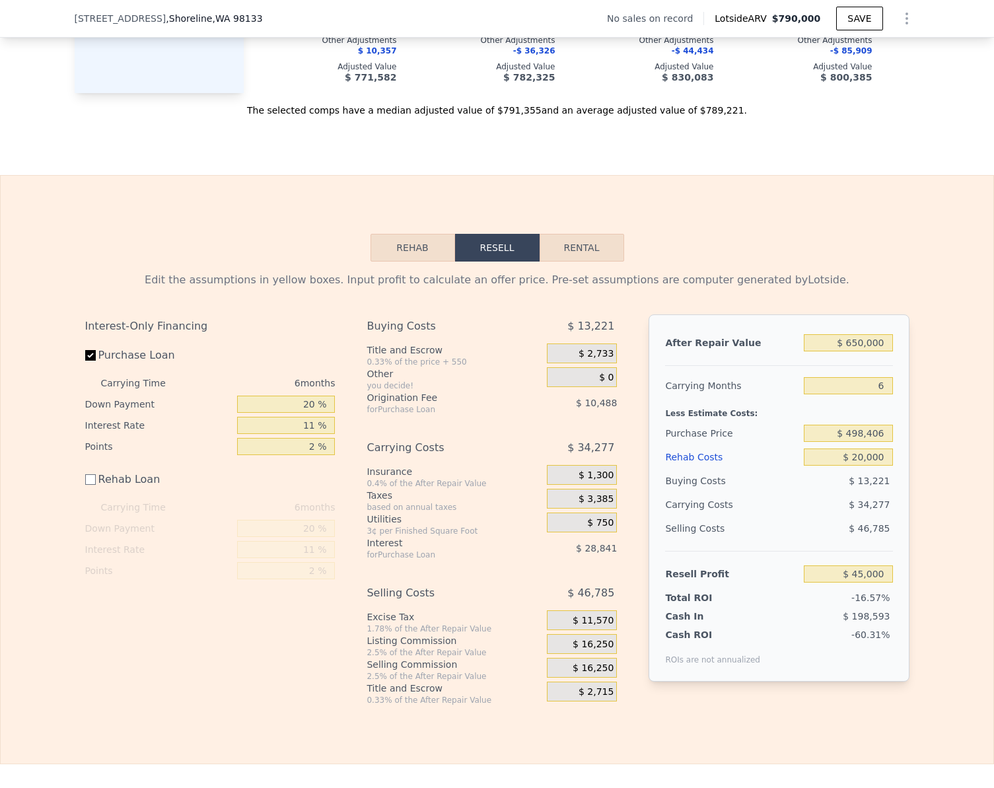
click at [972, 567] on div "Edit the assumptions in yellow boxes. Input profit to calculate an offer price.…" at bounding box center [497, 483] width 992 height 444
type input "$ 500,529"
